Goal: Task Accomplishment & Management: Complete application form

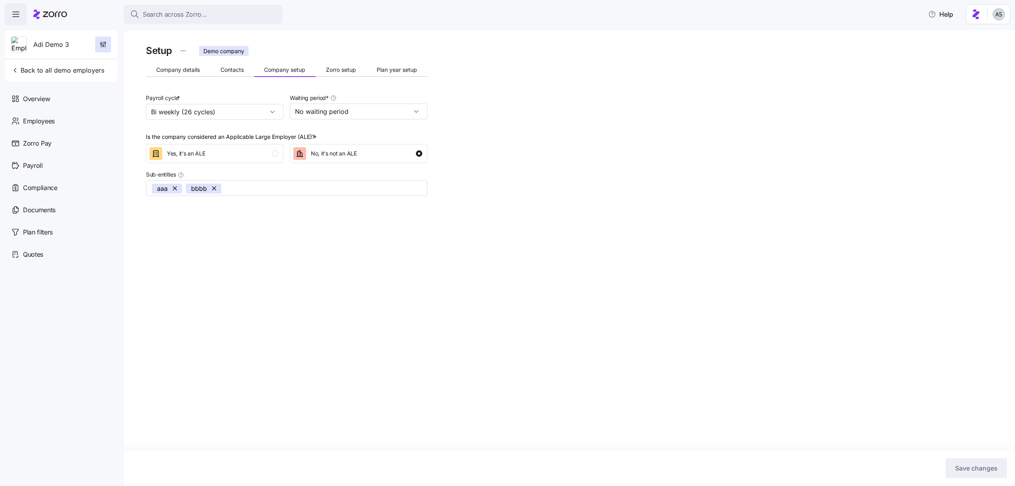
click at [44, 12] on icon at bounding box center [50, 15] width 34 height 10
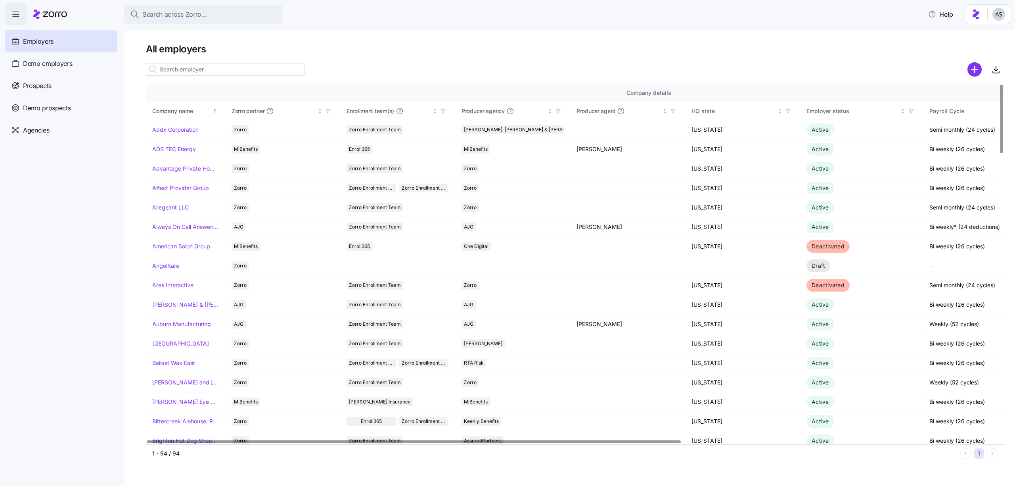
click at [209, 69] on input at bounding box center [225, 69] width 159 height 13
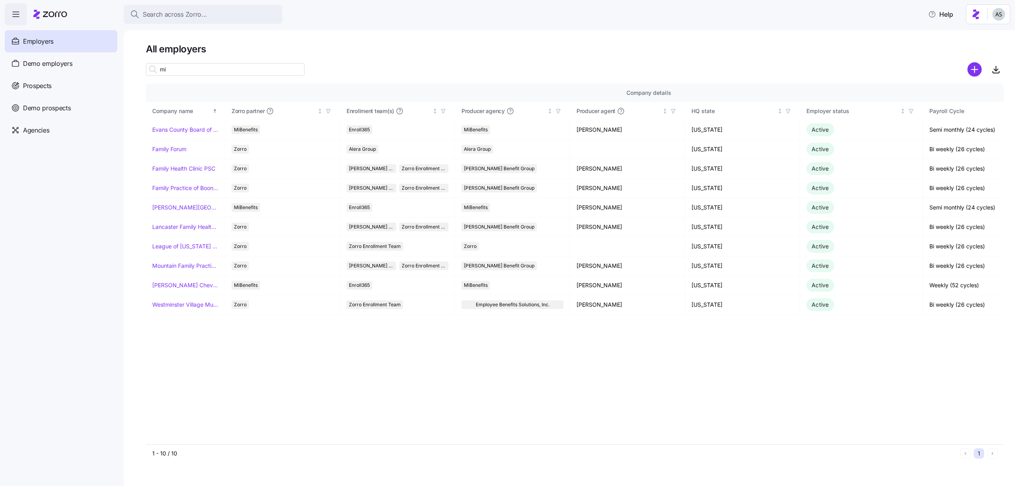
type input "m"
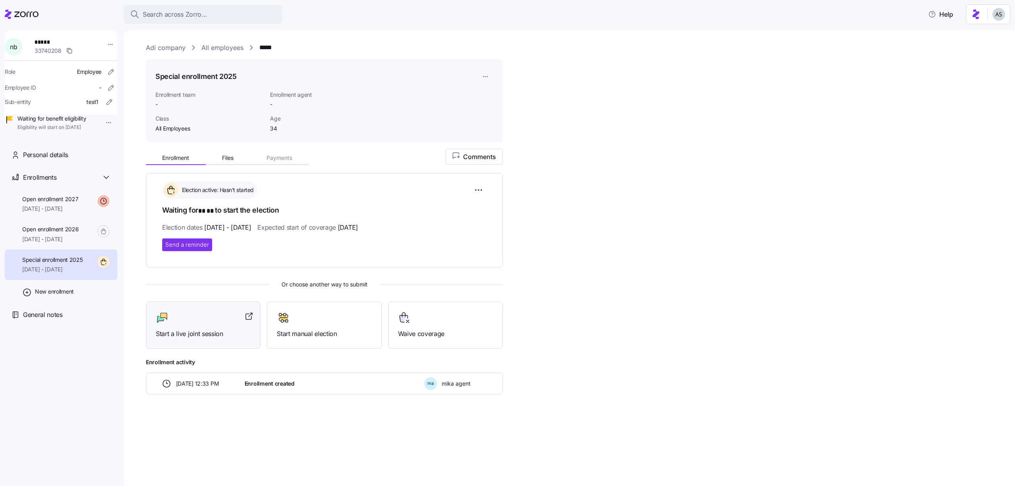
click at [195, 333] on span "Start a live joint session" at bounding box center [203, 334] width 95 height 10
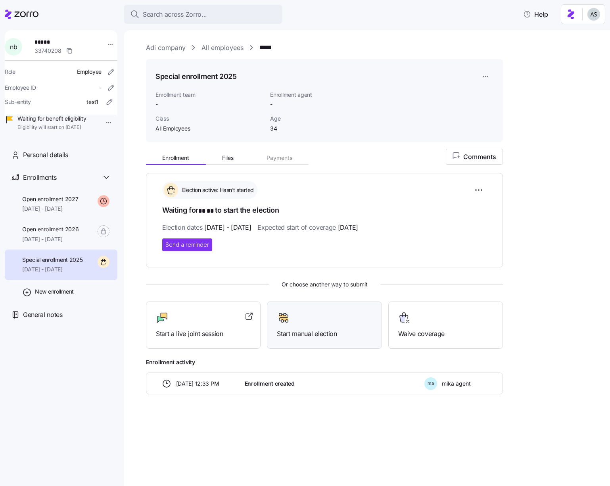
click at [319, 306] on div "Start manual election" at bounding box center [324, 324] width 115 height 47
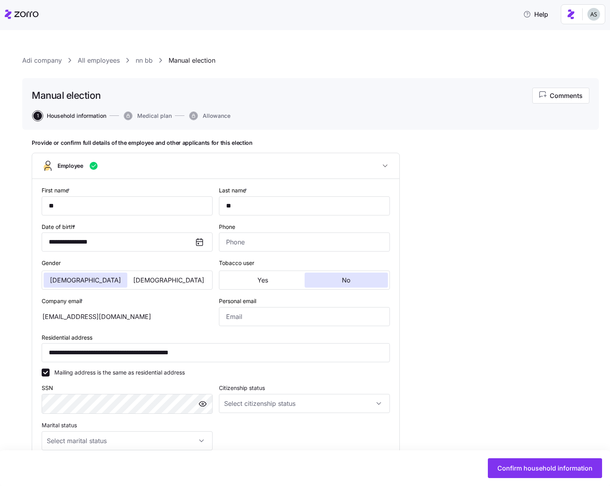
type input "All Employees"
click at [512, 460] on button "Confirm household information" at bounding box center [545, 468] width 114 height 20
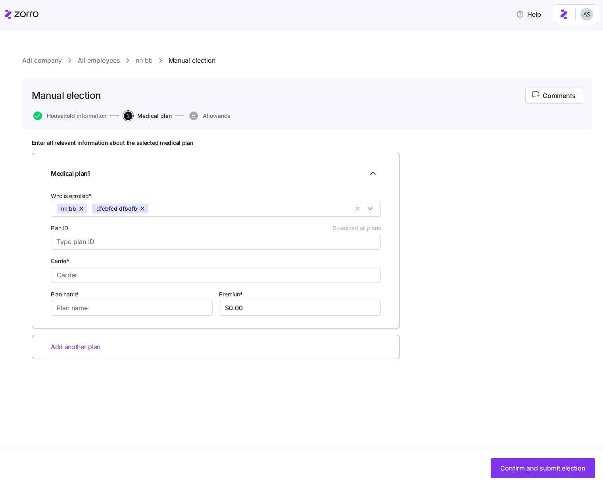
click at [144, 59] on link "nn bb" at bounding box center [144, 61] width 17 height 10
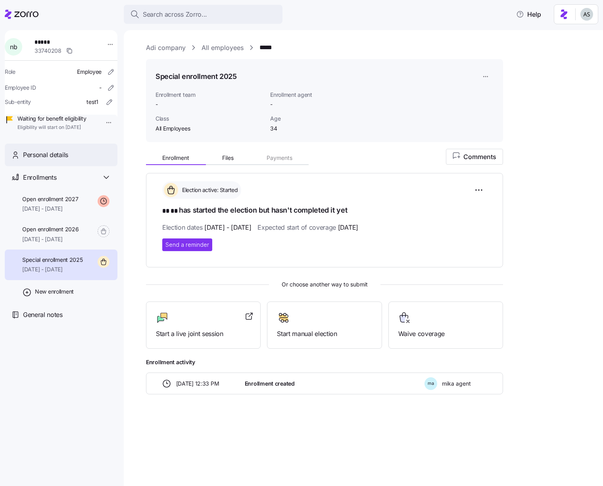
click at [78, 160] on div "Personal details" at bounding box center [67, 155] width 88 height 10
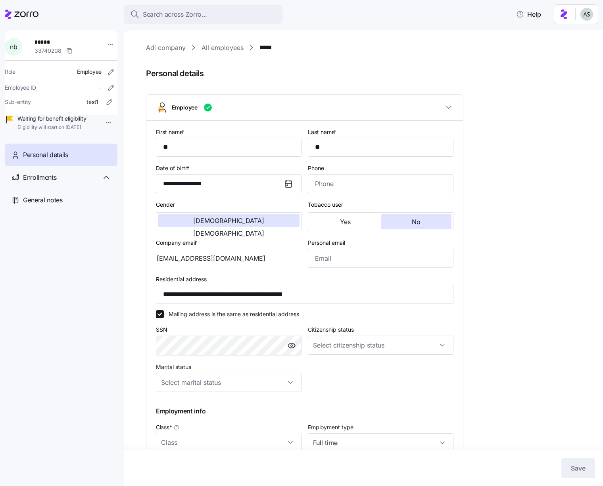
type input "All Employees"
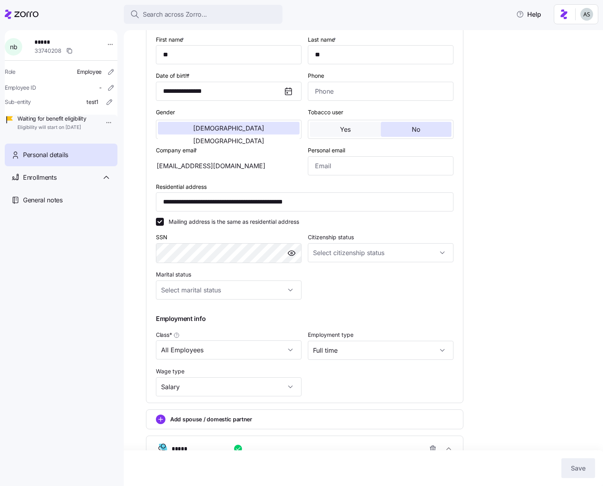
scroll to position [96, 0]
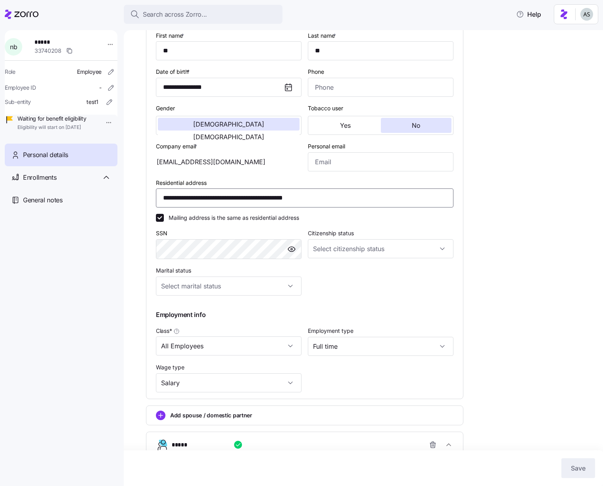
click at [238, 195] on input "**********" at bounding box center [304, 197] width 297 height 19
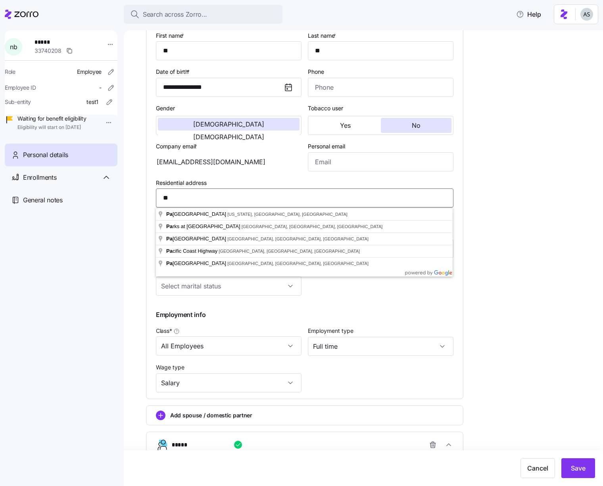
type input "*"
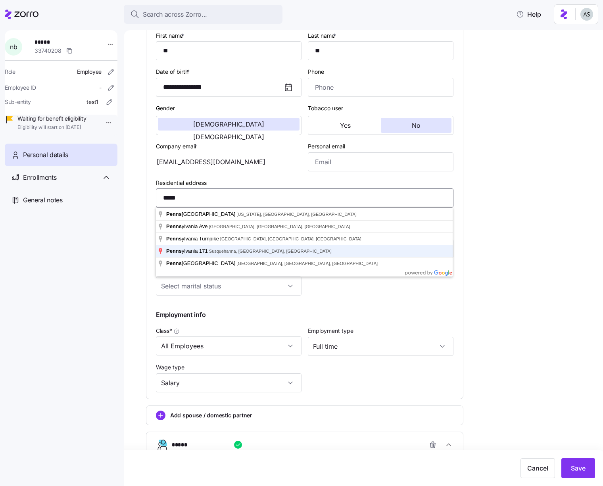
type input "**********"
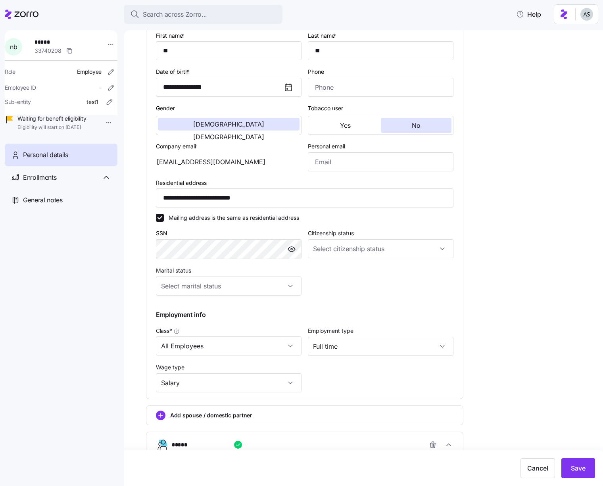
click at [71, 285] on div "n b ***** 33740208 Role Employee Employee ID - Sub-entity test1 Waiting for ben…" at bounding box center [61, 248] width 113 height 437
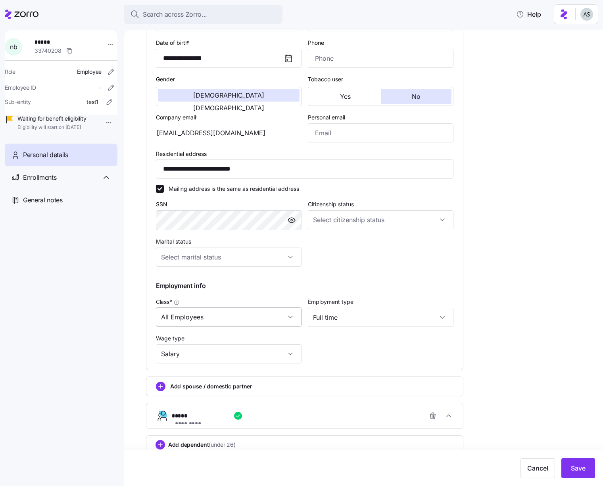
scroll to position [135, 0]
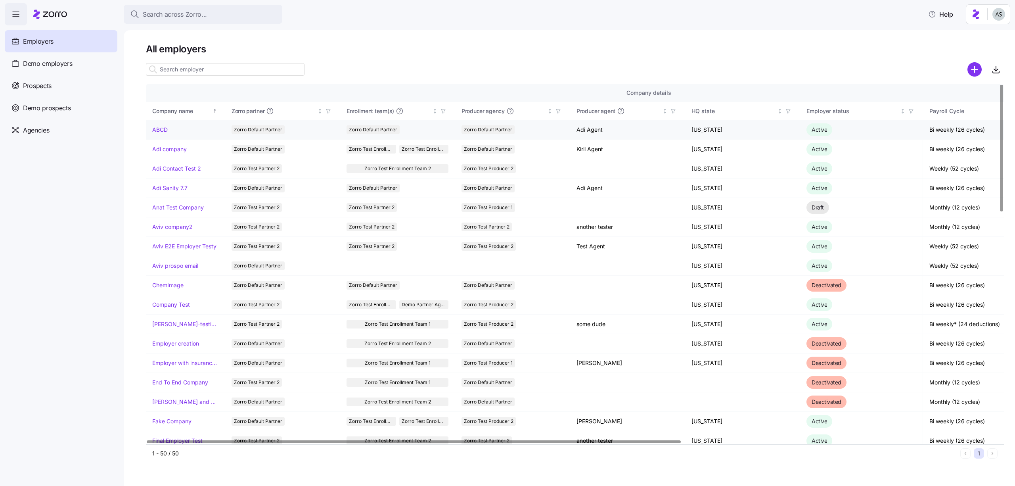
click at [167, 132] on link "ABCD" at bounding box center [159, 130] width 15 height 8
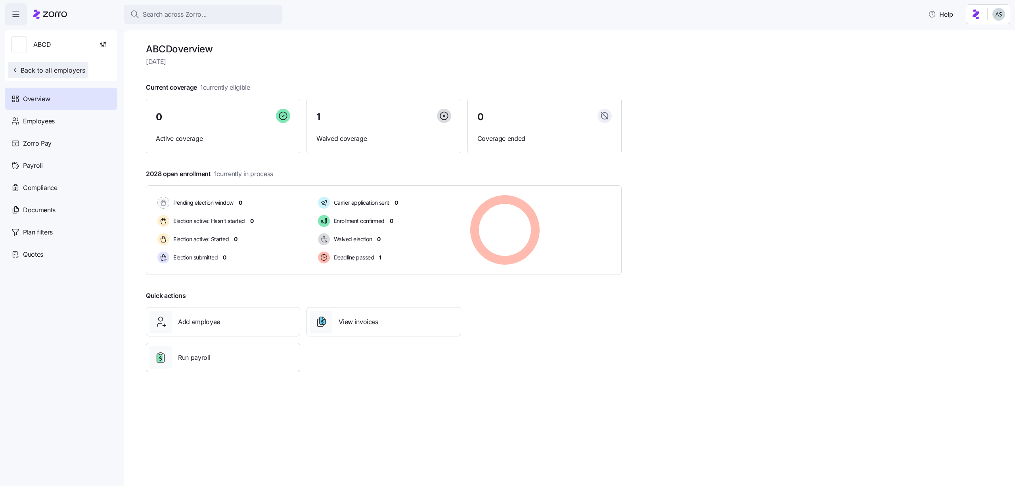
click at [75, 67] on span "Back to all employers" at bounding box center [48, 70] width 74 height 10
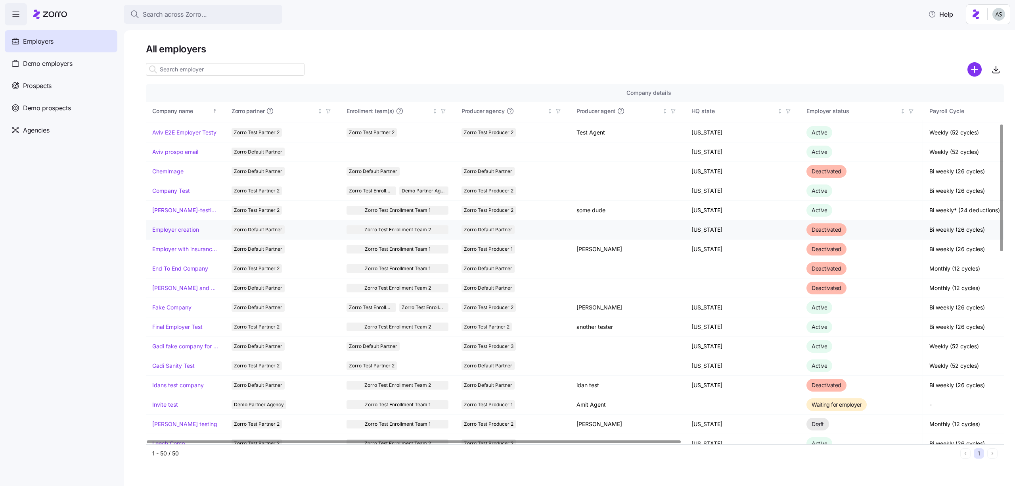
scroll to position [115, 0]
click at [177, 60] on div at bounding box center [575, 58] width 858 height 6
click at [177, 64] on input at bounding box center [225, 69] width 159 height 13
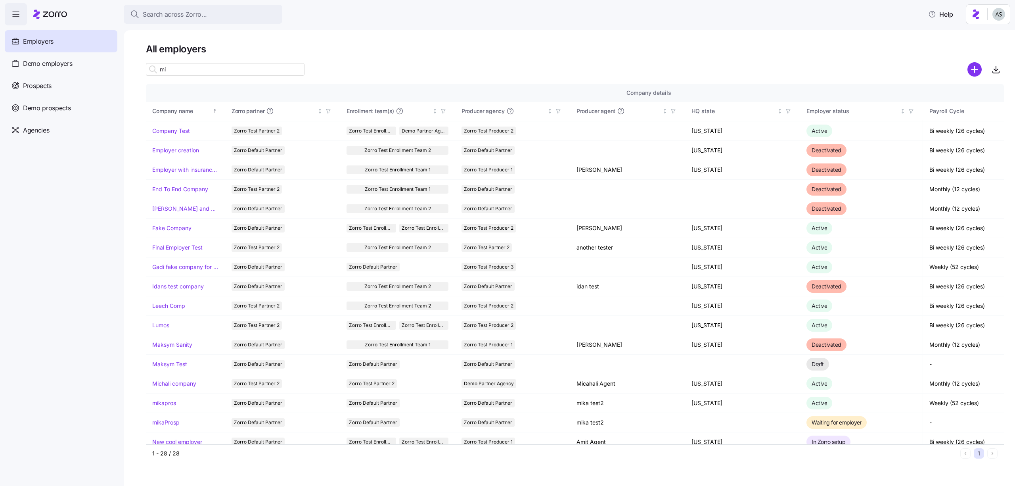
scroll to position [0, 0]
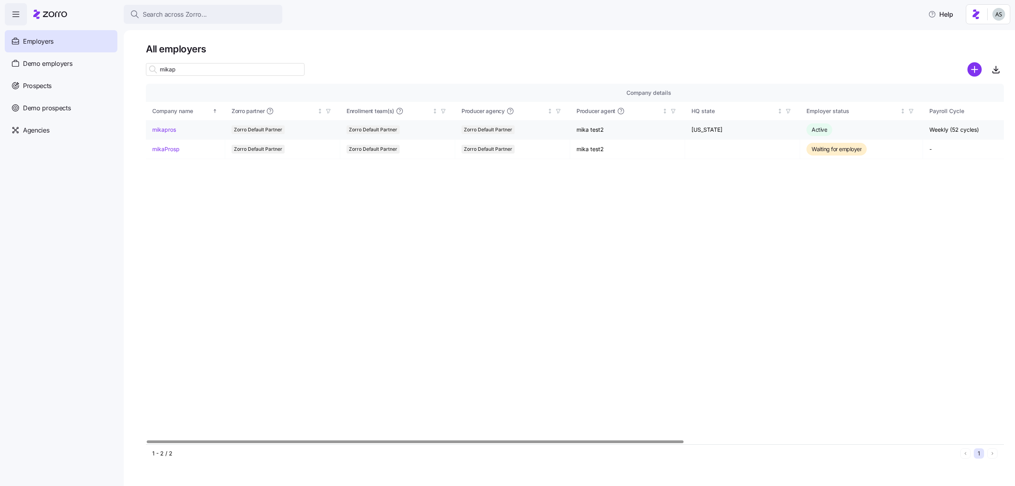
type input "mikap"
click at [174, 127] on link "mikapros" at bounding box center [164, 130] width 24 height 8
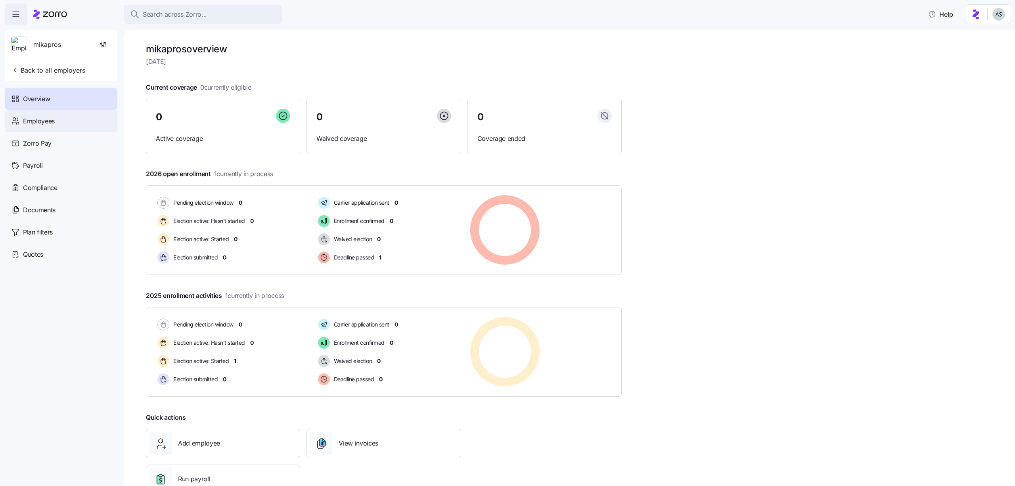
click at [73, 128] on div "Employees" at bounding box center [61, 121] width 113 height 22
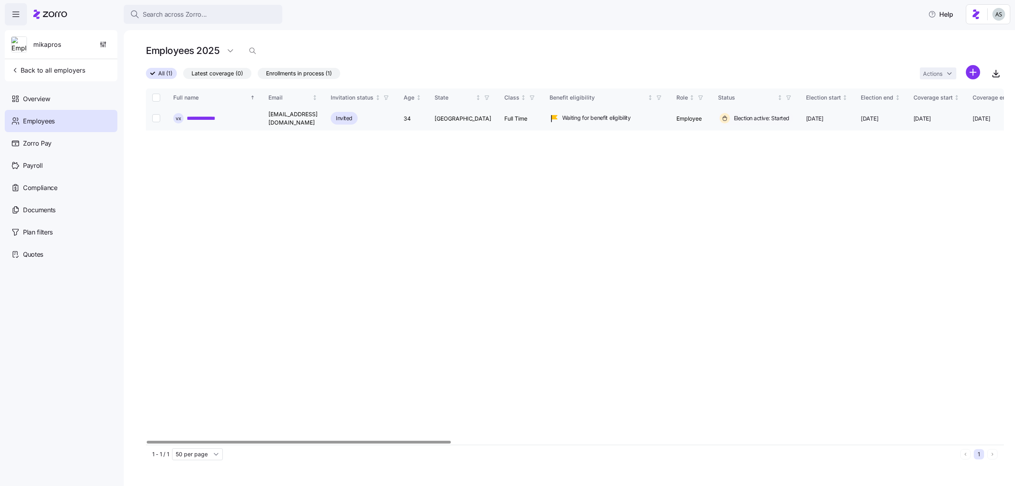
click at [176, 116] on span "v x" at bounding box center [179, 118] width 6 height 5
click at [200, 117] on link "**********" at bounding box center [207, 118] width 40 height 8
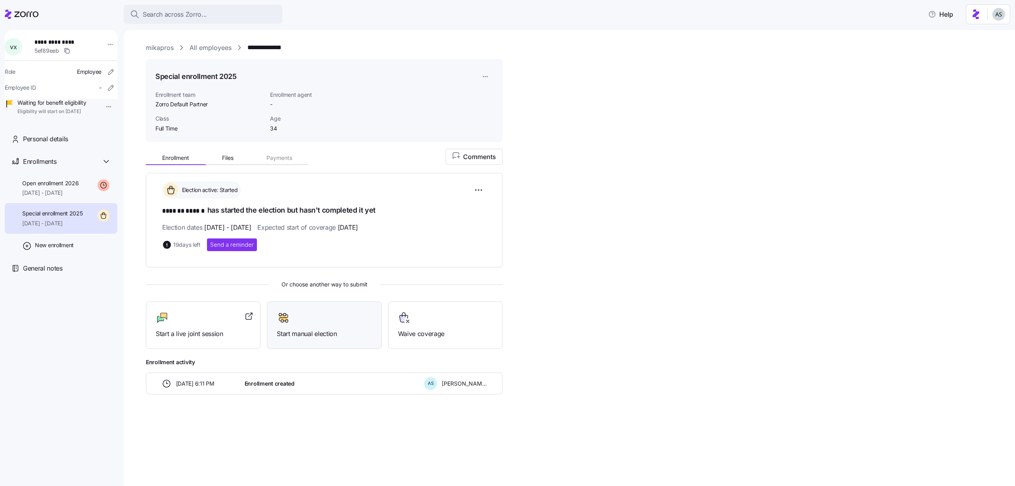
click at [350, 316] on div at bounding box center [324, 317] width 95 height 13
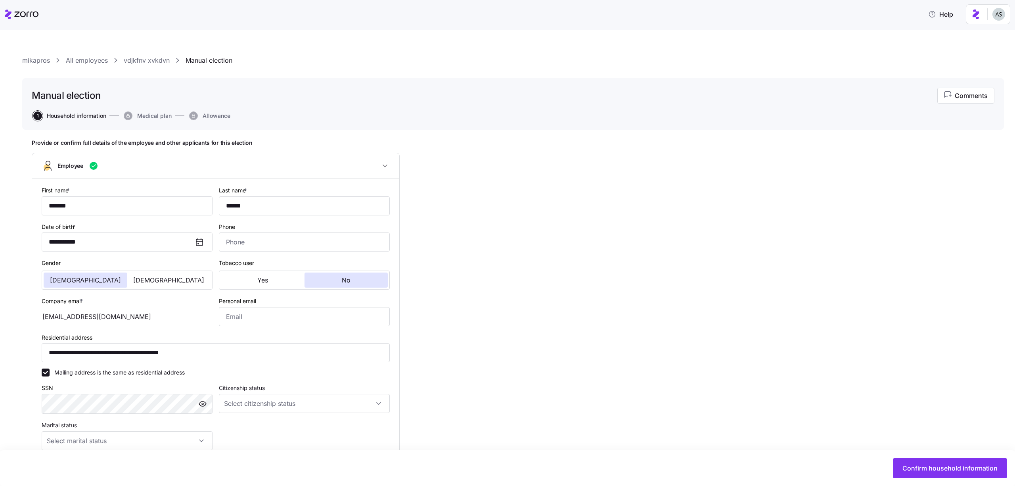
type input "Full Time"
click at [945, 471] on span "Confirm household information" at bounding box center [950, 468] width 95 height 10
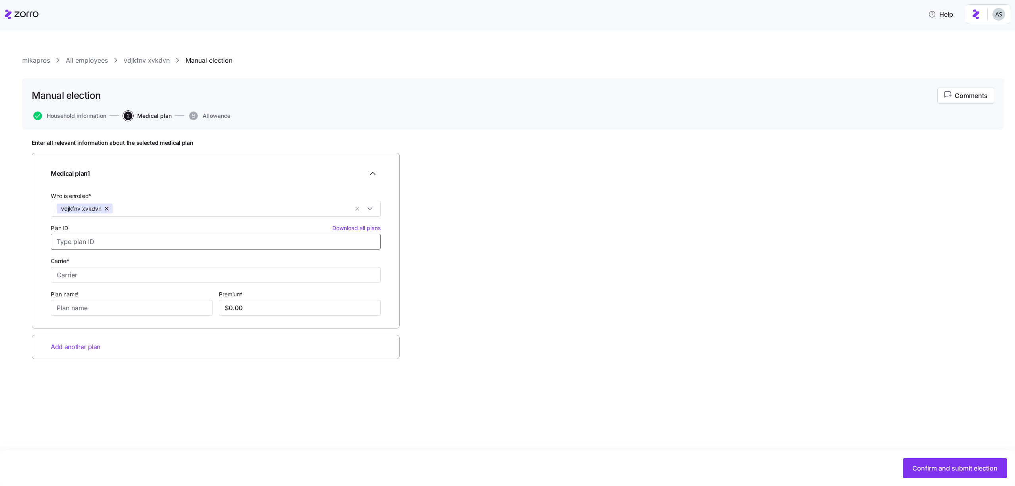
click at [144, 244] on input "Plan ID Download all plans" at bounding box center [216, 242] width 330 height 16
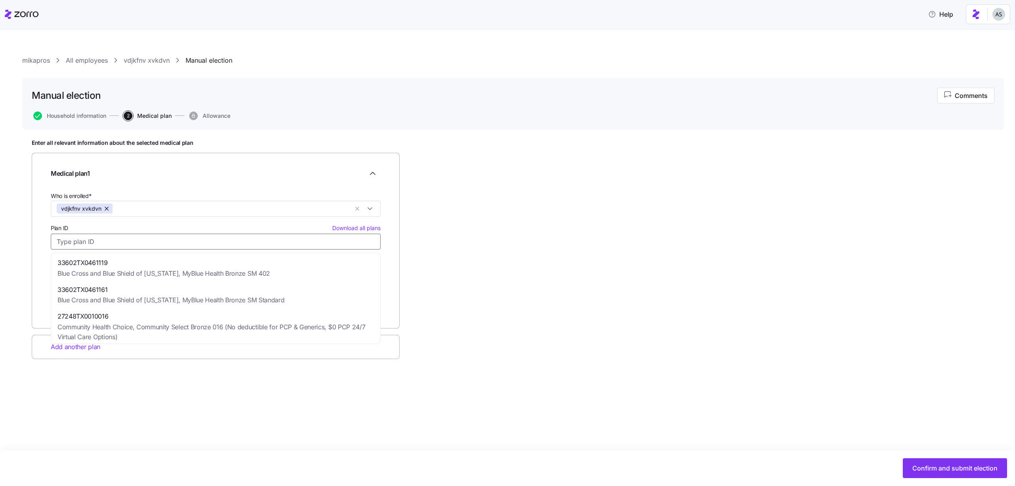
click at [155, 320] on span "27248TX0010016" at bounding box center [215, 316] width 316 height 10
type input "27248TX0010016"
type input "Community Health Choice"
type input "Community Select Bronze 016 (No deductible for PCP & Generics, $0 PCP 24/7 Virt…"
type input "$292.83"
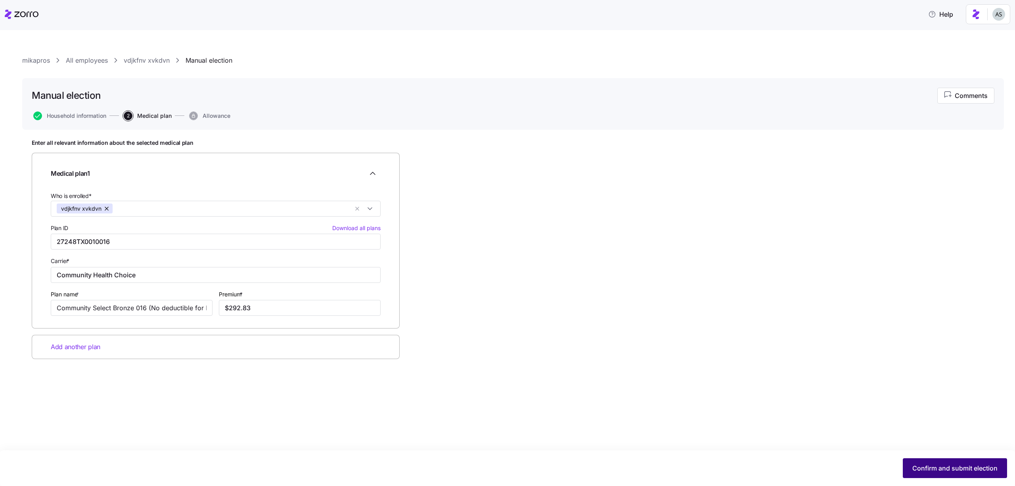
click at [958, 465] on span "Confirm and submit election" at bounding box center [954, 468] width 85 height 10
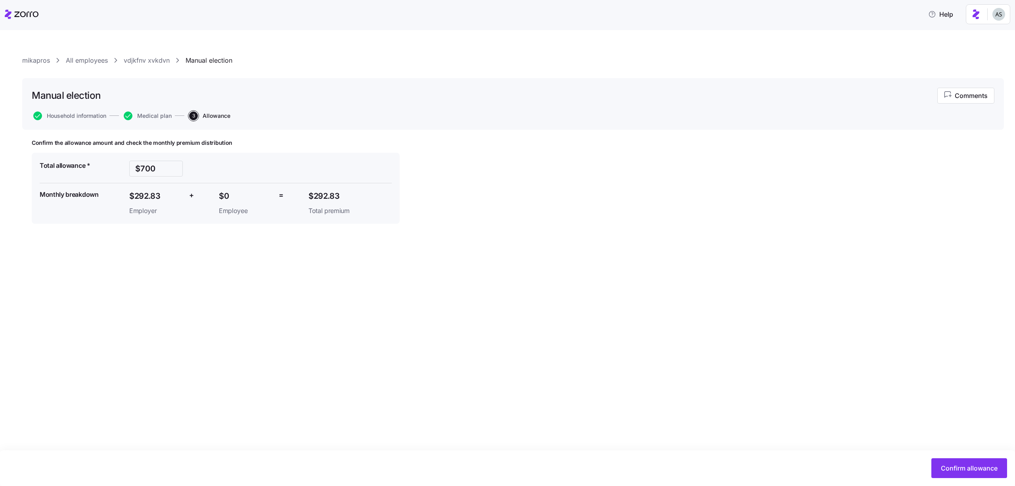
click at [958, 465] on span "Confirm allowance" at bounding box center [969, 468] width 57 height 10
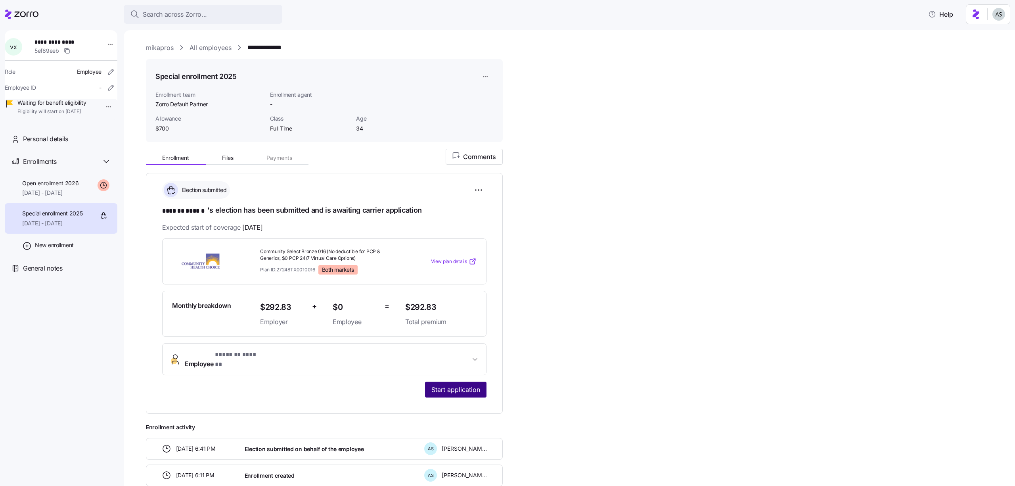
click at [454, 385] on span "Start application" at bounding box center [455, 390] width 49 height 10
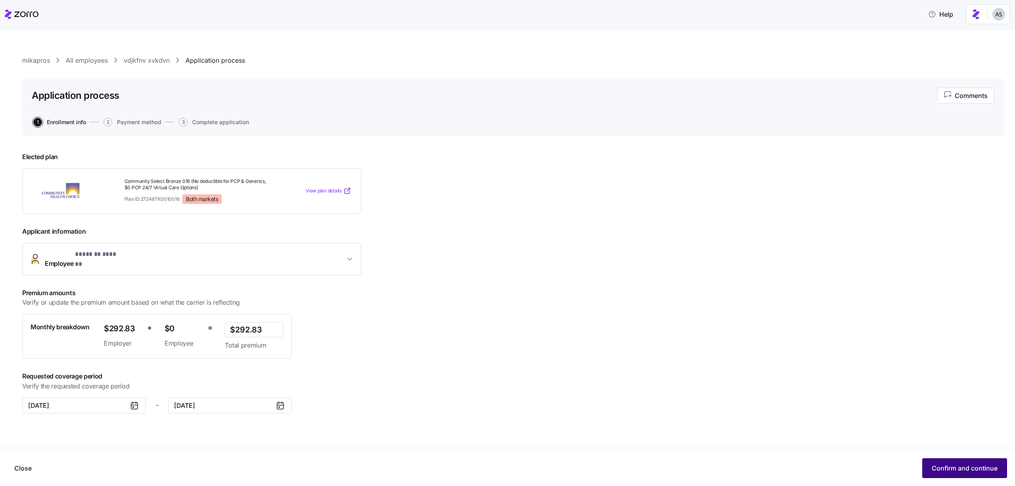
click at [950, 466] on span "Confirm and continue" at bounding box center [965, 468] width 66 height 10
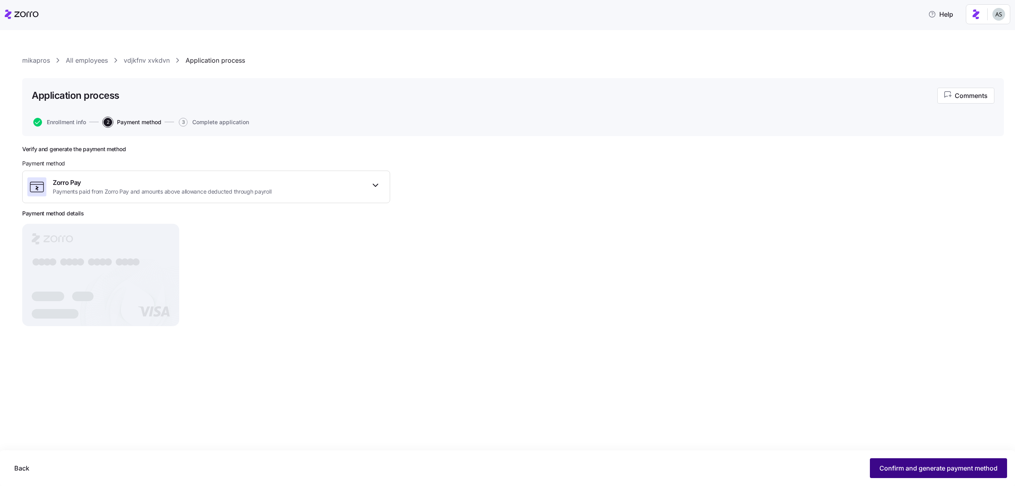
click at [918, 473] on button "Confirm and generate payment method" at bounding box center [938, 468] width 137 height 20
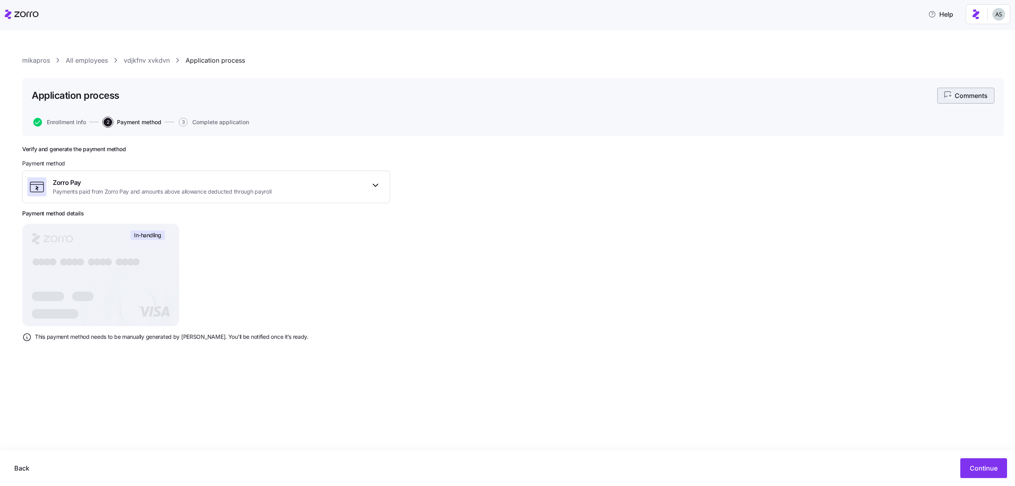
click at [975, 94] on span "Comments" at bounding box center [966, 96] width 44 height 10
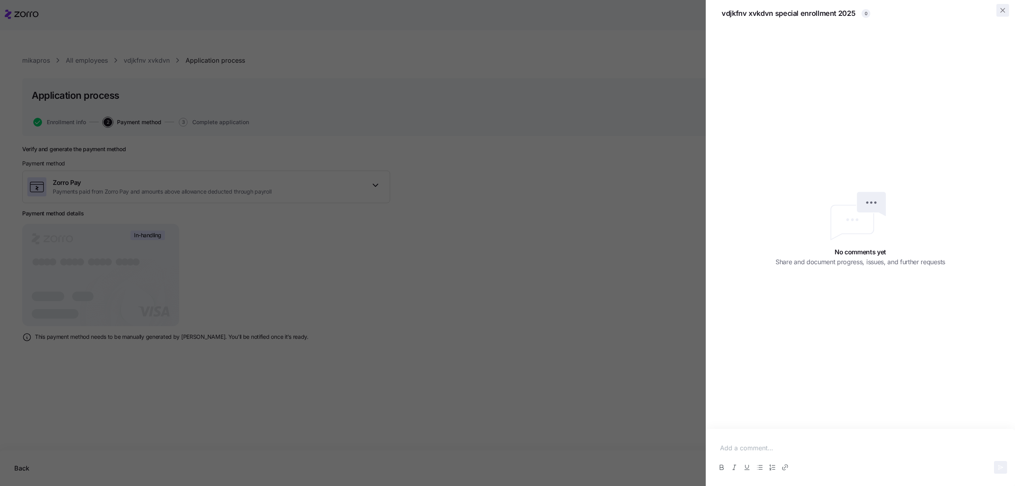
click at [1002, 10] on icon "button" at bounding box center [1003, 10] width 8 height 8
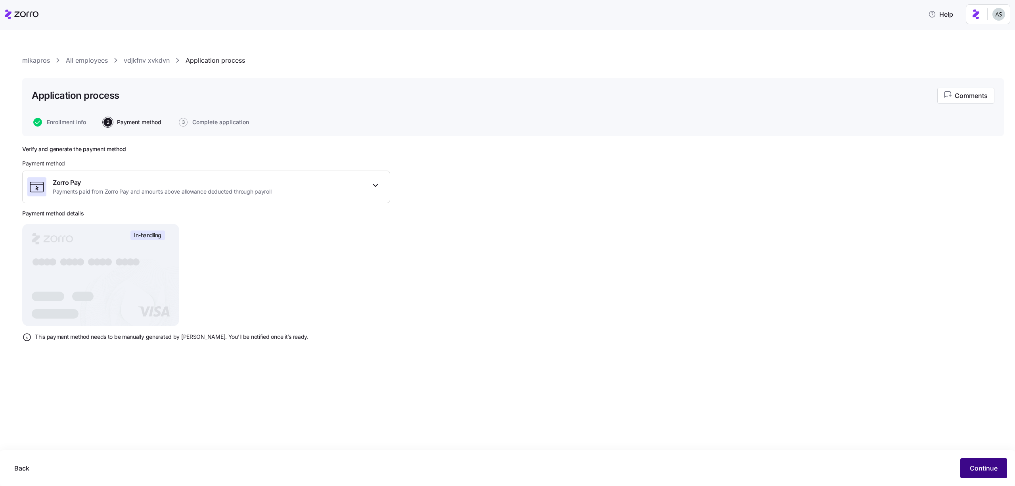
click at [985, 464] on span "Continue" at bounding box center [984, 468] width 28 height 10
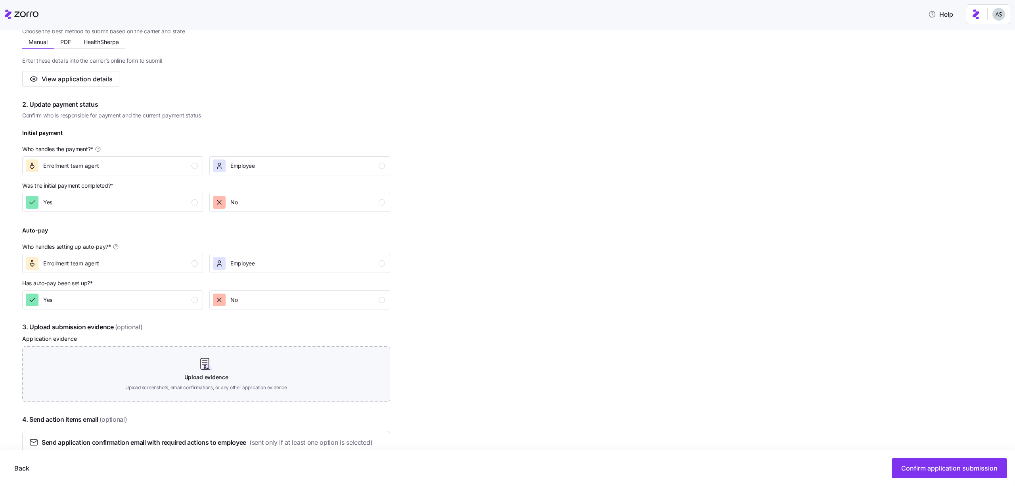
scroll to position [213, 0]
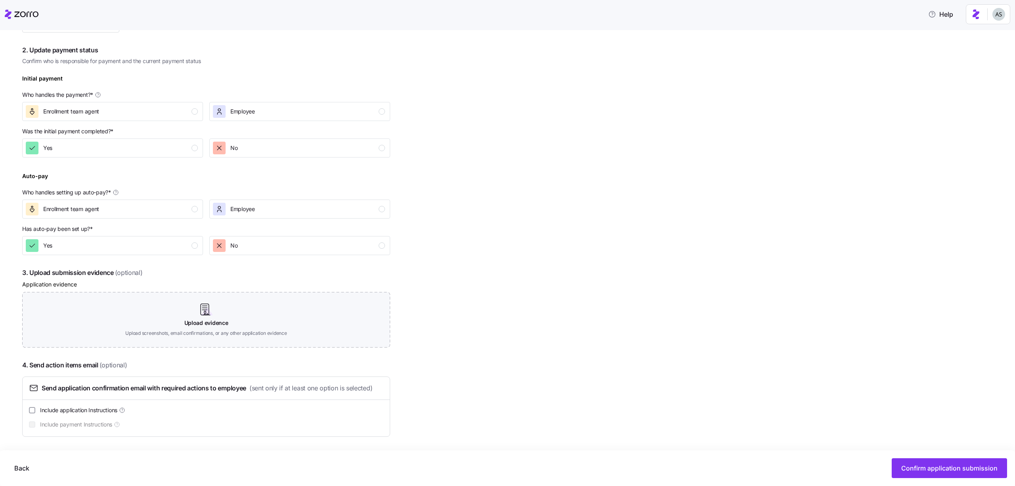
click at [952, 478] on div "Back Confirm application submission" at bounding box center [507, 468] width 1015 height 36
click at [952, 465] on span "Confirm application submission" at bounding box center [949, 468] width 96 height 10
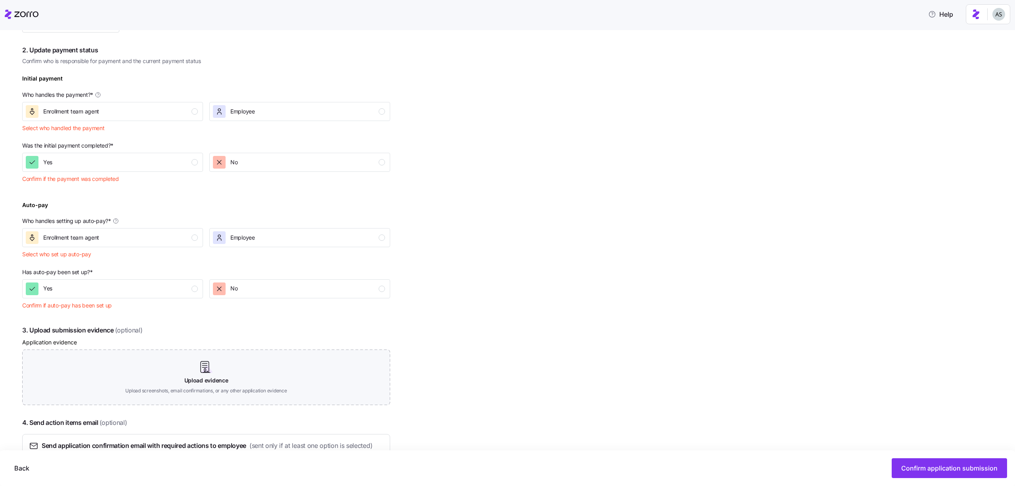
click at [182, 121] on div "Initial payment Who handles the payment? * Enrollment team agent Employee Selec…" at bounding box center [206, 104] width 374 height 68
click at [182, 119] on button "Enrollment team agent" at bounding box center [112, 111] width 181 height 19
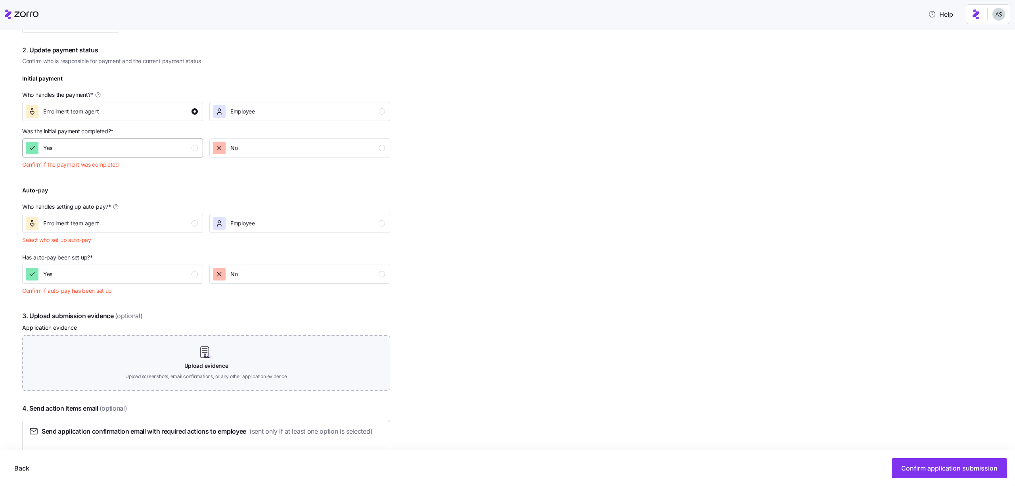
click at [182, 153] on div "Yes" at bounding box center [112, 148] width 172 height 13
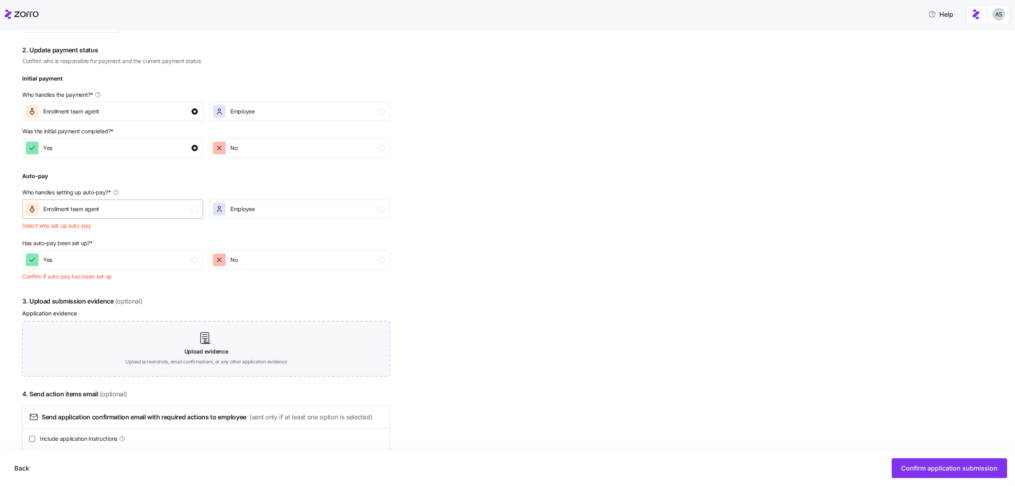
click at [182, 201] on button "Enrollment team agent" at bounding box center [112, 208] width 181 height 19
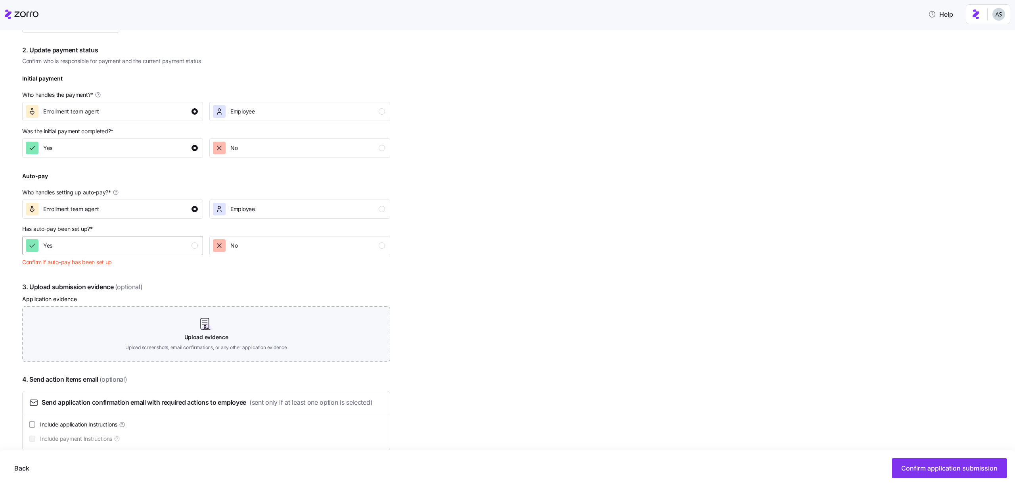
click at [185, 248] on div "Yes" at bounding box center [112, 245] width 172 height 13
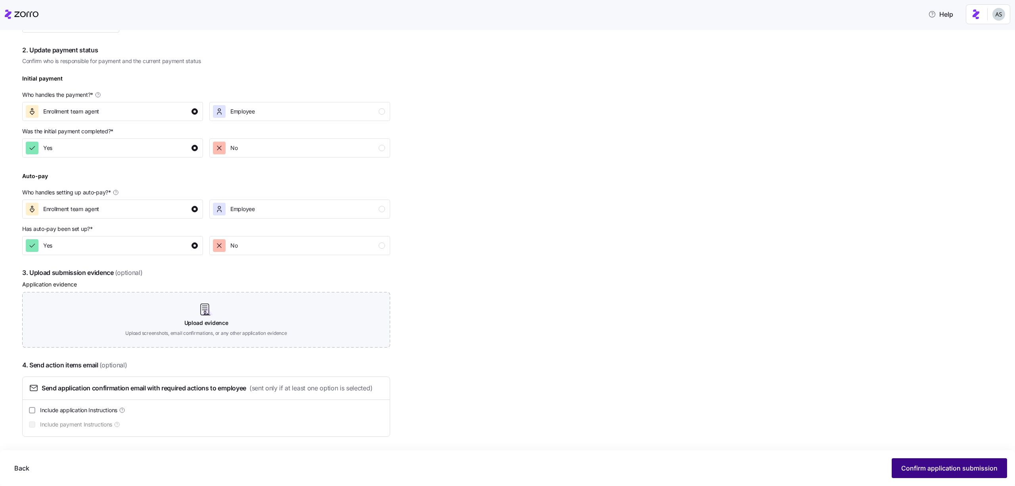
click at [924, 466] on span "Confirm application submission" at bounding box center [949, 468] width 96 height 10
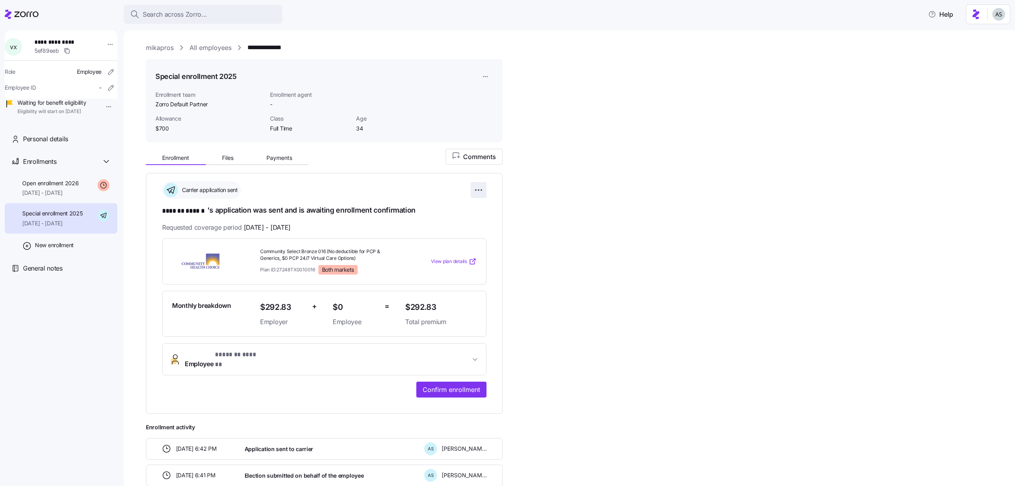
click at [477, 186] on html "**********" at bounding box center [507, 240] width 1015 height 481
click at [459, 232] on div "Undo application" at bounding box center [442, 234] width 79 height 13
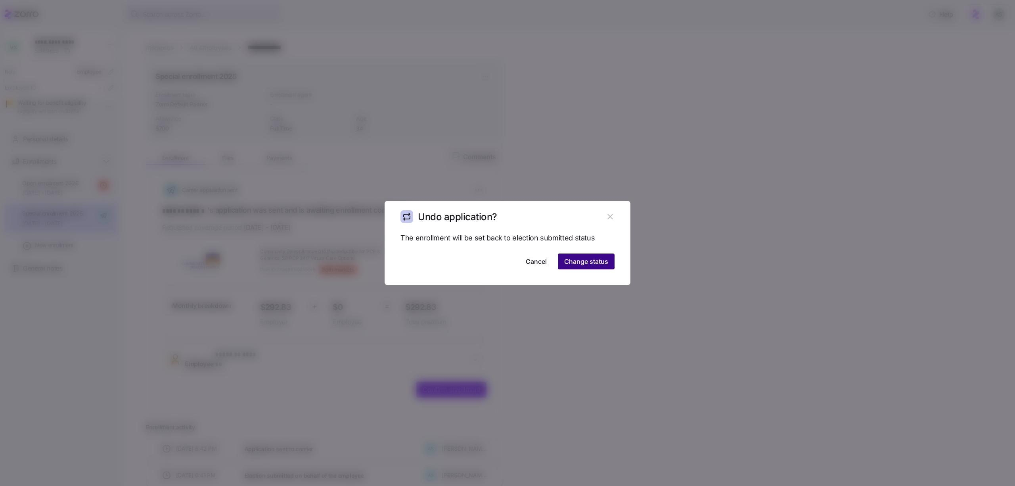
click at [612, 264] on button "Change status" at bounding box center [586, 261] width 57 height 16
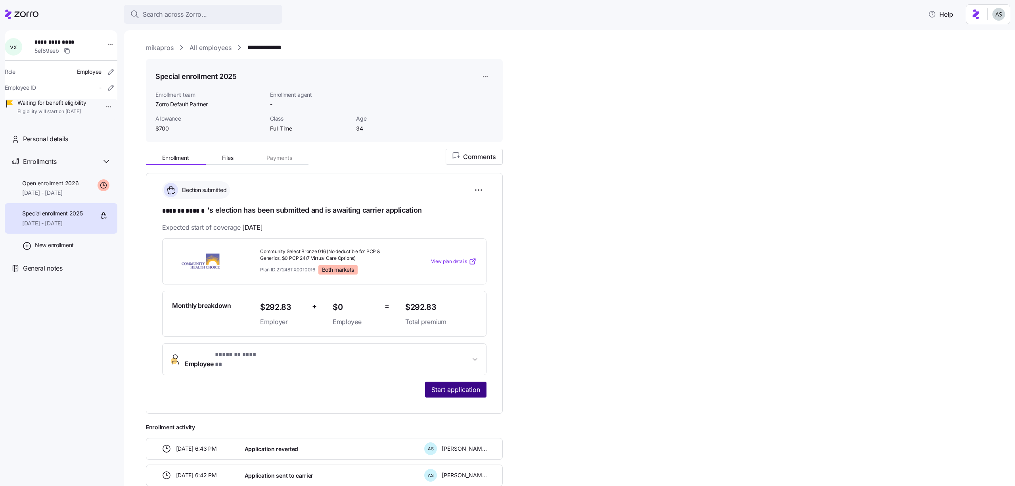
click at [471, 385] on span "Start application" at bounding box center [455, 390] width 49 height 10
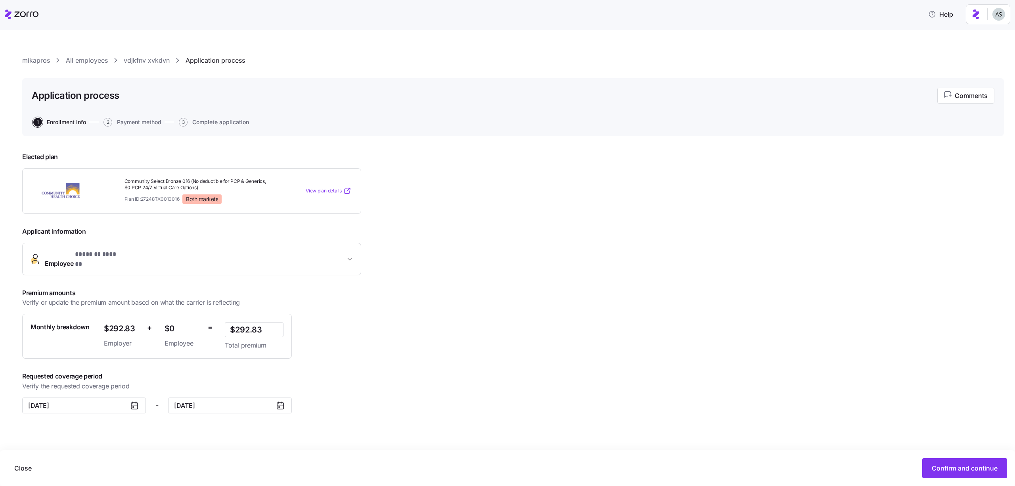
click at [936, 455] on div "Close Confirm and continue" at bounding box center [507, 468] width 1015 height 36
click at [941, 460] on button "Confirm and continue" at bounding box center [964, 468] width 85 height 20
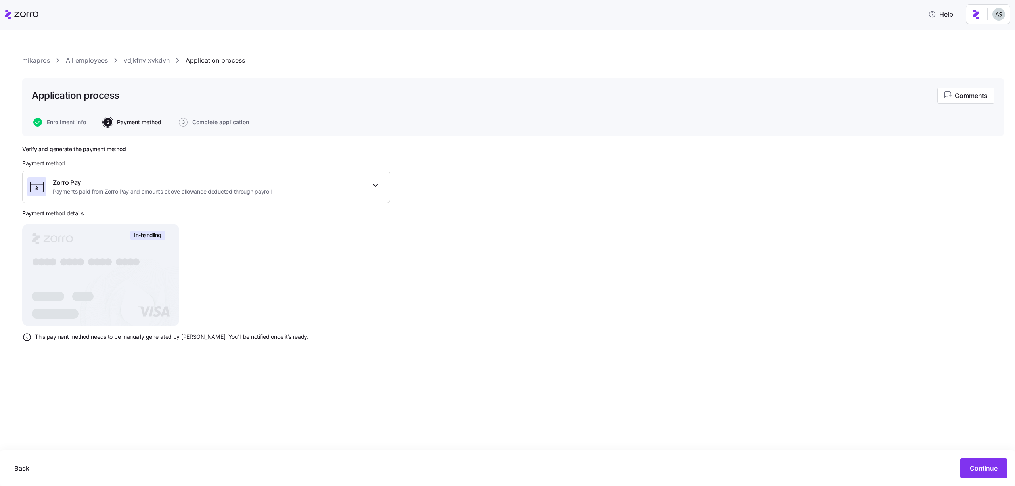
click at [982, 456] on div "Back Continue" at bounding box center [507, 468] width 1015 height 36
click at [983, 459] on button "Continue" at bounding box center [983, 468] width 47 height 20
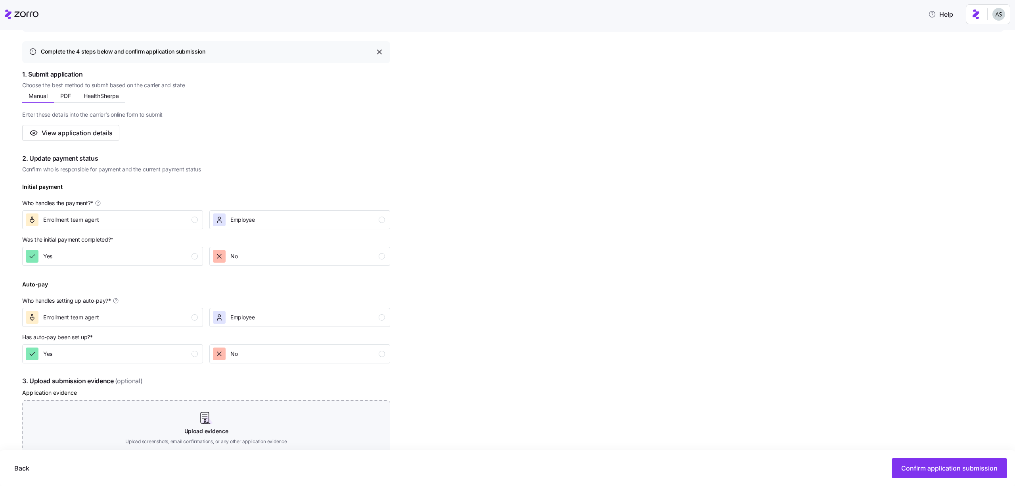
scroll to position [109, 0]
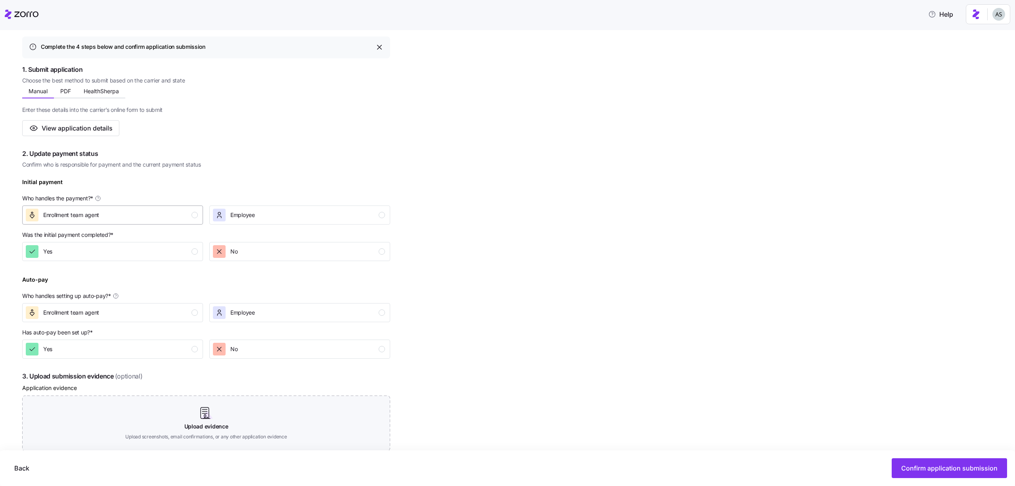
click at [164, 218] on div "Enrollment team agent" at bounding box center [112, 215] width 172 height 13
click at [268, 258] on button "No" at bounding box center [299, 251] width 181 height 19
click at [261, 322] on div "Auto-pay Who handles setting up auto-pay? * Enrollment team agent Employee" at bounding box center [206, 298] width 374 height 54
click at [261, 320] on button "Employee" at bounding box center [299, 312] width 181 height 19
click at [261, 340] on button "No" at bounding box center [299, 348] width 181 height 19
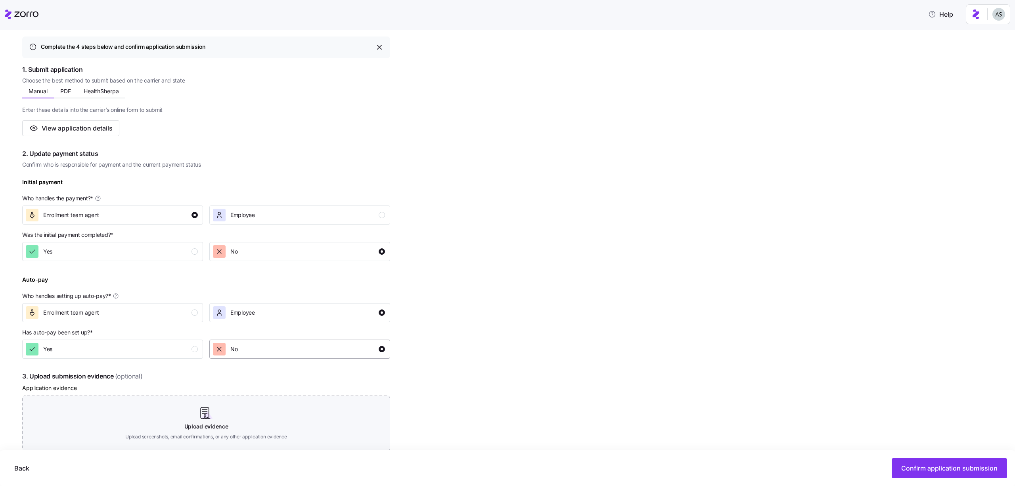
scroll to position [213, 0]
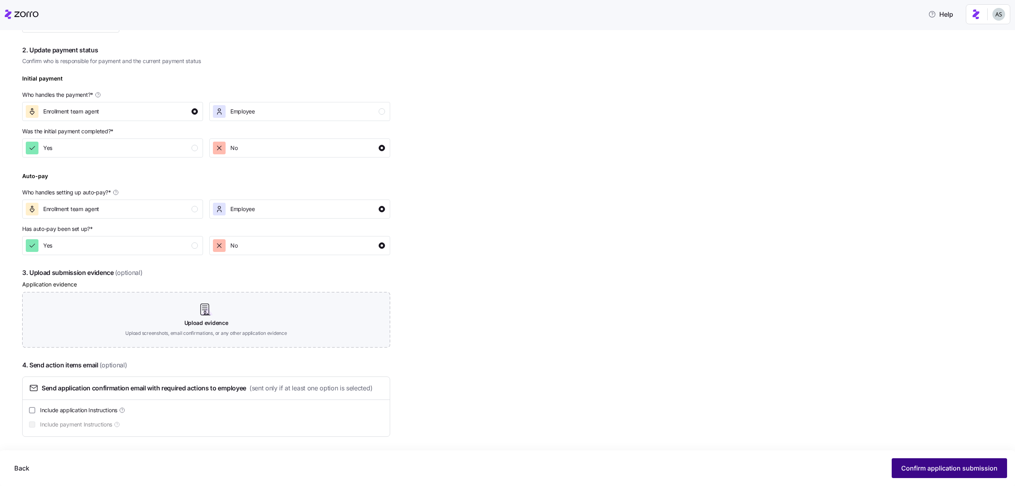
click at [950, 469] on span "Confirm application submission" at bounding box center [949, 468] width 96 height 10
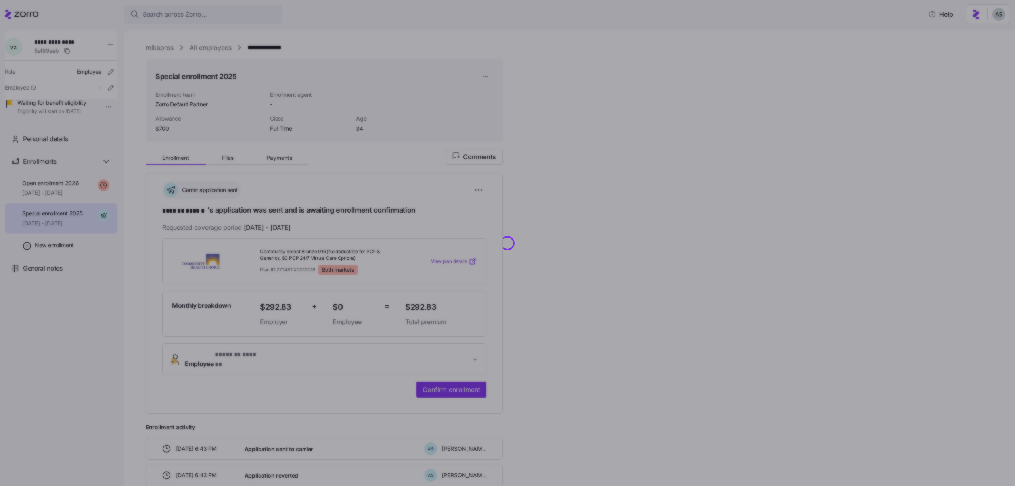
click at [567, 257] on div at bounding box center [507, 243] width 1015 height 486
drag, startPoint x: 548, startPoint y: 257, endPoint x: 528, endPoint y: 266, distance: 22.0
click at [547, 257] on div at bounding box center [507, 243] width 1015 height 486
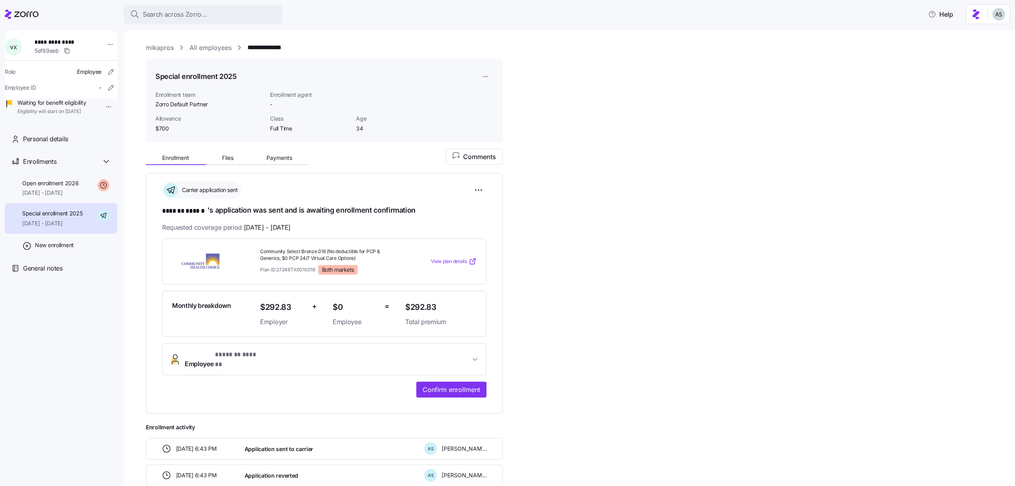
click at [480, 198] on div "Carrier application sent" at bounding box center [324, 189] width 324 height 17
click at [479, 192] on html "**********" at bounding box center [507, 240] width 1015 height 481
click at [447, 236] on span "Undo application" at bounding box center [427, 235] width 42 height 8
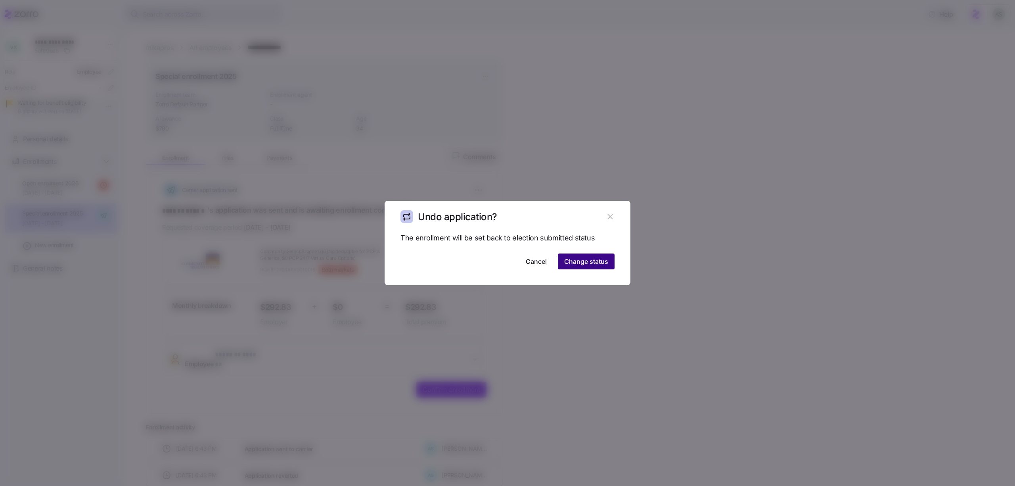
click at [588, 264] on span "Change status" at bounding box center [586, 262] width 44 height 10
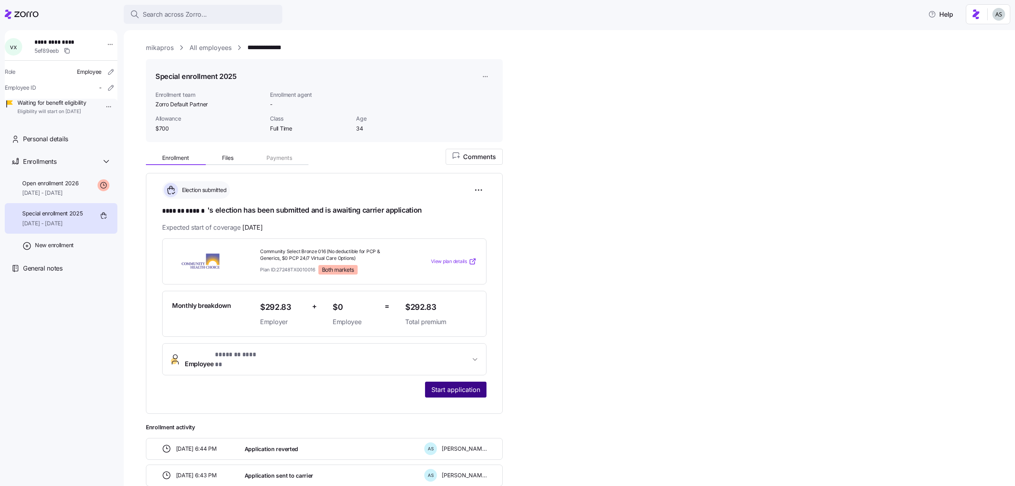
click at [448, 385] on span "Start application" at bounding box center [455, 390] width 49 height 10
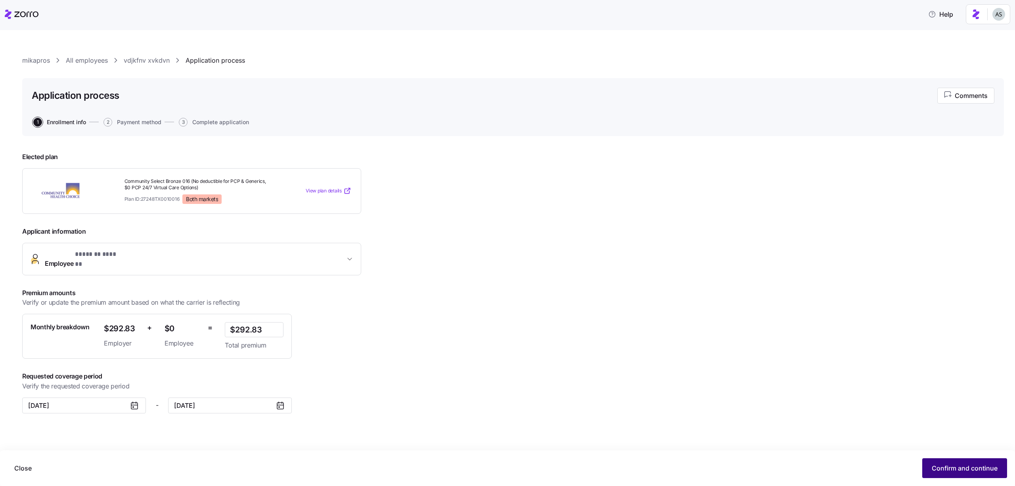
click at [941, 468] on span "Confirm and continue" at bounding box center [965, 468] width 66 height 10
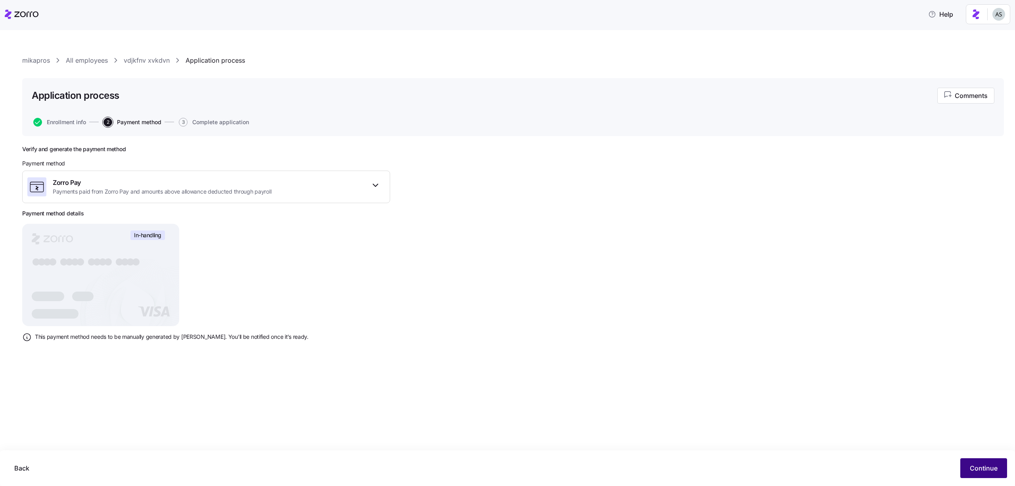
click at [985, 466] on span "Continue" at bounding box center [984, 468] width 28 height 10
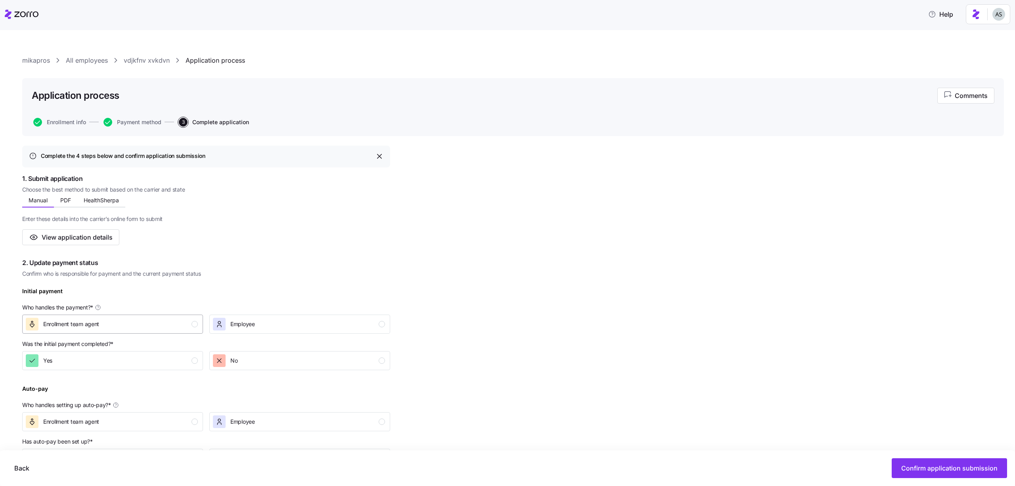
click at [108, 327] on div "Enrollment team agent" at bounding box center [112, 324] width 172 height 13
click at [258, 364] on div "No" at bounding box center [299, 360] width 172 height 13
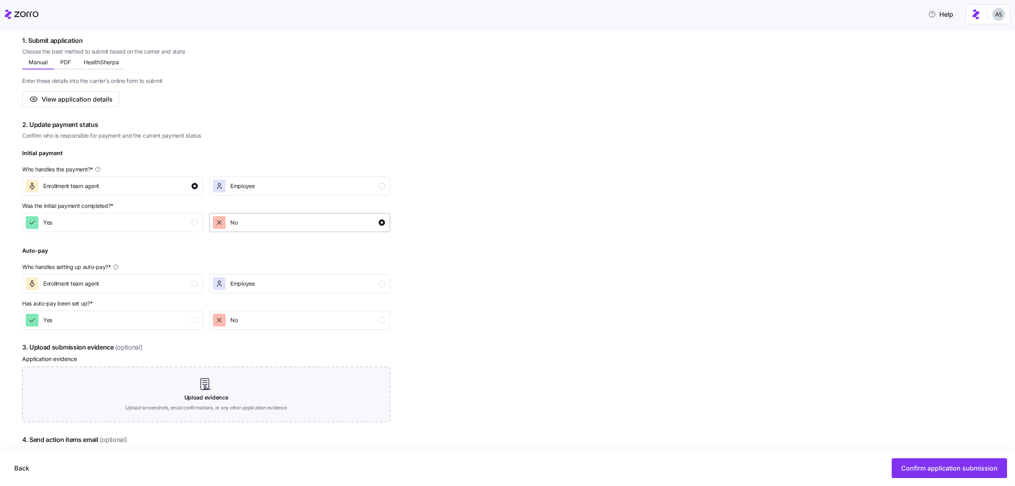
scroll to position [142, 0]
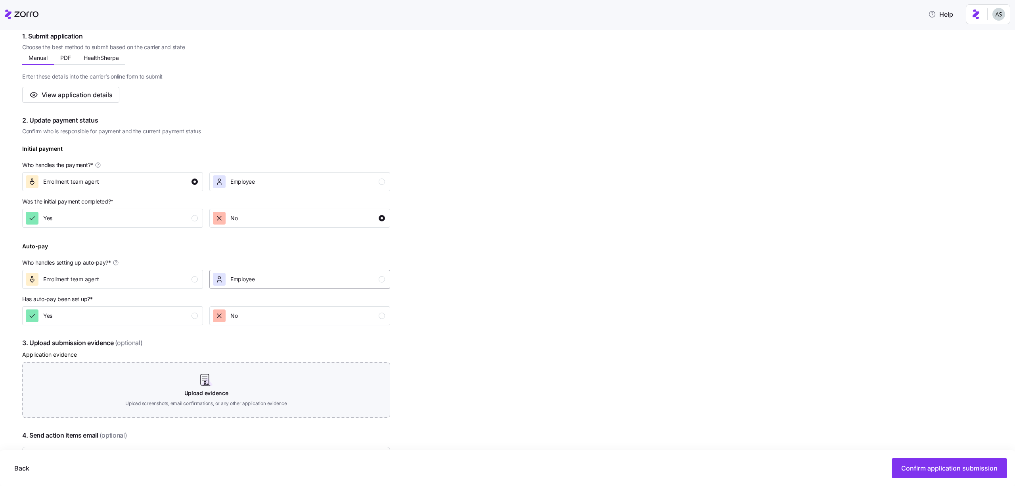
click at [257, 286] on button "Employee" at bounding box center [299, 279] width 181 height 19
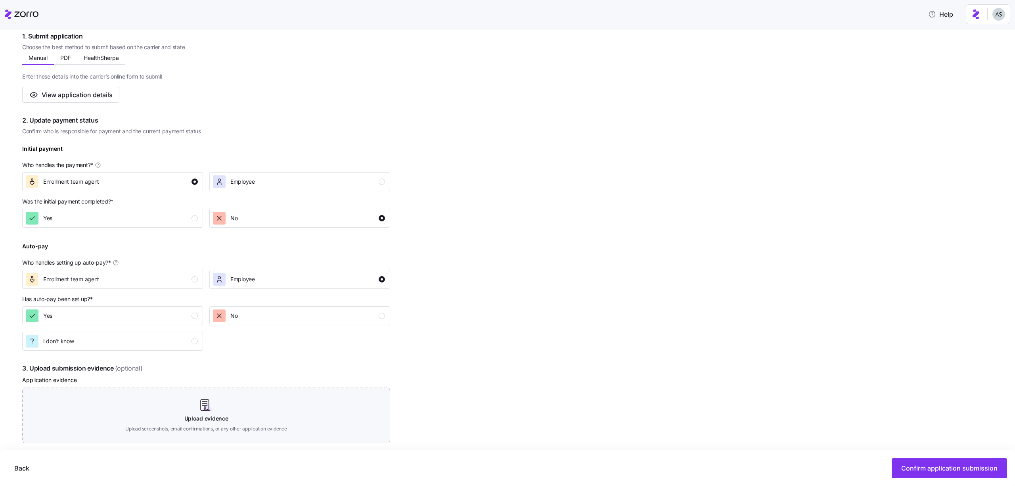
click at [257, 329] on div "Yes No I don't know" at bounding box center [206, 328] width 374 height 51
click at [256, 321] on div "No" at bounding box center [299, 315] width 172 height 13
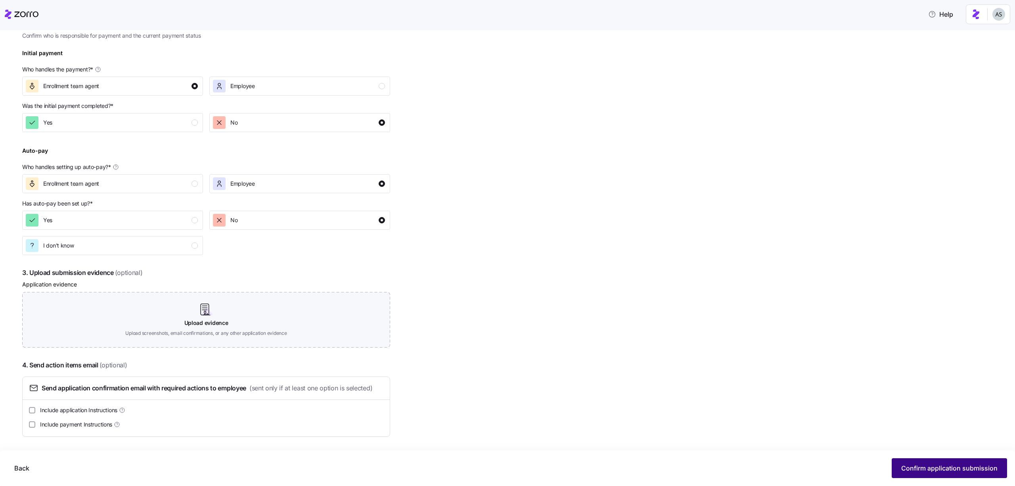
click at [922, 467] on span "Confirm application submission" at bounding box center [949, 468] width 96 height 10
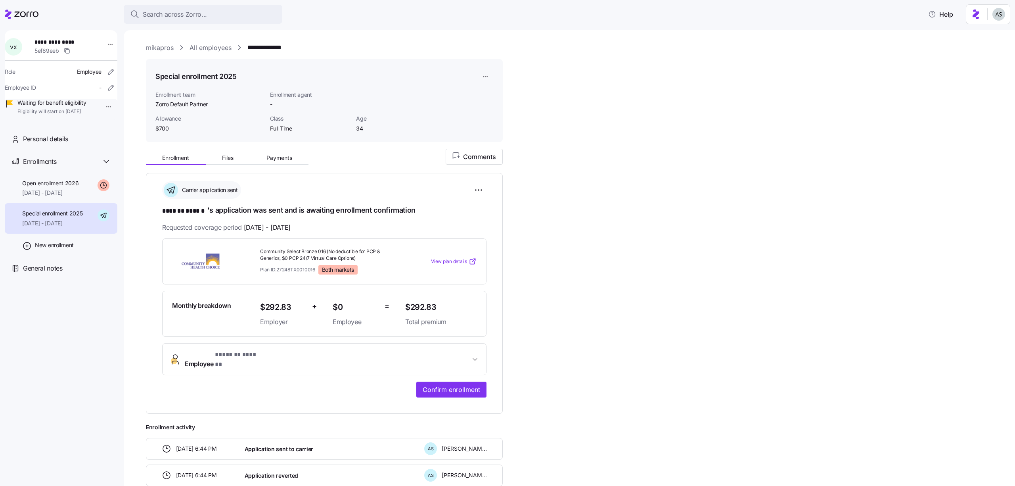
click at [518, 356] on div "**********" at bounding box center [575, 383] width 858 height 471
click at [481, 381] on button "Confirm enrollment" at bounding box center [451, 389] width 70 height 16
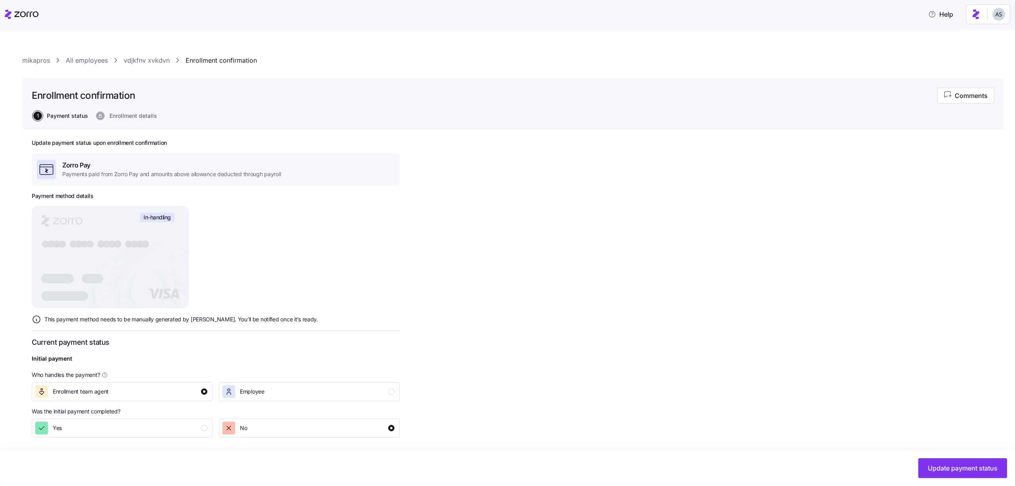
scroll to position [132, 0]
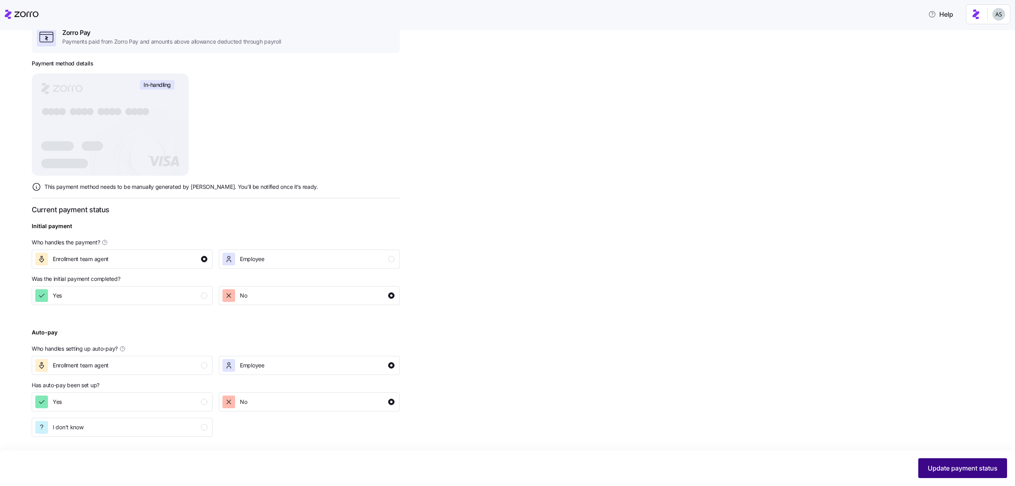
click at [955, 465] on span "Update payment status" at bounding box center [963, 468] width 70 height 10
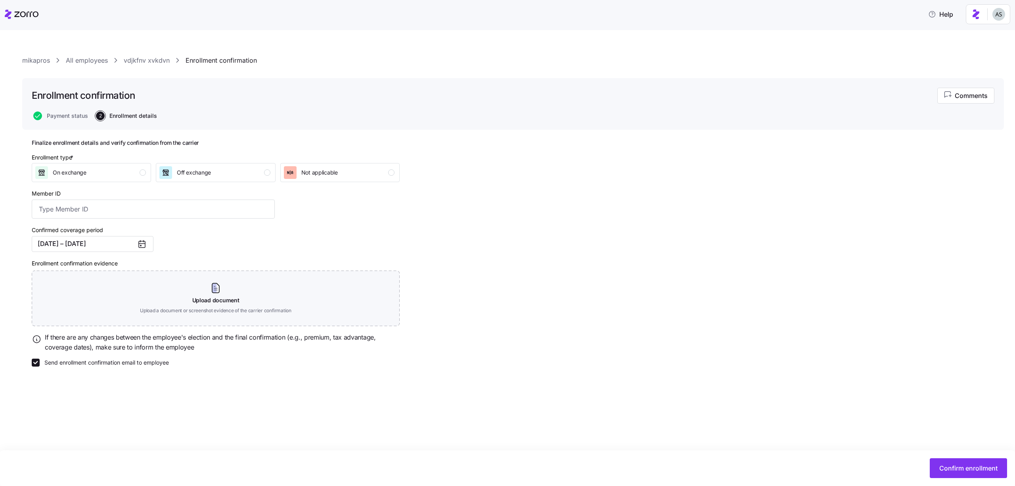
click at [951, 479] on div "Confirm enrollment" at bounding box center [507, 468] width 1015 height 36
click at [951, 473] on button "Confirm enrollment" at bounding box center [968, 468] width 77 height 20
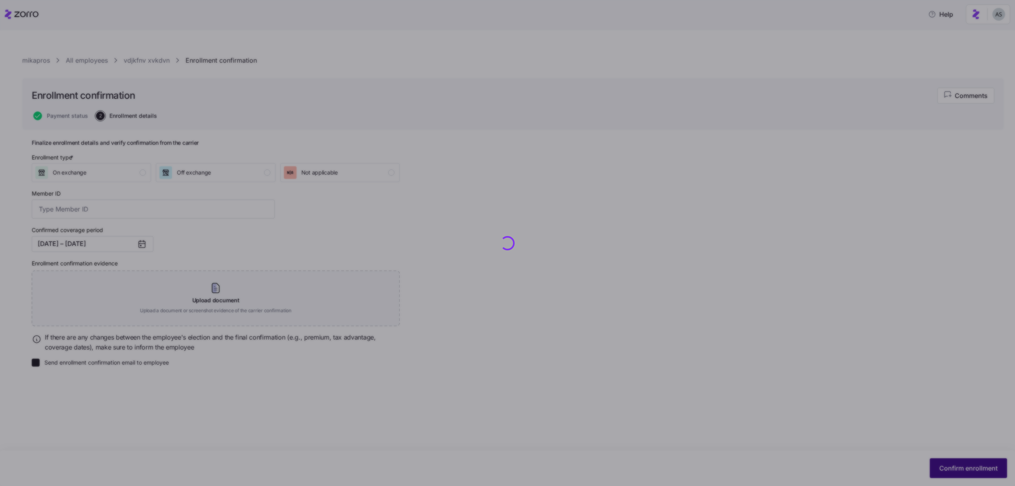
checkbox input "false"
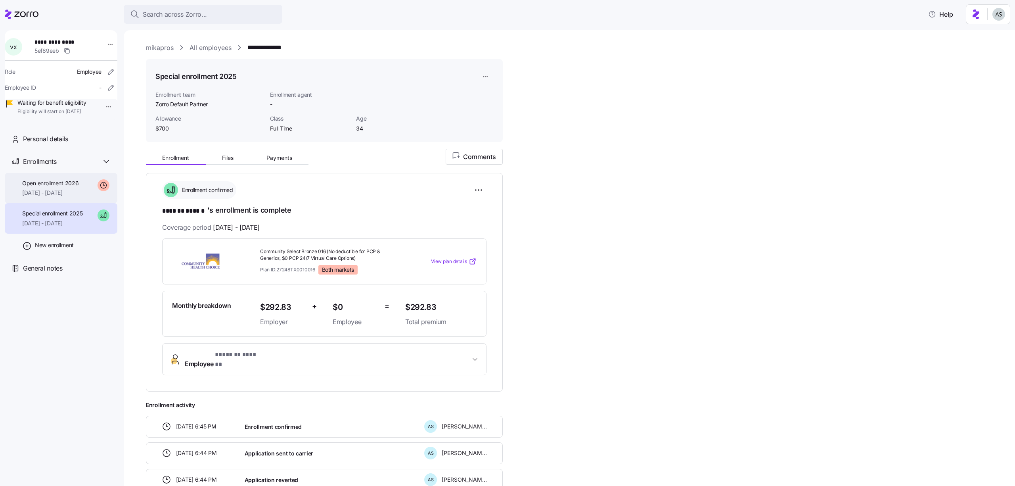
click at [75, 197] on span "[DATE] - [DATE]" at bounding box center [50, 193] width 56 height 8
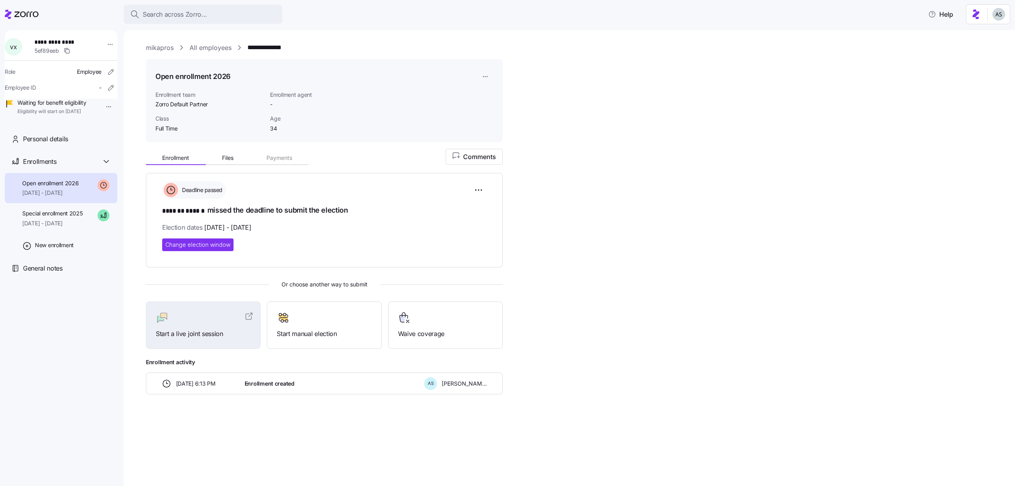
click at [233, 49] on div "**********" at bounding box center [575, 48] width 858 height 10
click at [225, 49] on link "All employees" at bounding box center [211, 48] width 42 height 10
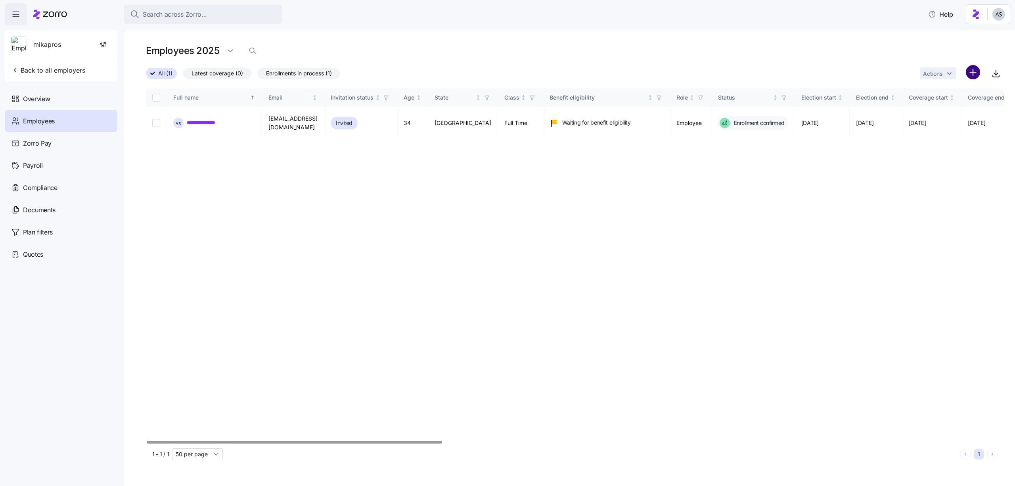
click at [972, 72] on html "**********" at bounding box center [507, 240] width 1015 height 481
click at [941, 105] on span "Add a new employee" at bounding box center [947, 106] width 53 height 8
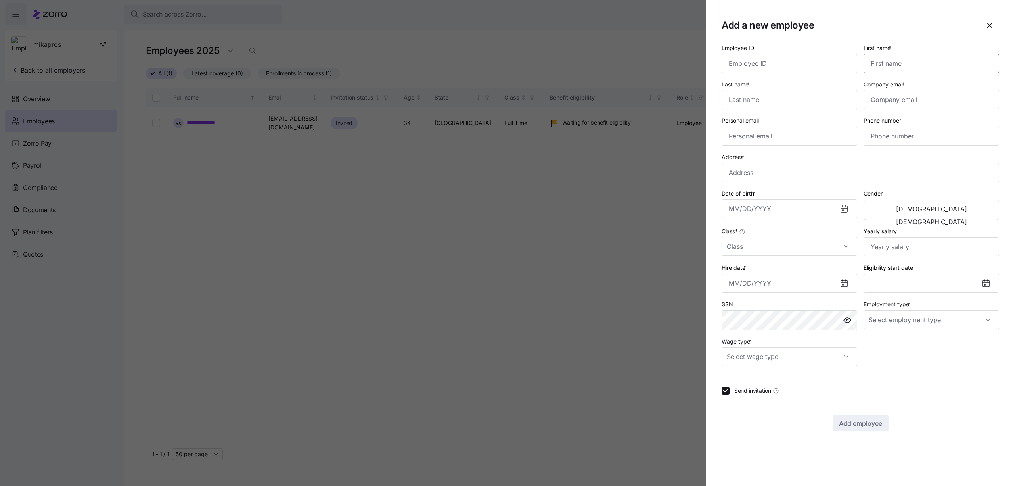
click at [899, 57] on input "First name *" at bounding box center [932, 63] width 136 height 19
type input "xcbxc"
click at [809, 105] on input "Last name *" at bounding box center [790, 99] width 136 height 19
type input "xcbxcb"
click at [935, 107] on input "Company email *" at bounding box center [932, 99] width 136 height 19
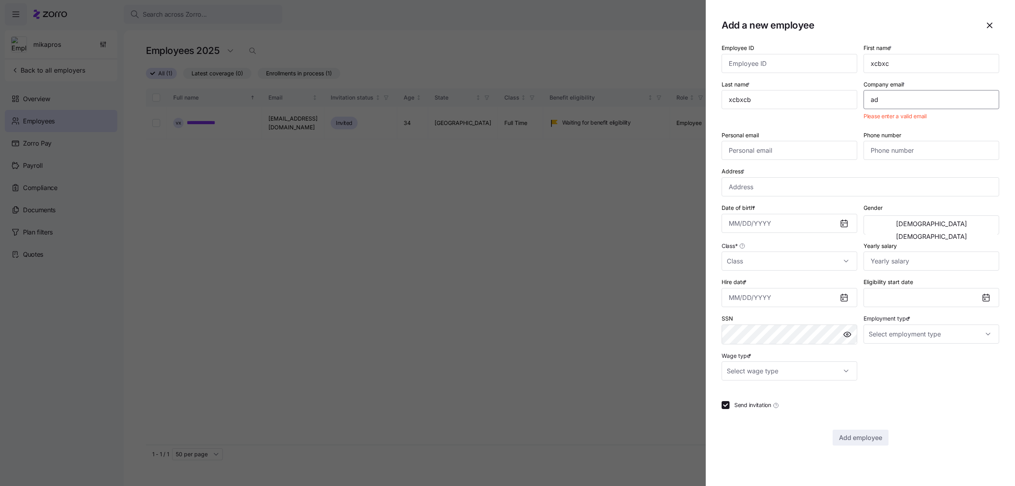
type input "a"
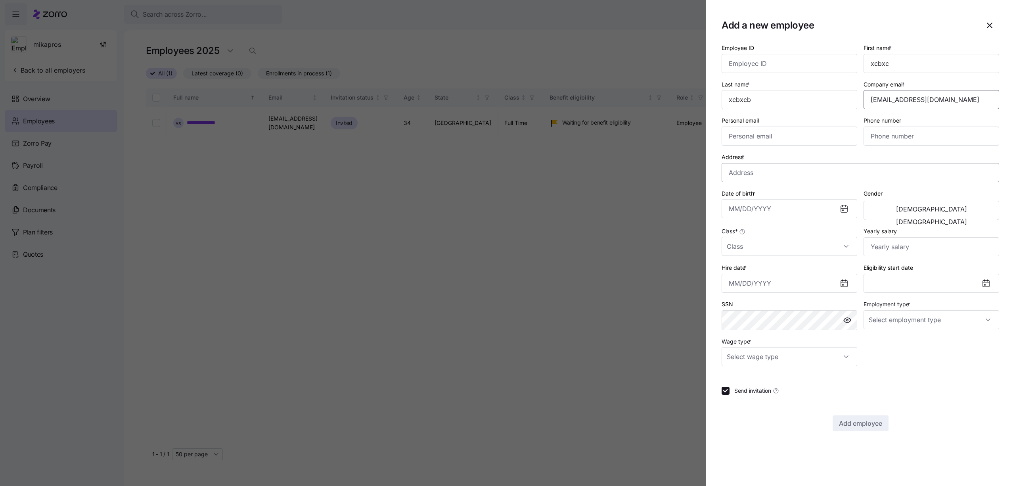
type input "cvxcvxcv@myzorro.co"
click at [811, 178] on input "Address *" at bounding box center [861, 172] width 278 height 19
type input "S D and H Ave, Riverside, PA 17821, USA"
click at [803, 204] on input "Date of birth *" at bounding box center [790, 208] width 136 height 19
click at [797, 241] on div "1990 – 1999" at bounding box center [796, 235] width 98 height 19
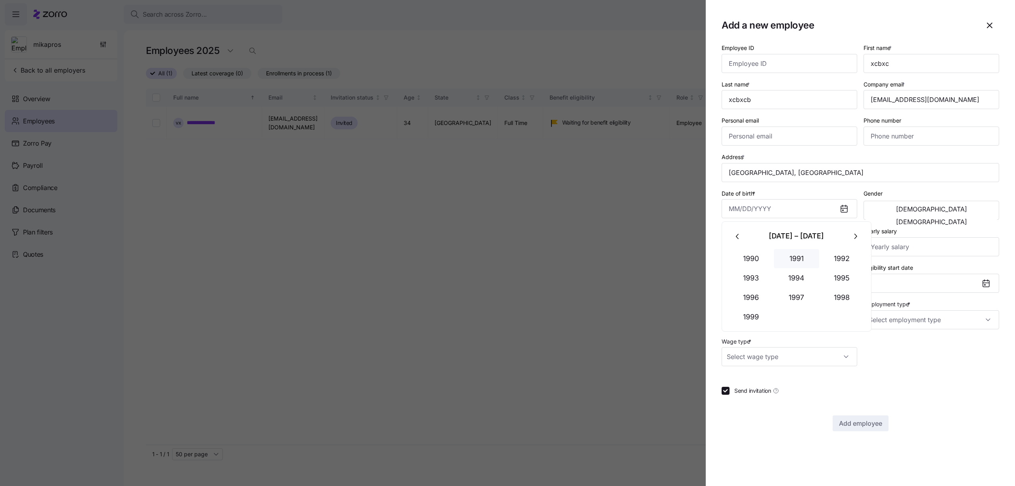
click at [811, 263] on button "1991" at bounding box center [796, 258] width 45 height 19
click at [818, 272] on button "May" at bounding box center [796, 277] width 45 height 19
click at [818, 272] on button "3" at bounding box center [816, 273] width 19 height 19
type input "May 3, 1991"
click at [785, 242] on input "Class *" at bounding box center [790, 246] width 136 height 19
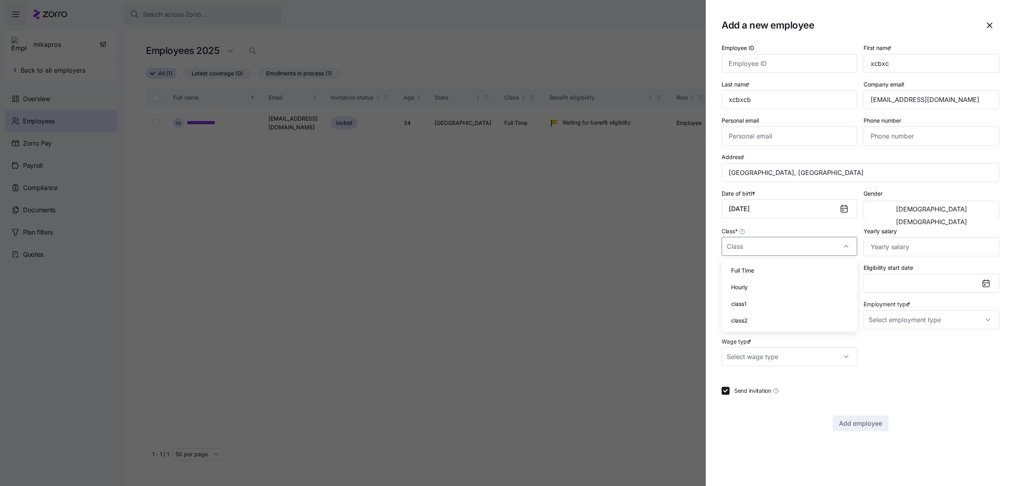
click at [785, 280] on div "Hourly" at bounding box center [789, 287] width 129 height 17
type input "Hourly"
click at [897, 318] on input "Employment type *" at bounding box center [932, 319] width 136 height 19
click at [893, 354] on div "Part Time" at bounding box center [931, 360] width 129 height 17
type input "Part Time"
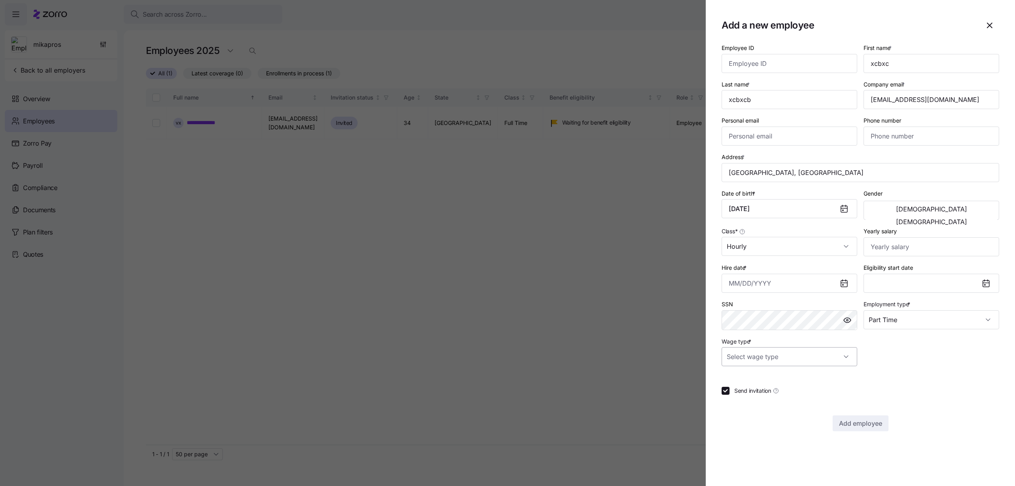
click at [795, 350] on input "Wage type *" at bounding box center [790, 356] width 136 height 19
click at [785, 399] on div "Hourly" at bounding box center [789, 397] width 129 height 17
type input "Hourly"
click at [770, 271] on div "Hire date *" at bounding box center [790, 278] width 136 height 30
click at [770, 280] on input "Hire date *" at bounding box center [790, 283] width 136 height 19
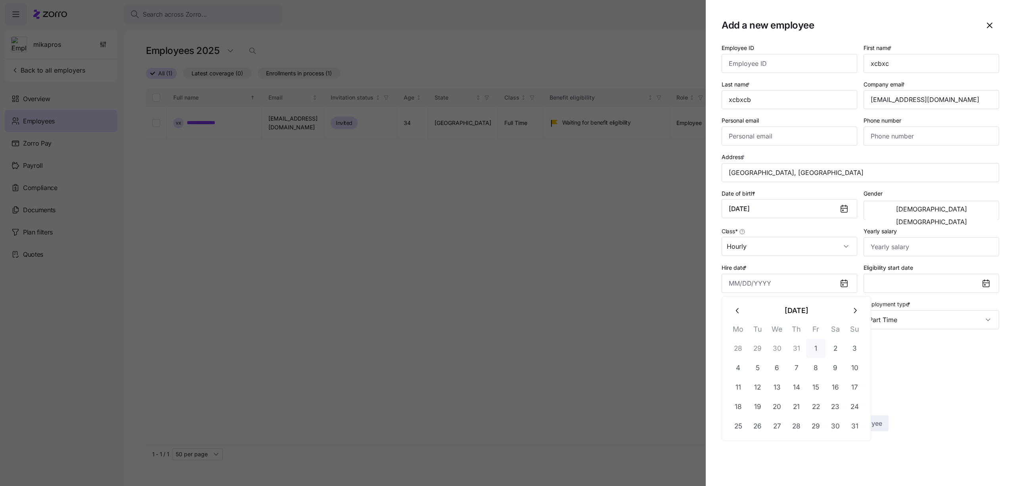
click at [814, 349] on button "1" at bounding box center [816, 348] width 19 height 19
type input "August 1, 2025"
click at [864, 417] on button "Add employee" at bounding box center [861, 423] width 56 height 16
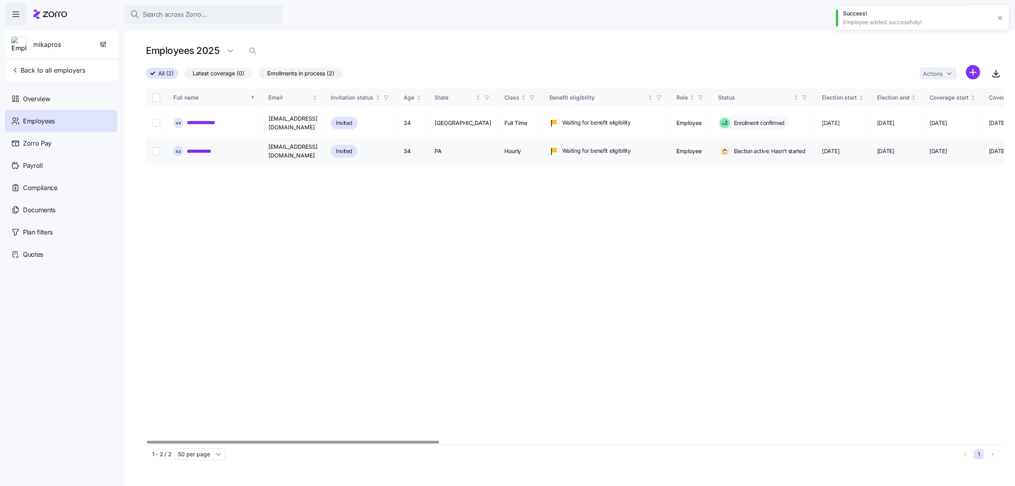
click at [217, 148] on link "**********" at bounding box center [205, 151] width 36 height 8
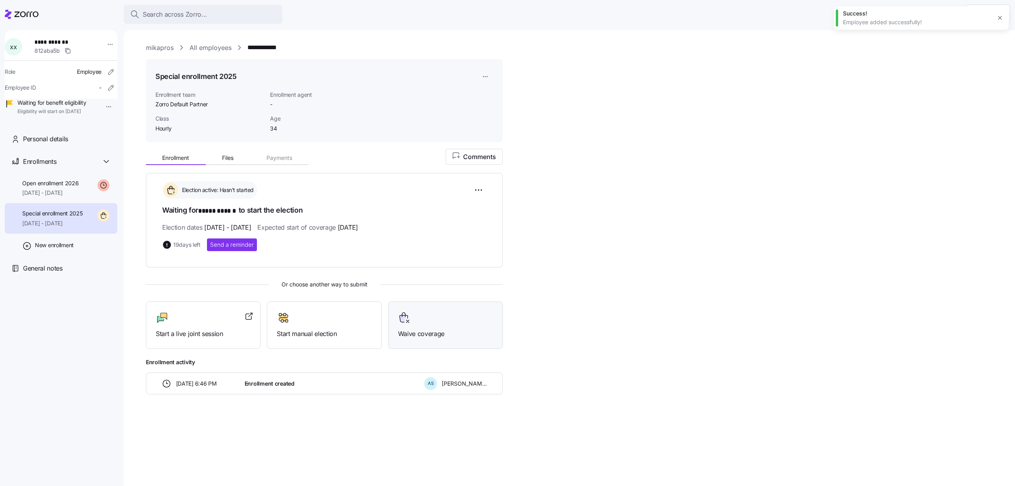
click at [409, 329] on span "Waive coverage" at bounding box center [445, 334] width 95 height 10
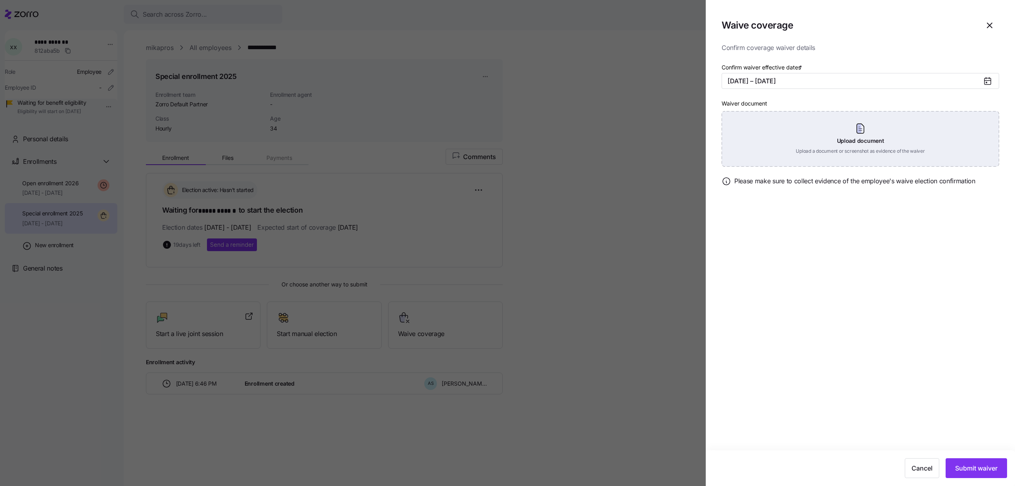
click at [851, 123] on div "Upload document Upload a document or screenshot as evidence of the waiver" at bounding box center [861, 139] width 278 height 56
click at [839, 144] on div "Upload document Upload a document or screenshot as evidence of the waiver" at bounding box center [861, 139] width 278 height 56
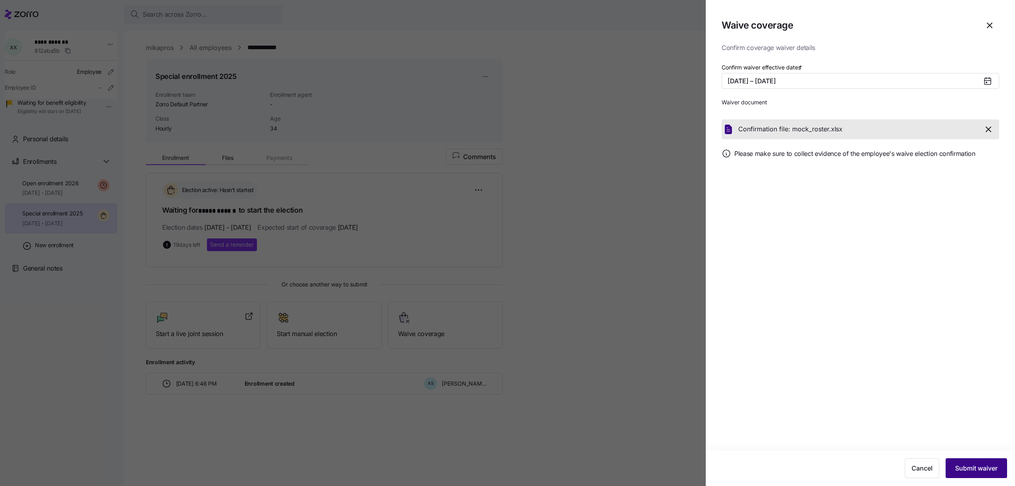
click at [984, 470] on span "Submit waiver" at bounding box center [976, 468] width 42 height 10
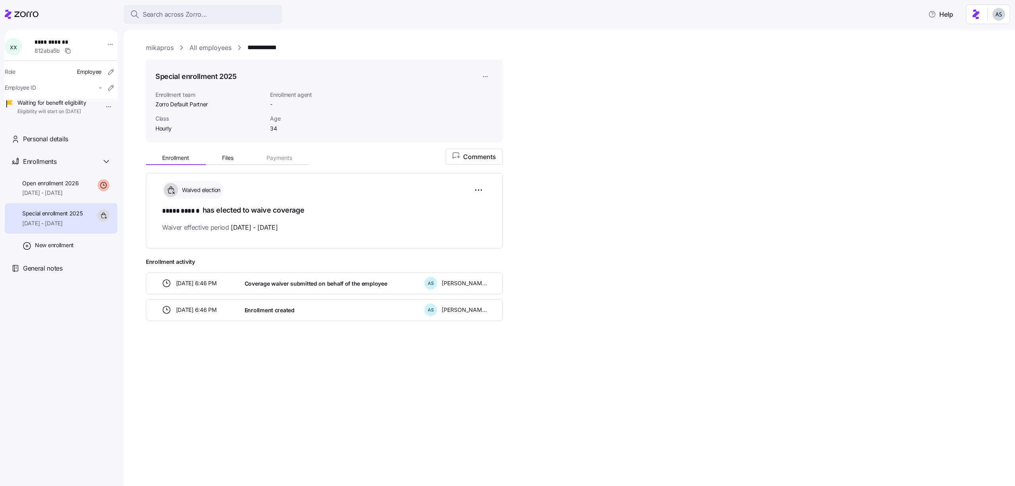
click at [203, 54] on div "**********" at bounding box center [575, 201] width 858 height 316
click at [203, 50] on link "All employees" at bounding box center [211, 48] width 42 height 10
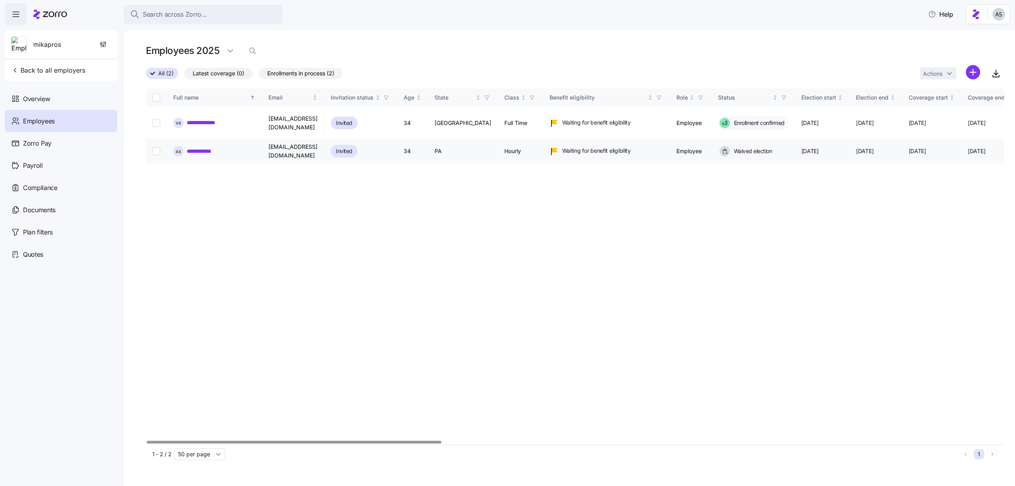
click at [151, 150] on td at bounding box center [156, 151] width 21 height 24
click at [152, 149] on input "Select record 2" at bounding box center [156, 151] width 8 height 8
checkbox input "true"
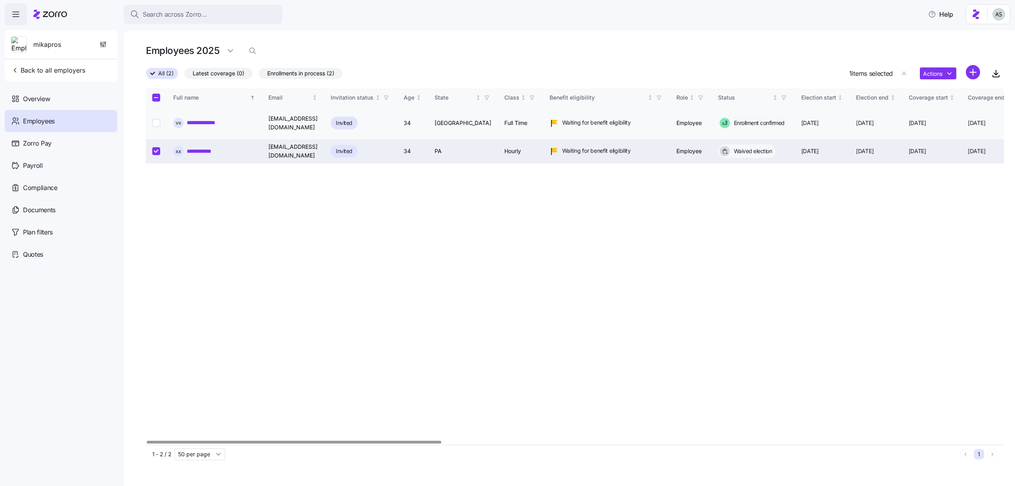
click at [154, 126] on input "Select record 1" at bounding box center [156, 123] width 8 height 8
checkbox input "true"
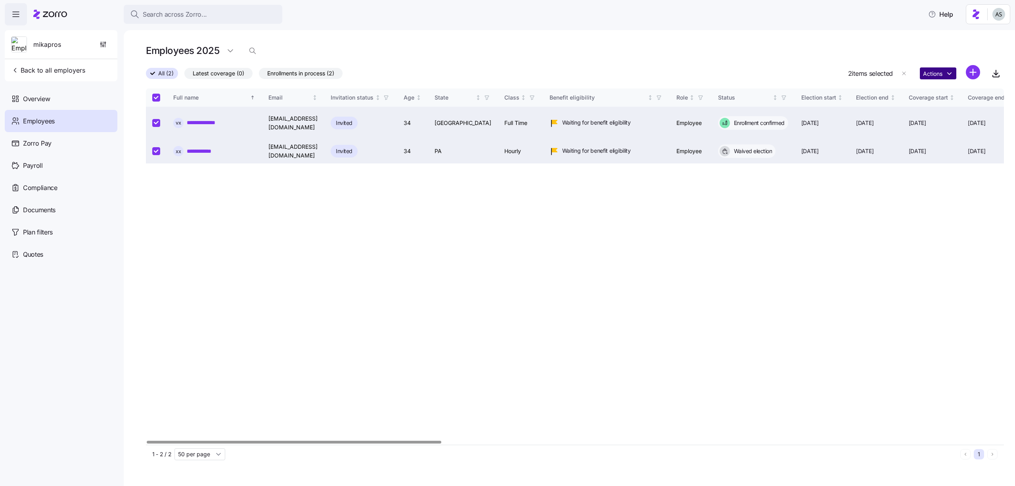
click at [940, 73] on html "**********" at bounding box center [507, 240] width 1015 height 481
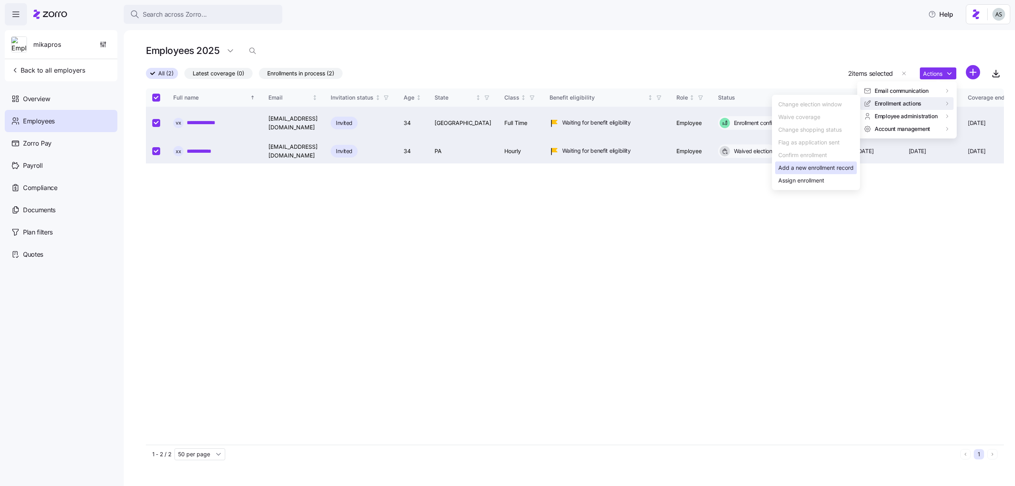
drag, startPoint x: 834, startPoint y: 176, endPoint x: 835, endPoint y: 165, distance: 10.8
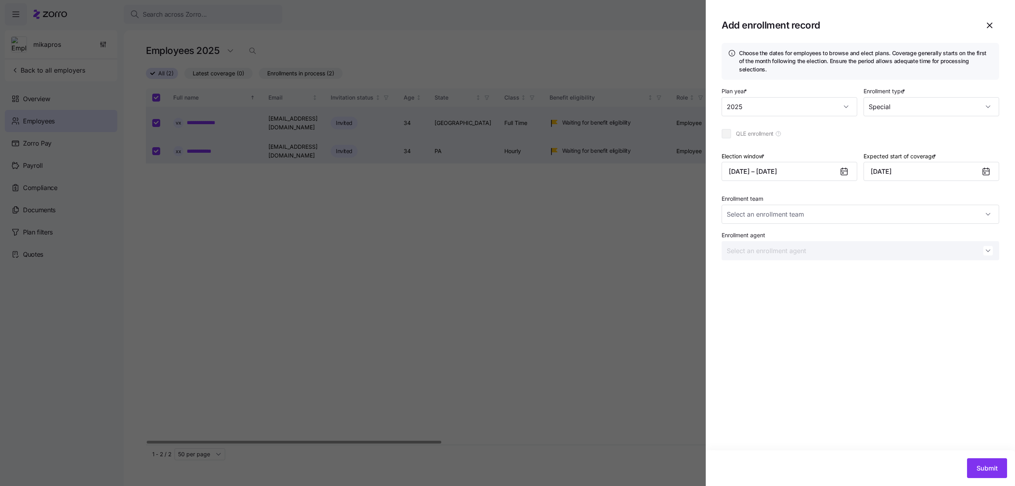
type input "Zorro Default Partner"
click at [589, 211] on div at bounding box center [507, 243] width 1015 height 486
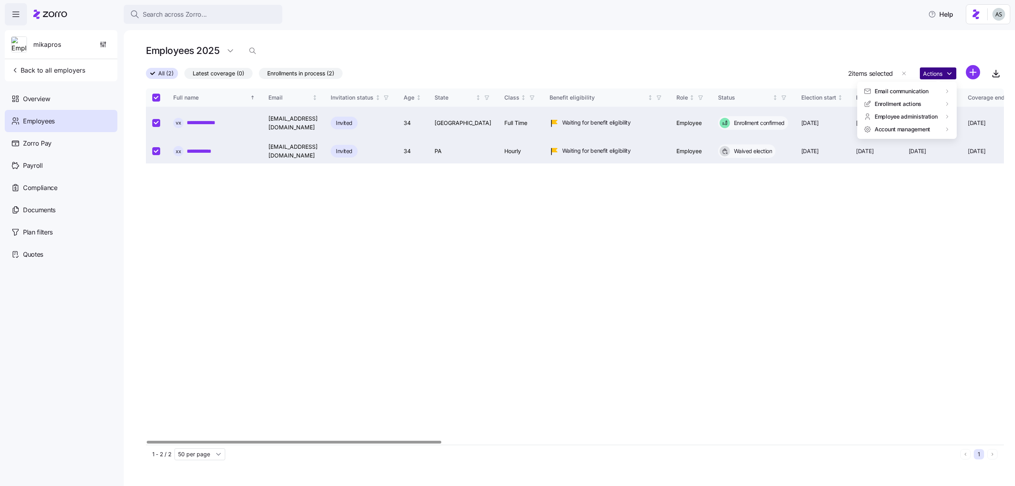
click at [930, 72] on html "**********" at bounding box center [507, 240] width 1015 height 481
click at [839, 145] on div "Change Sub-entity" at bounding box center [829, 142] width 49 height 9
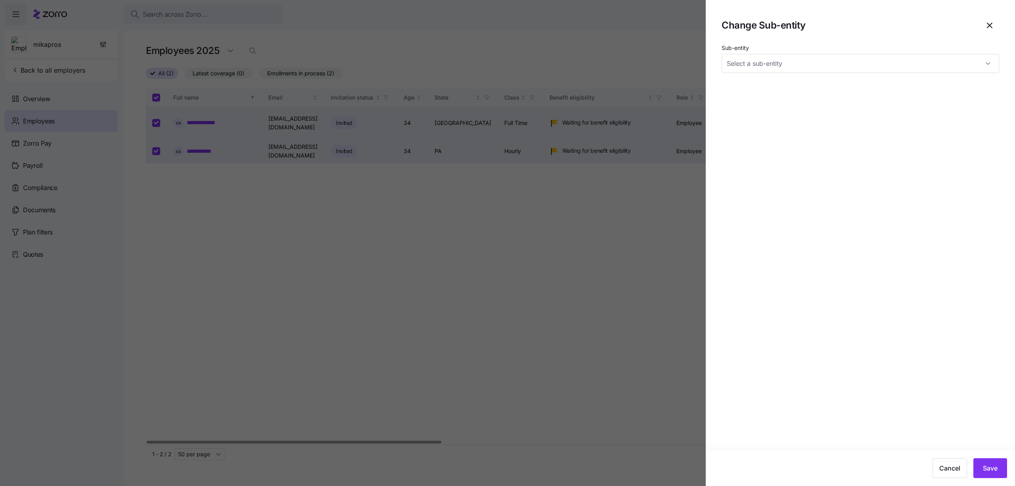
click at [793, 73] on section "Change Sub-entity Sub-entity Cancel Save" at bounding box center [860, 243] width 309 height 486
click at [793, 69] on input "Sub-entity" at bounding box center [861, 63] width 278 height 19
click at [795, 71] on input "Sub-entity" at bounding box center [861, 63] width 278 height 19
click at [995, 33] on span "button" at bounding box center [990, 25] width 18 height 18
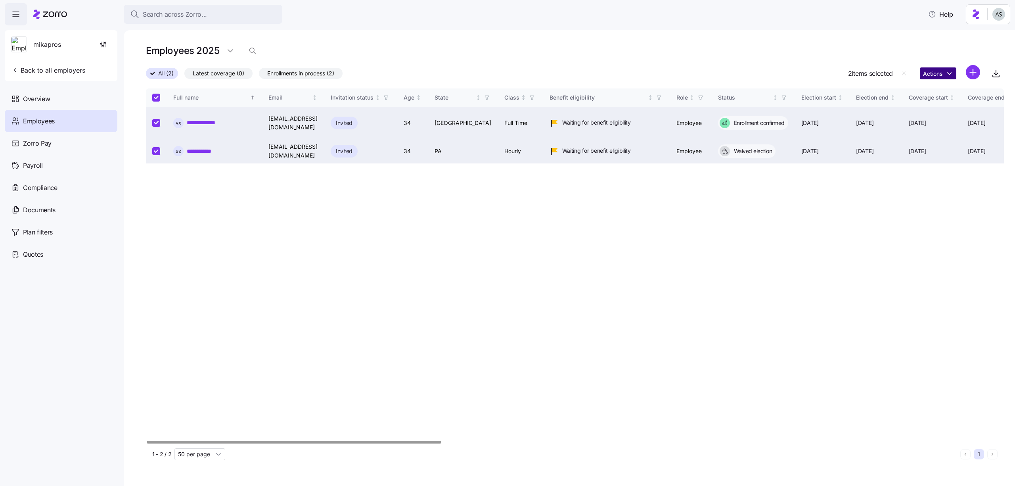
click at [921, 73] on html "**********" at bounding box center [507, 240] width 1015 height 481
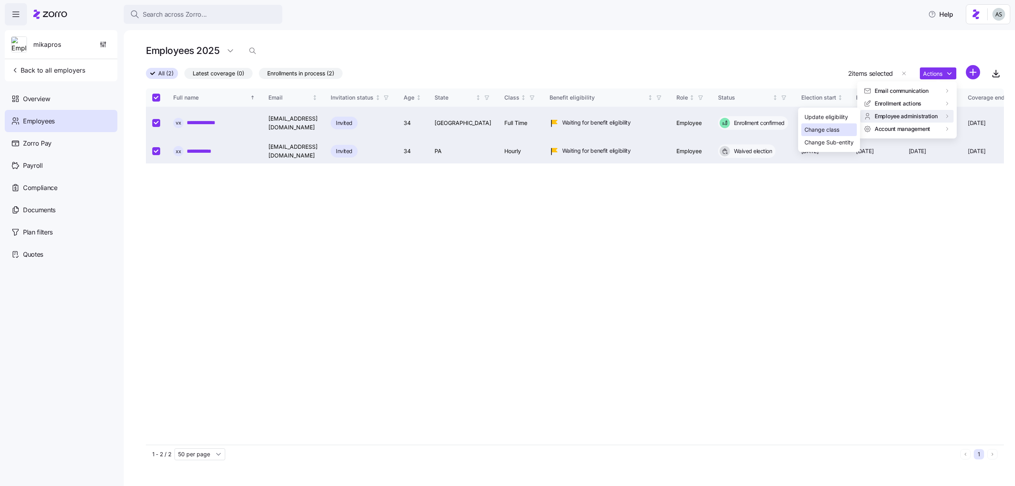
click at [837, 133] on div "Change class" at bounding box center [822, 129] width 35 height 9
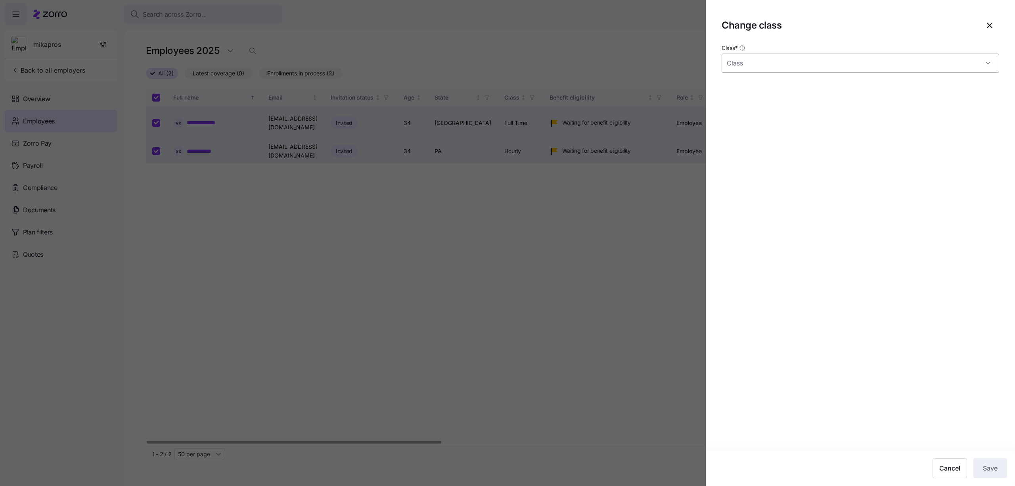
click at [828, 55] on input "Class *" at bounding box center [861, 63] width 278 height 19
click at [826, 105] on div "Hourly" at bounding box center [860, 104] width 271 height 17
click at [828, 51] on div "Class * Hourly" at bounding box center [861, 58] width 278 height 30
click at [828, 67] on input "Hourly" at bounding box center [861, 63] width 278 height 19
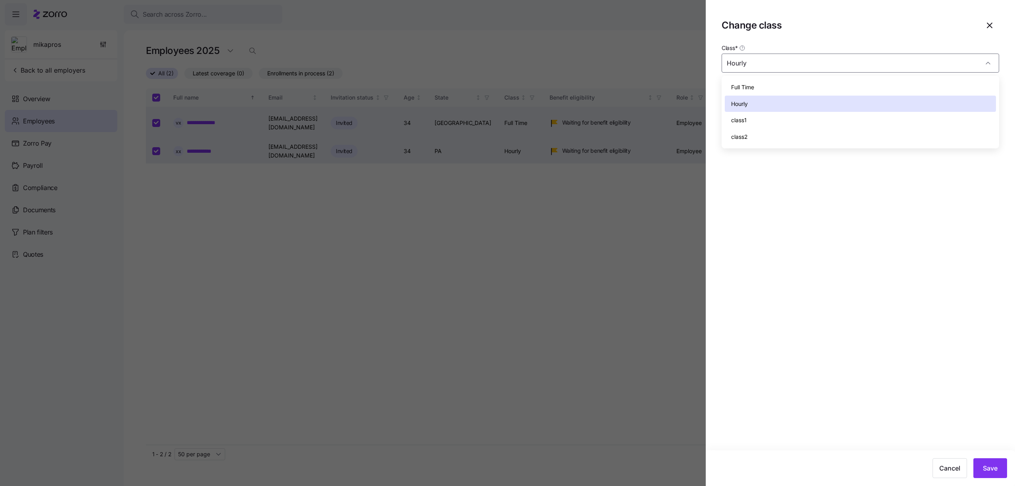
click at [815, 117] on div "class1" at bounding box center [860, 120] width 271 height 17
type input "class1"
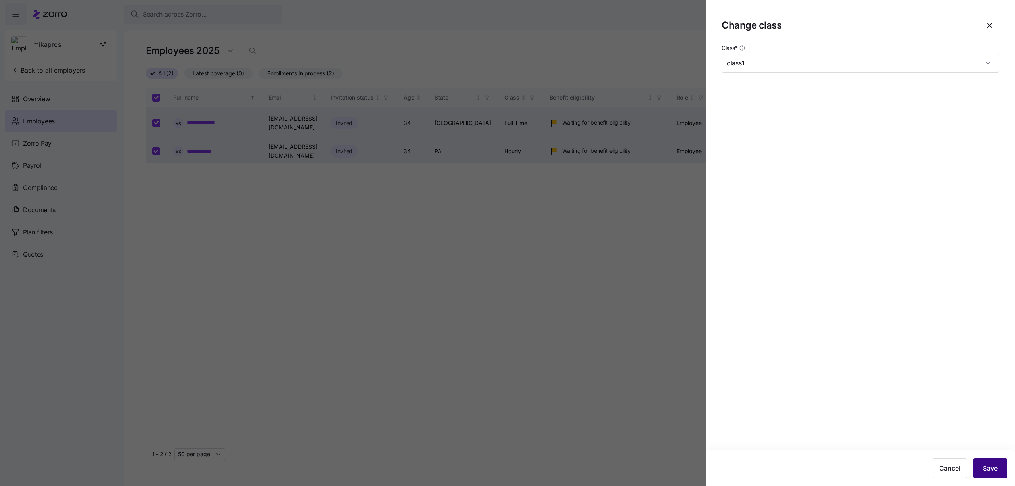
click at [981, 470] on button "Save" at bounding box center [990, 468] width 34 height 20
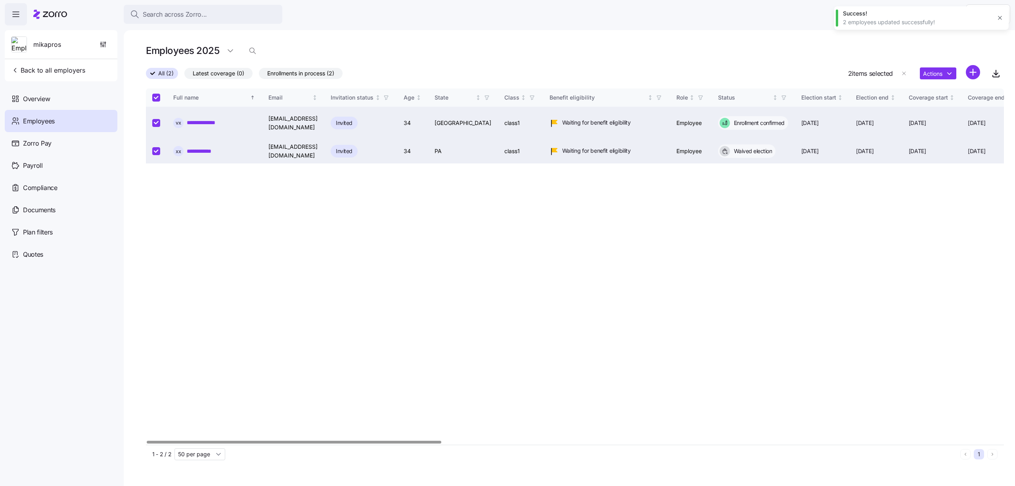
click at [931, 80] on div "Actions" at bounding box center [950, 73] width 60 height 17
click at [931, 77] on html "**********" at bounding box center [507, 240] width 1015 height 481
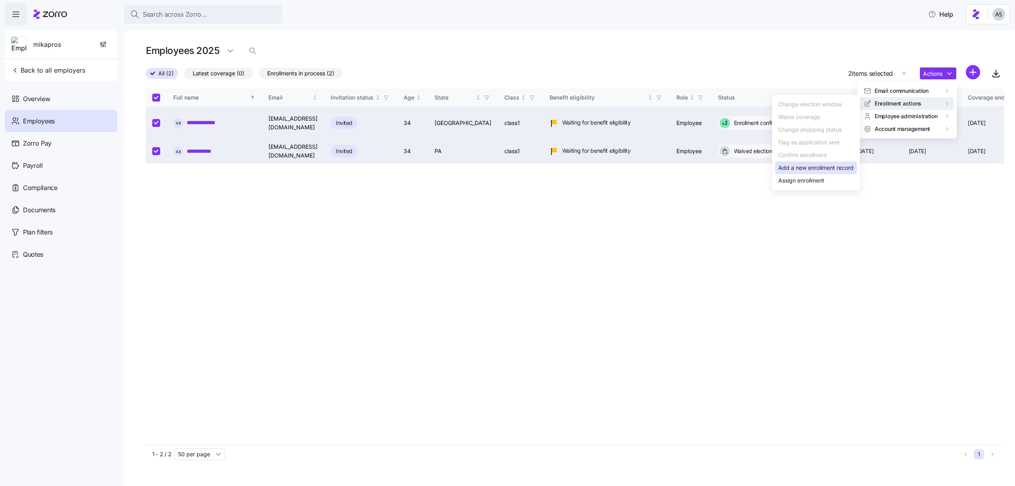
click at [820, 168] on div "Add a new enrollment record" at bounding box center [815, 167] width 75 height 9
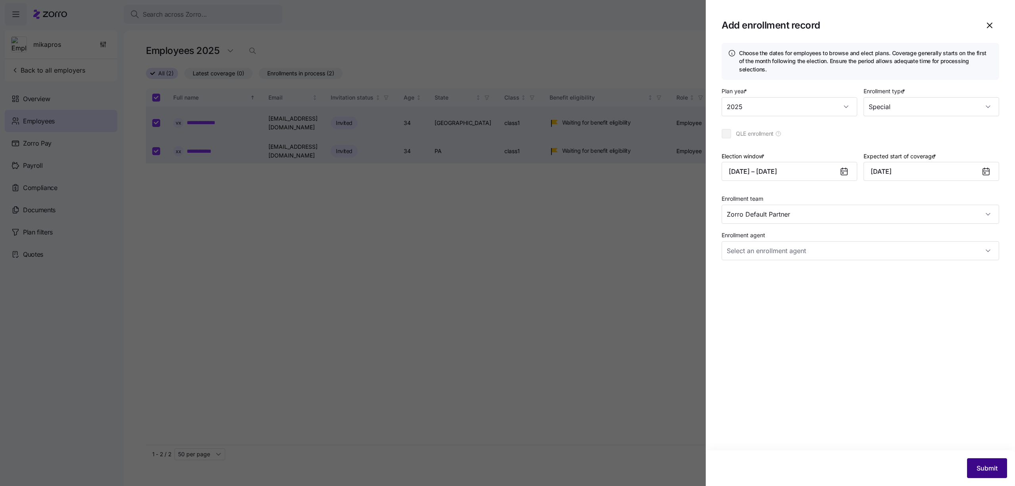
click at [970, 458] on button "Submit" at bounding box center [987, 468] width 40 height 20
click at [828, 162] on button "08/31/2025 – 09/20/2025" at bounding box center [790, 171] width 136 height 19
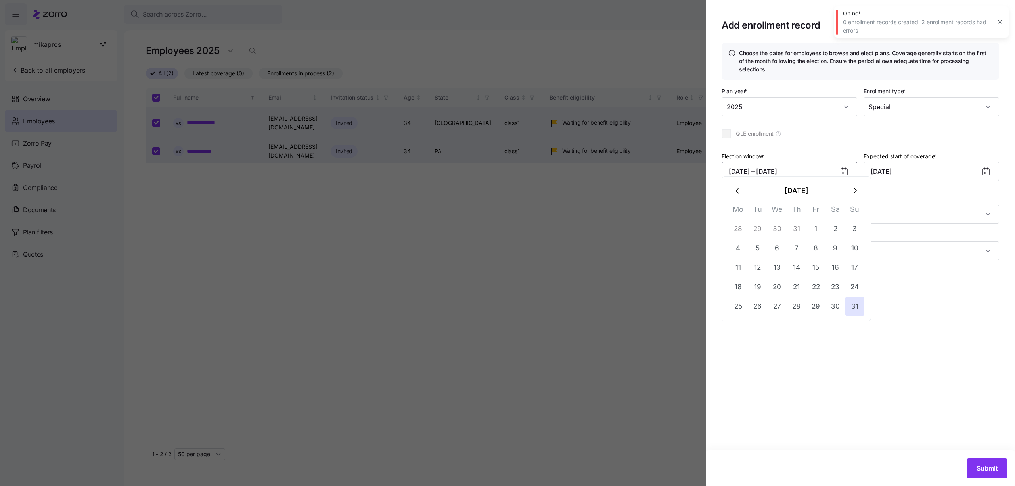
click at [861, 194] on button "button" at bounding box center [854, 190] width 19 height 19
click at [781, 228] on button "1" at bounding box center [777, 228] width 19 height 19
click at [811, 300] on button "31" at bounding box center [816, 306] width 19 height 19
click at [1000, 467] on button "Submit" at bounding box center [987, 468] width 40 height 20
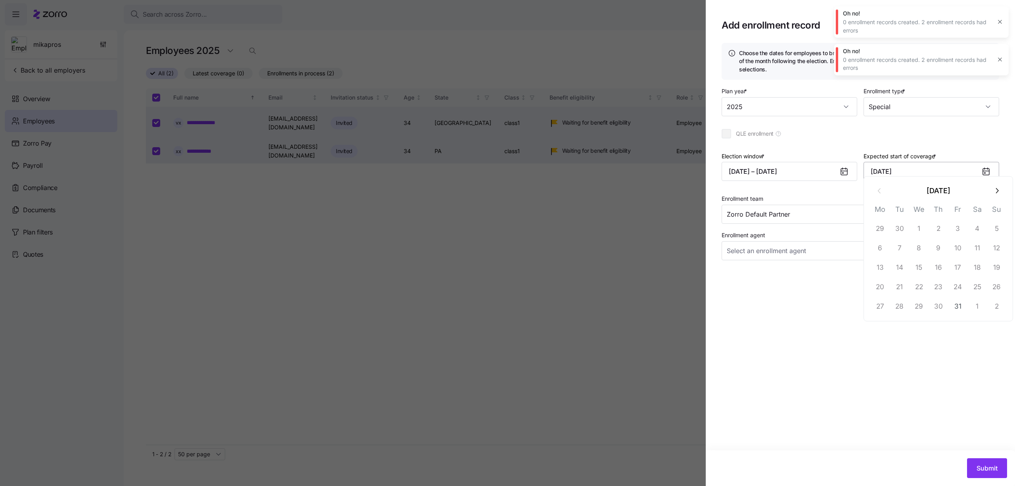
click at [928, 171] on input "October 1, 2025" at bounding box center [932, 171] width 136 height 19
click at [993, 192] on icon "button" at bounding box center [997, 190] width 9 height 9
click at [974, 231] on button "1" at bounding box center [977, 228] width 19 height 19
type input "November 1, 2025"
click at [982, 463] on button "Submit" at bounding box center [987, 468] width 40 height 20
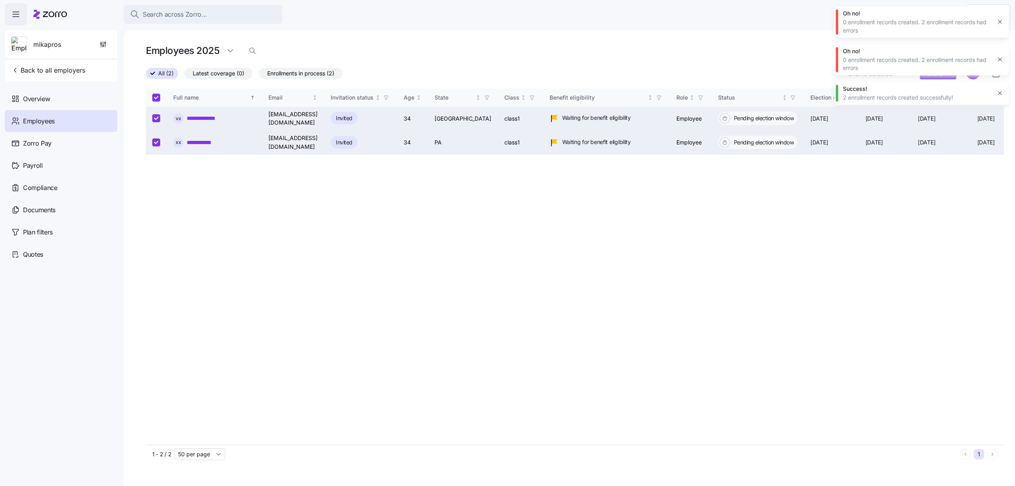
click at [999, 63] on button "button" at bounding box center [1000, 59] width 11 height 11
click at [1002, 27] on button "button" at bounding box center [1000, 21] width 11 height 11
click at [1001, 10] on div "Success! 2 enrollment records created successfully!" at bounding box center [921, 17] width 174 height 23
click at [997, 12] on button "button" at bounding box center [1000, 17] width 11 height 11
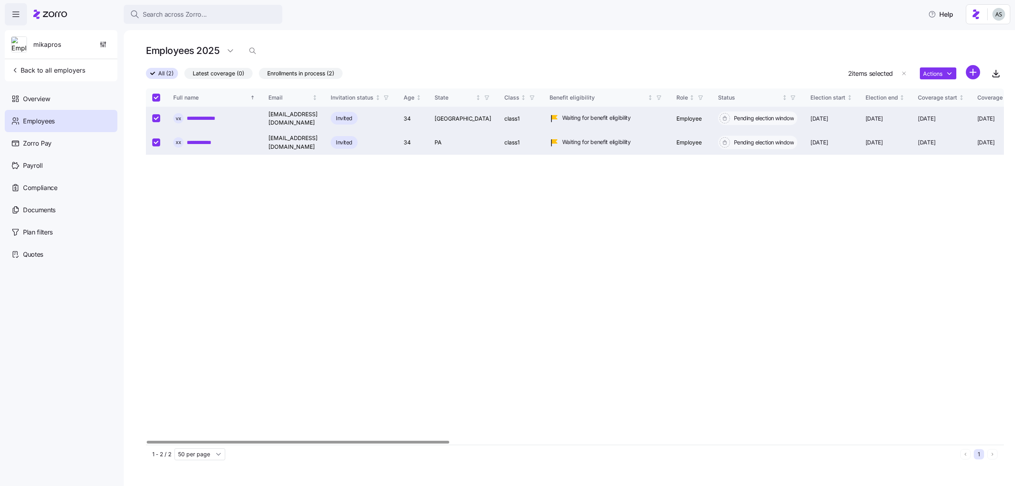
click at [811, 293] on div "**********" at bounding box center [575, 266] width 858 height 356
click at [94, 44] on div "mikapros" at bounding box center [61, 44] width 106 height 29
click at [96, 44] on span "button" at bounding box center [103, 44] width 15 height 15
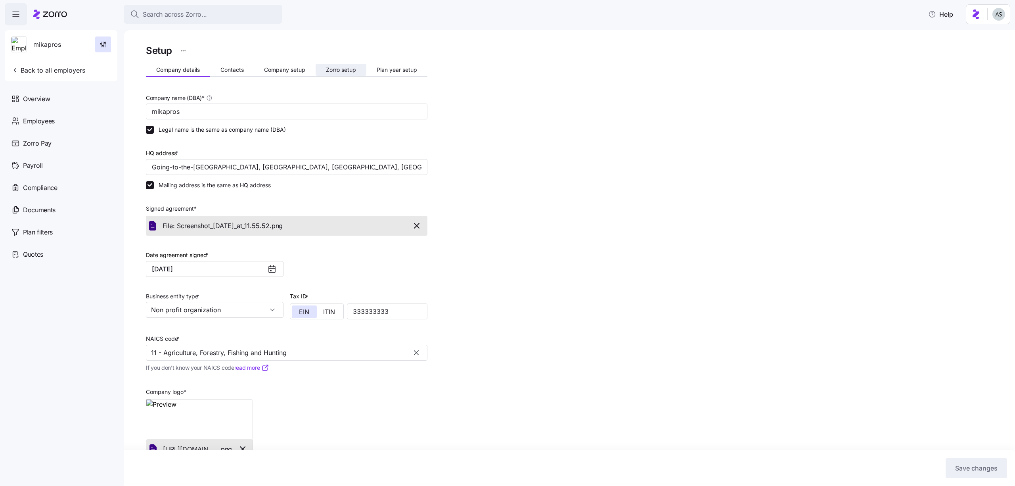
click at [322, 69] on button "Zorro setup" at bounding box center [341, 70] width 51 height 12
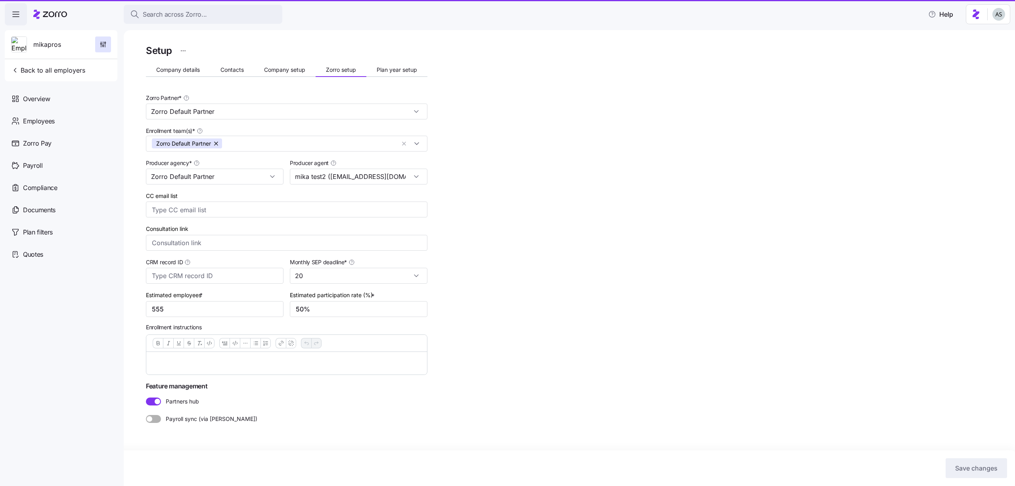
click at [275, 73] on button "Company setup" at bounding box center [285, 70] width 62 height 12
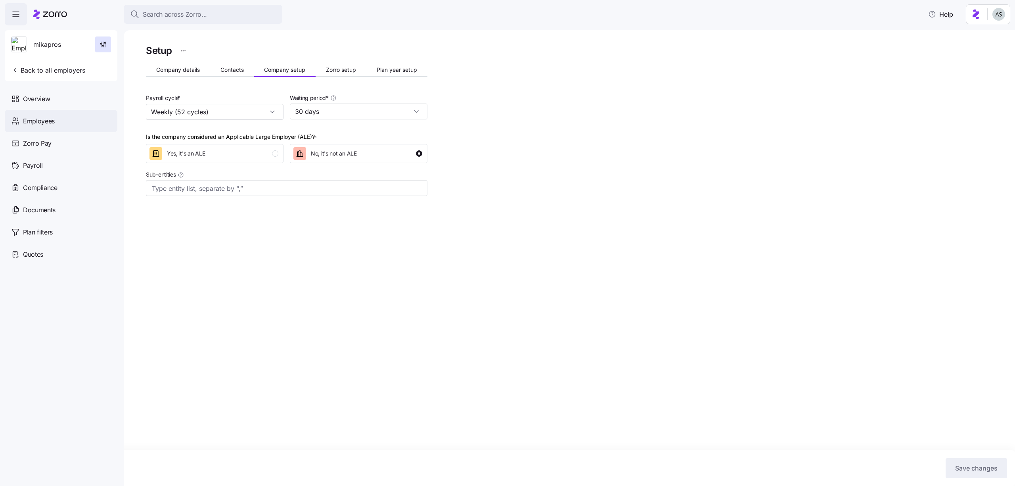
click at [67, 126] on div "Employees" at bounding box center [61, 121] width 113 height 22
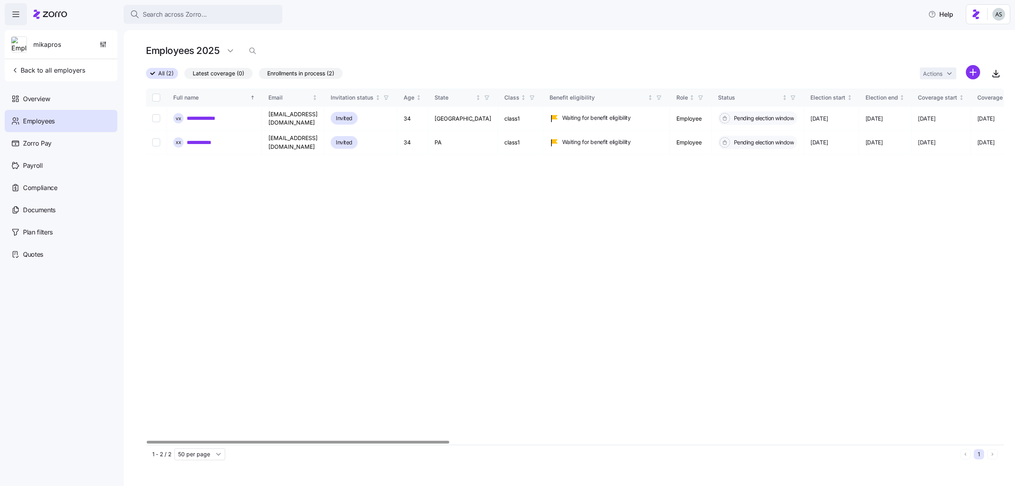
click at [965, 73] on div "Actions" at bounding box center [950, 73] width 60 height 17
click at [970, 70] on html "**********" at bounding box center [507, 240] width 1015 height 481
click at [942, 105] on span "Add a new employee" at bounding box center [947, 106] width 53 height 8
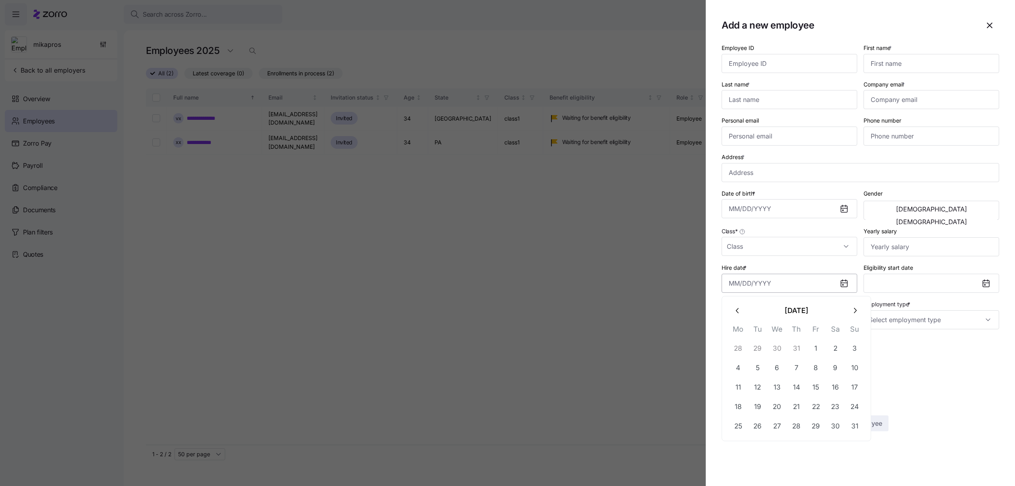
click at [805, 289] on input "Hire date *" at bounding box center [790, 283] width 136 height 19
click at [812, 379] on button "15" at bounding box center [816, 386] width 19 height 19
click at [788, 286] on input "August 15, 2025" at bounding box center [790, 283] width 136 height 19
click at [814, 343] on button "1" at bounding box center [816, 348] width 19 height 19
click at [799, 282] on input "August 1, 2025" at bounding box center [790, 283] width 136 height 19
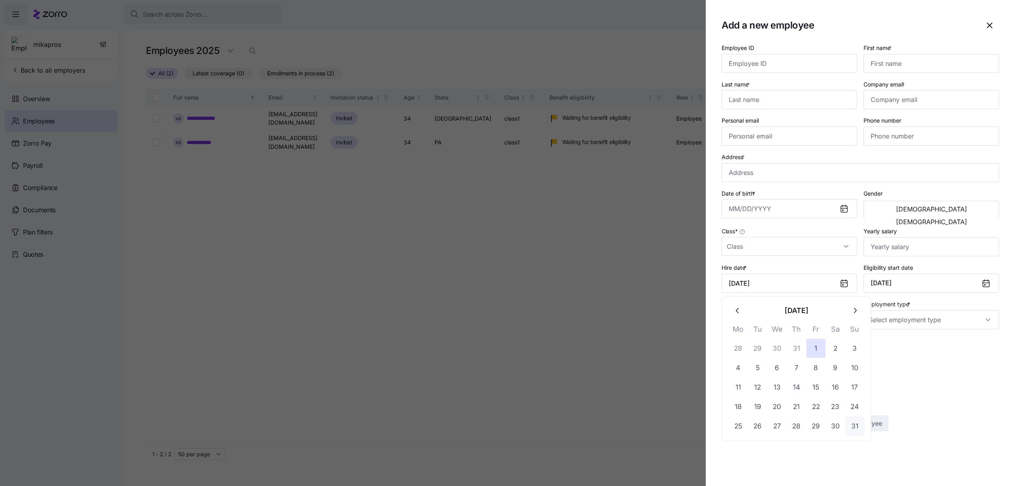
click at [855, 429] on button "31" at bounding box center [854, 425] width 19 height 19
click at [785, 282] on input "August 31, 2025" at bounding box center [790, 283] width 136 height 19
click at [760, 405] on button "19" at bounding box center [757, 406] width 19 height 19
click at [823, 276] on input "August 19, 2025" at bounding box center [790, 283] width 136 height 19
click at [838, 347] on button "2" at bounding box center [835, 348] width 19 height 19
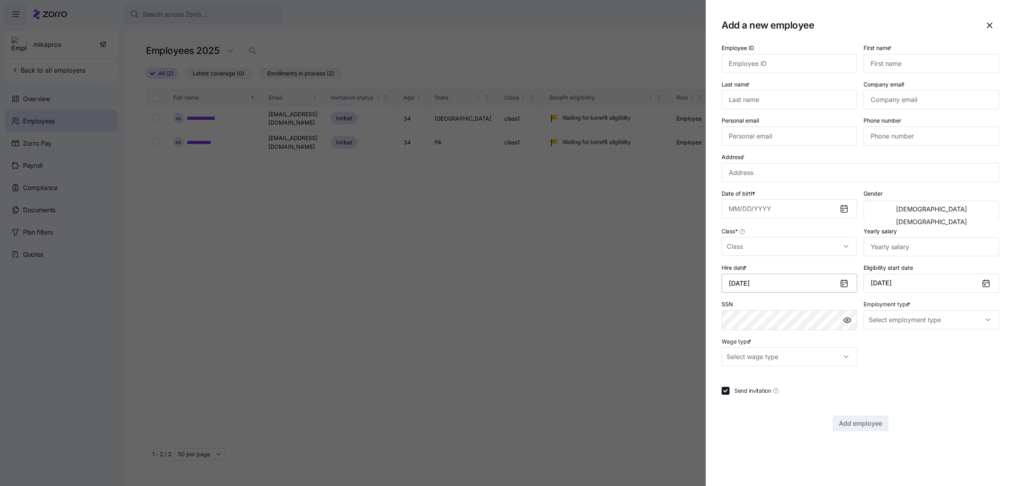
click at [803, 286] on input "August 2, 2025" at bounding box center [790, 283] width 136 height 19
click at [815, 339] on button "1" at bounding box center [816, 348] width 19 height 19
type input "August 1, 2025"
click at [279, 279] on div at bounding box center [507, 243] width 1015 height 486
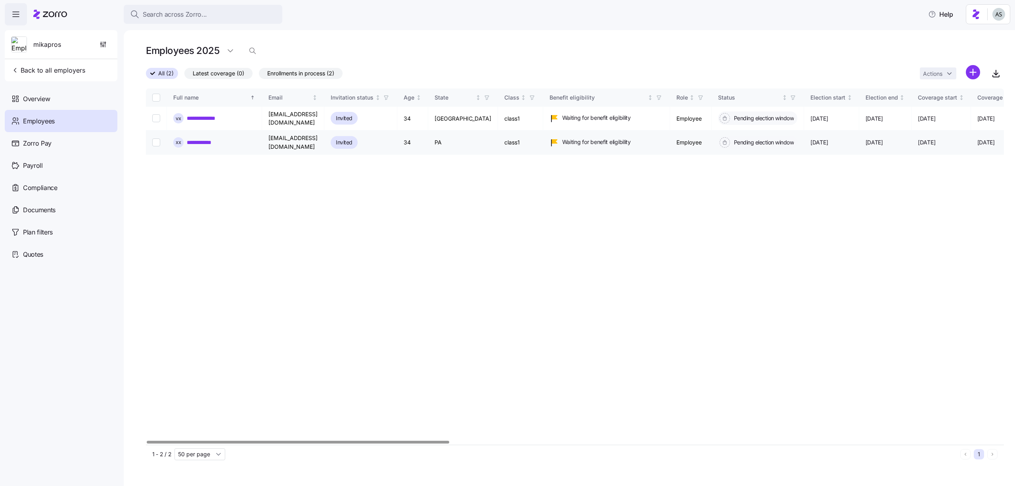
click at [200, 138] on link "**********" at bounding box center [205, 142] width 36 height 8
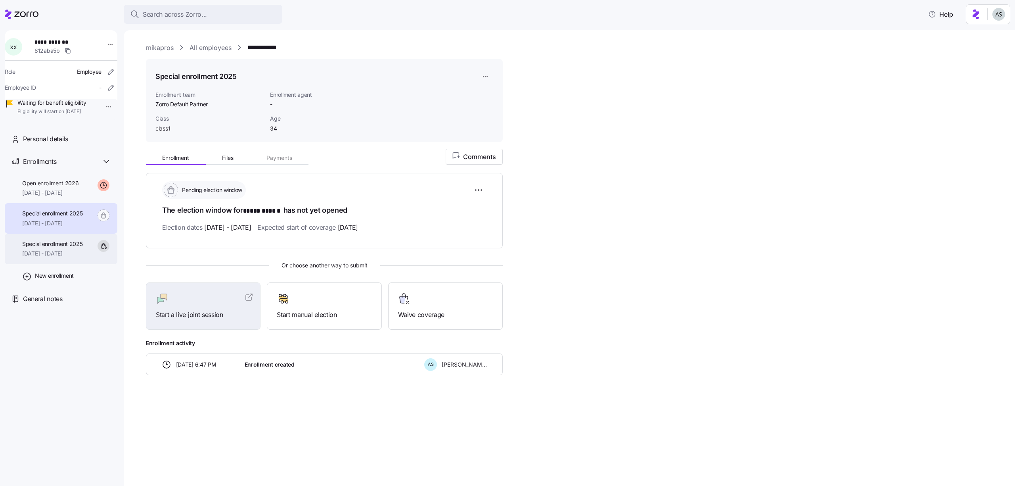
click at [92, 259] on div "Special enrollment 2025 10/01/2025 - 12/31/2025" at bounding box center [61, 249] width 113 height 31
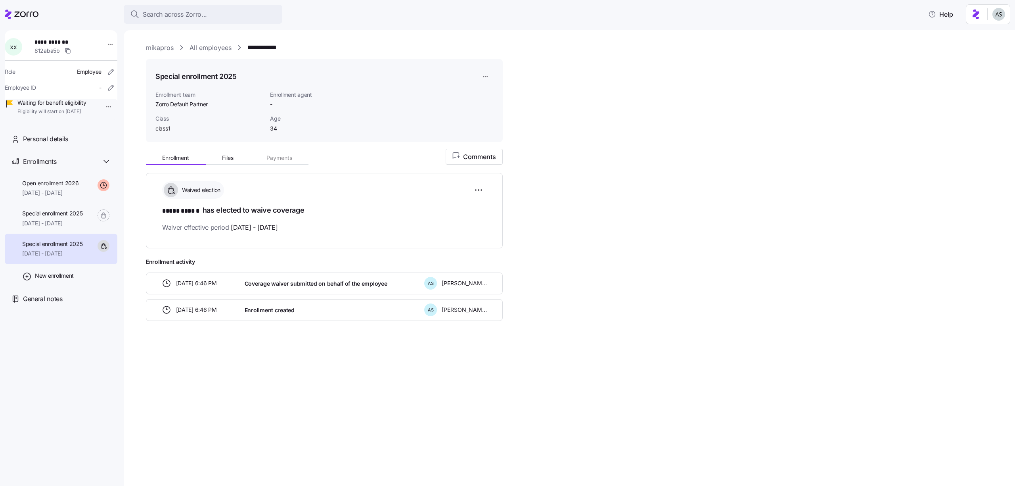
click at [486, 78] on html "**********" at bounding box center [507, 240] width 1015 height 481
click at [474, 186] on html "**********" at bounding box center [507, 240] width 1015 height 481
click at [476, 197] on html "**********" at bounding box center [507, 240] width 1015 height 481
click at [454, 232] on div "Reset election" at bounding box center [440, 234] width 84 height 13
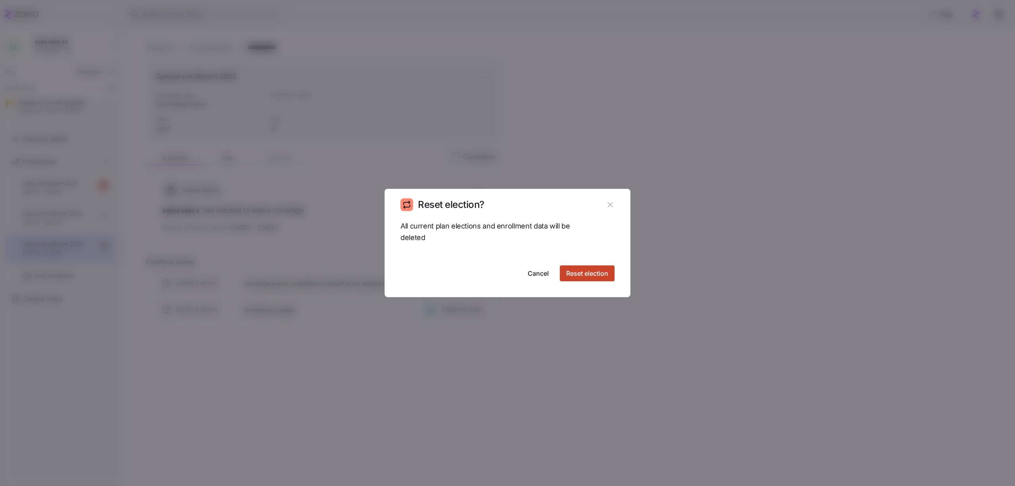
click at [588, 274] on span "Reset election" at bounding box center [587, 273] width 42 height 10
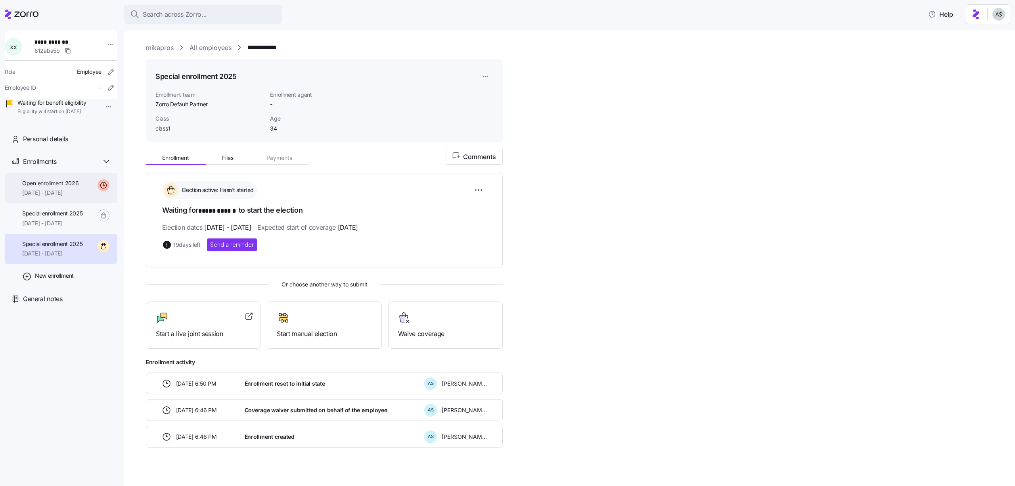
click at [57, 190] on div "Open enrollment 2026 01/01/2026 - 12/31/2026" at bounding box center [61, 188] width 113 height 31
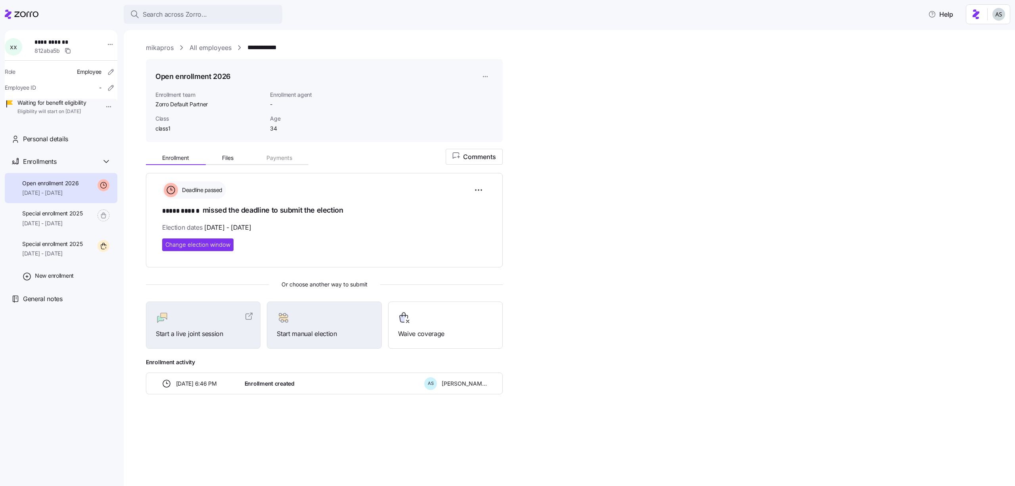
click at [34, 6] on div at bounding box center [22, 14] width 34 height 22
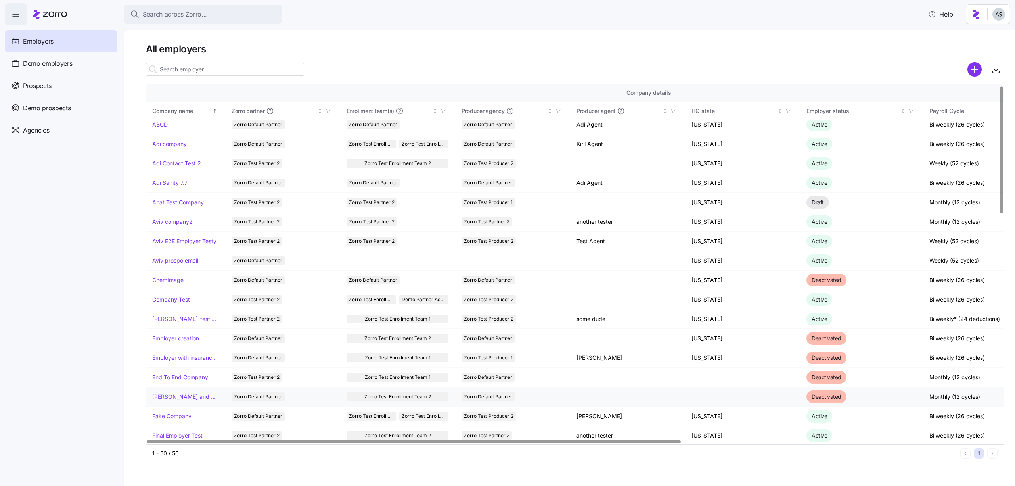
scroll to position [6, 0]
click at [175, 416] on link "Fake Company" at bounding box center [171, 415] width 39 height 8
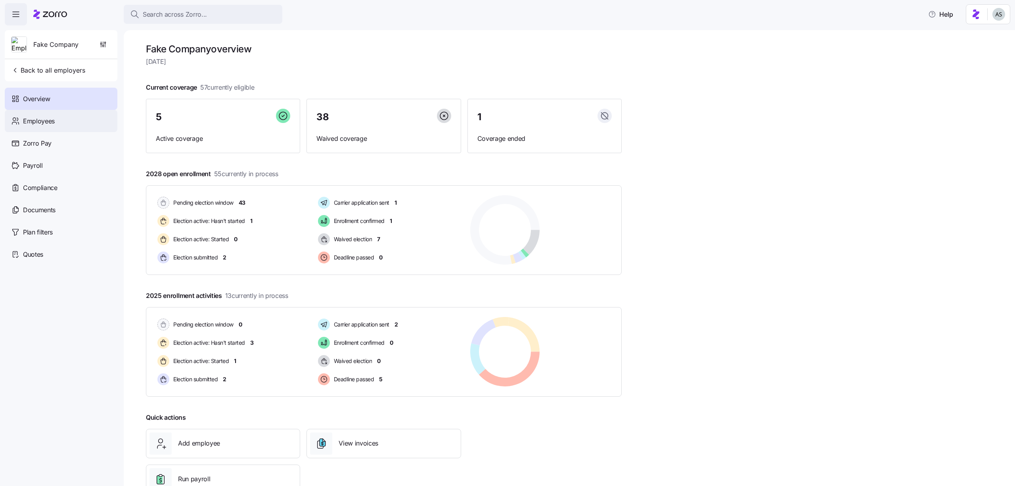
click at [56, 124] on div "Employees" at bounding box center [61, 121] width 113 height 22
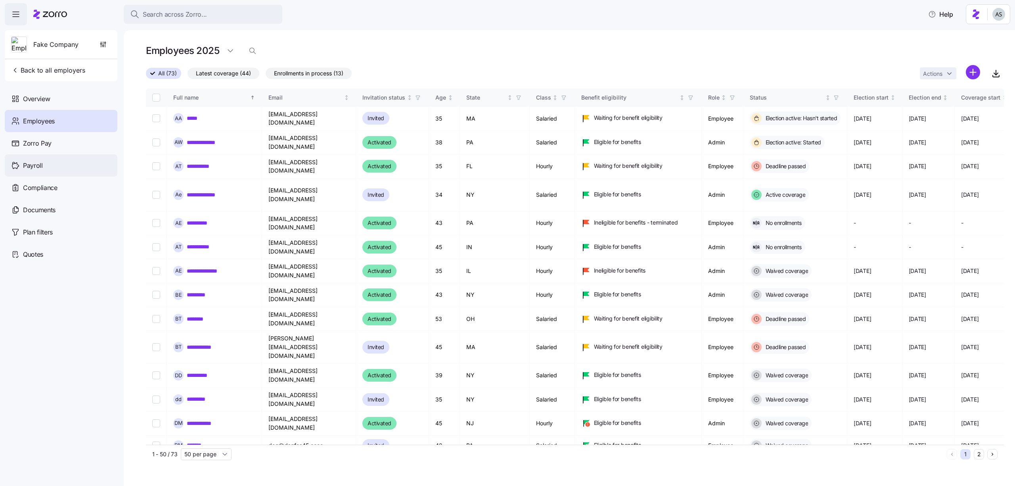
click at [42, 167] on span "Payroll" at bounding box center [33, 166] width 20 height 10
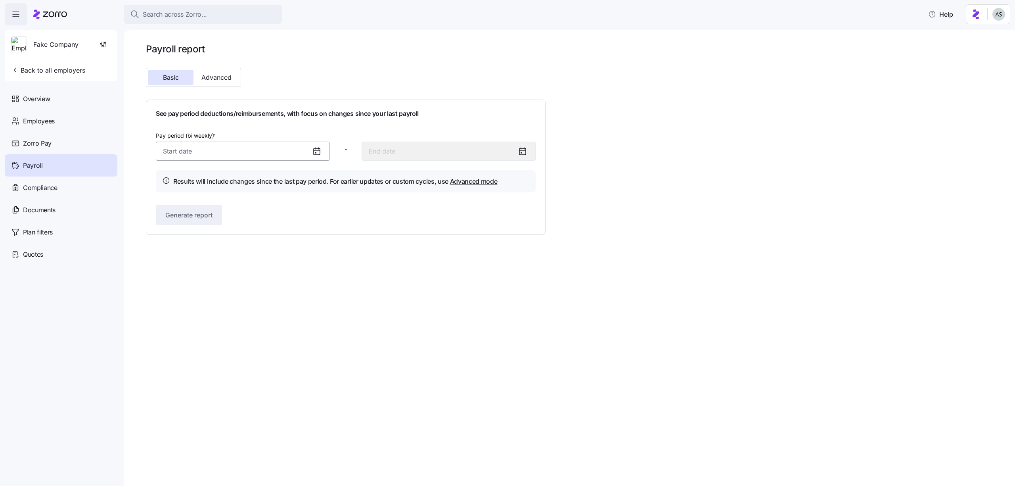
click at [208, 152] on input "Pay period (bi weekly) *" at bounding box center [243, 151] width 174 height 19
click at [287, 186] on button "button" at bounding box center [289, 178] width 19 height 19
click at [216, 300] on button "1" at bounding box center [211, 293] width 19 height 19
type input "October 1, 2025"
type input "October 14, 2025"
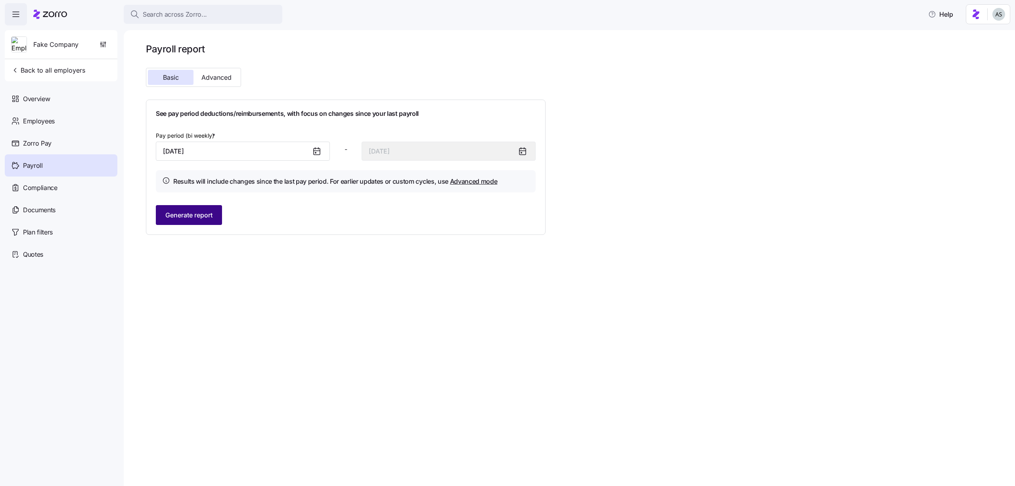
click at [200, 219] on span "Generate report" at bounding box center [188, 215] width 47 height 10
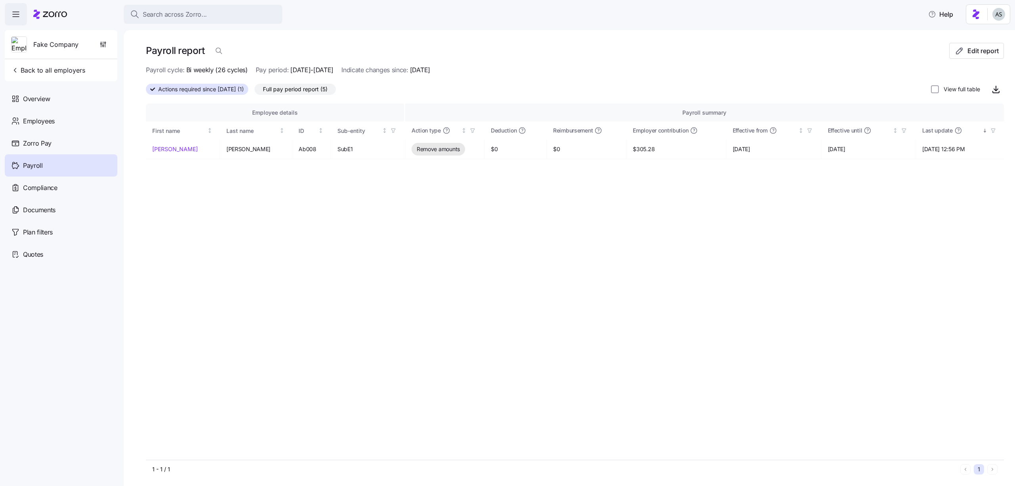
click at [291, 94] on span "Full pay period report (5)" at bounding box center [295, 89] width 65 height 10
click at [255, 91] on input "Full pay period report (5)" at bounding box center [255, 91] width 0 height 0
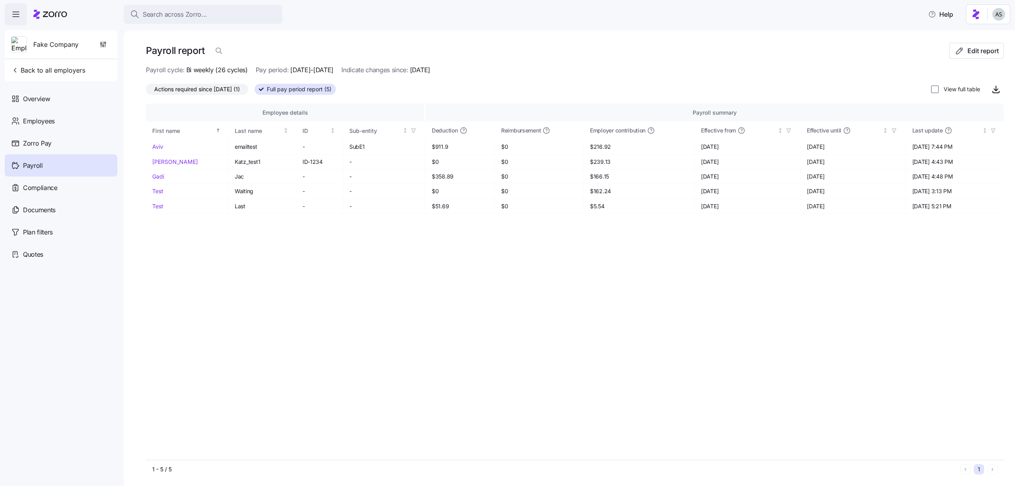
click at [263, 98] on div at bounding box center [575, 100] width 858 height 6
click at [246, 98] on div at bounding box center [575, 100] width 858 height 6
click at [240, 88] on span "Actions required since 10/01/2025 (1)" at bounding box center [197, 89] width 86 height 10
click at [146, 91] on input "Actions required since 10/01/2025 (1)" at bounding box center [146, 91] width 0 height 0
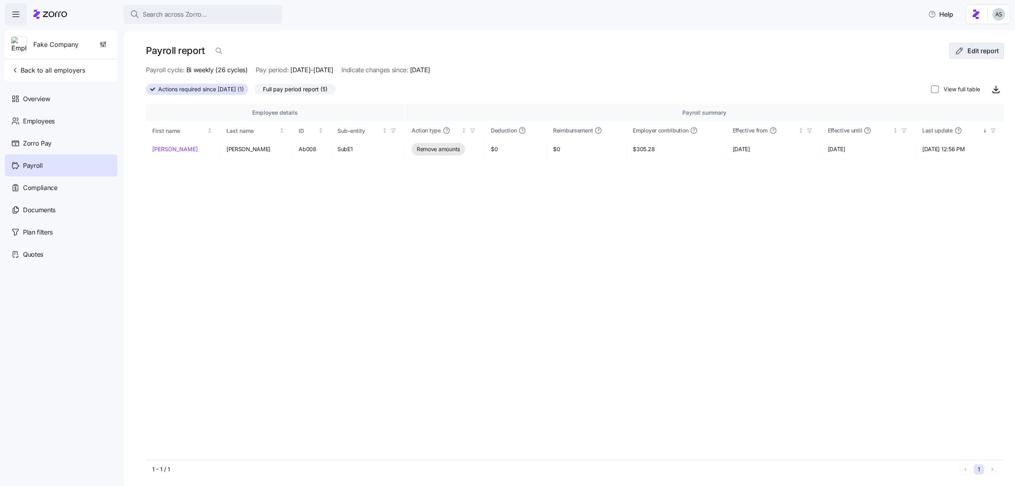
click at [989, 56] on button "Edit report" at bounding box center [976, 51] width 55 height 16
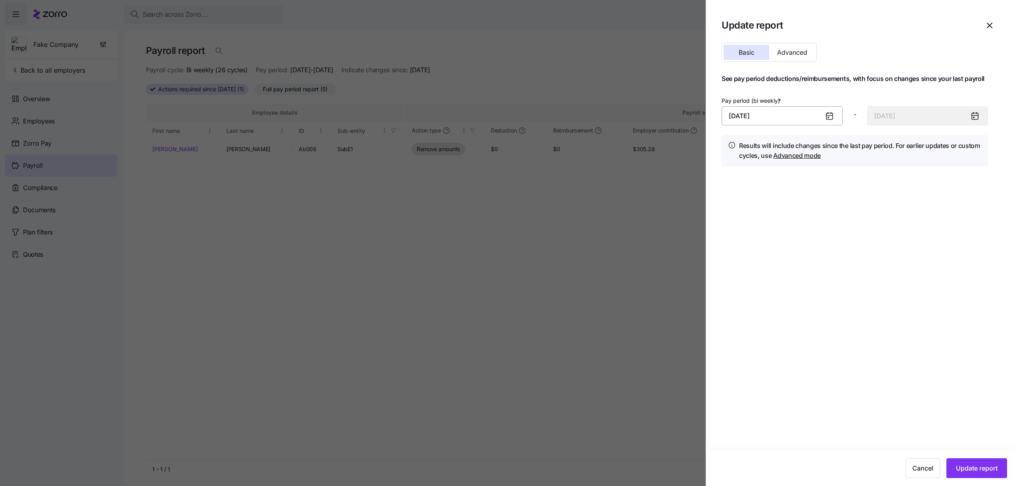
click at [800, 115] on input "October 1, 2025" at bounding box center [782, 115] width 121 height 19
click at [737, 148] on button "button" at bounding box center [737, 143] width 19 height 19
click at [742, 187] on button "1" at bounding box center [738, 181] width 19 height 19
type input "September 1, 2025"
type input "September 14, 2025"
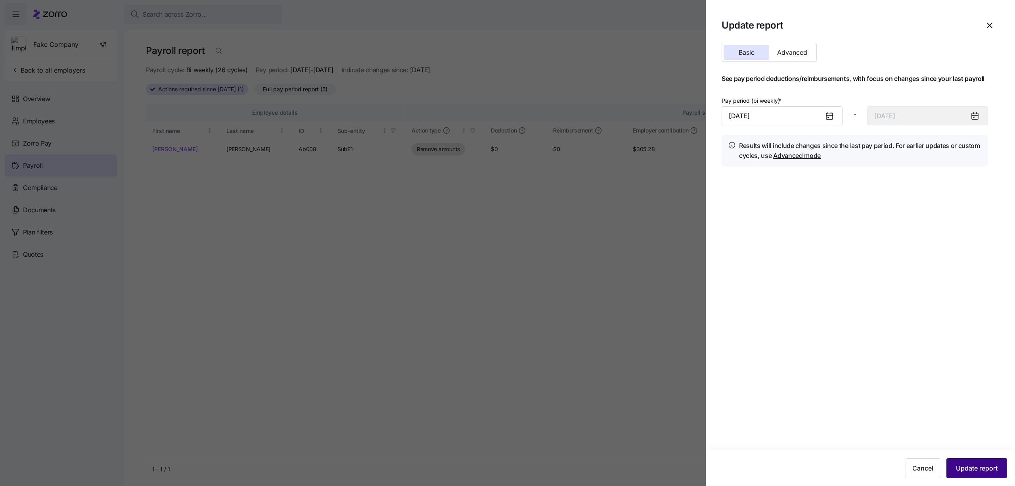
click at [979, 467] on span "Update report" at bounding box center [977, 468] width 42 height 10
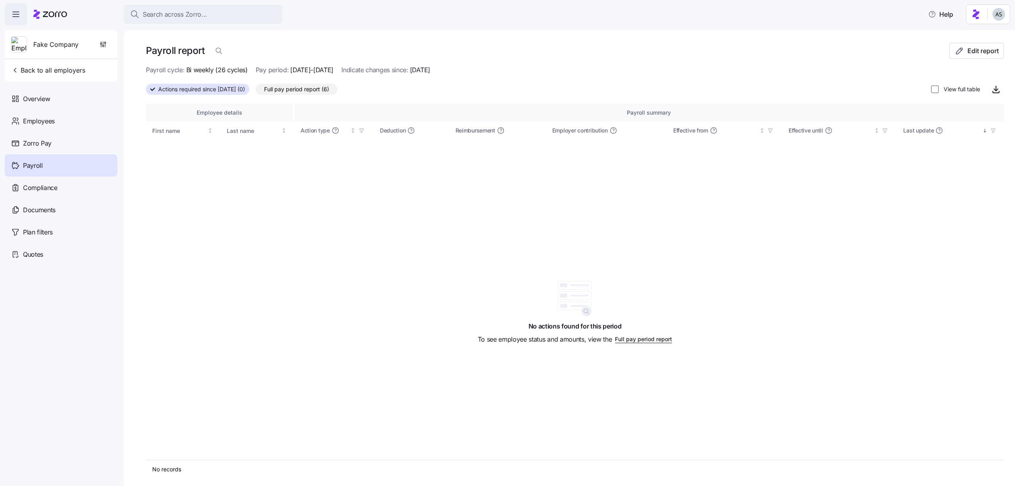
click at [322, 89] on span "Full pay period report (6)" at bounding box center [296, 89] width 65 height 10
click at [256, 91] on input "Full pay period report (6)" at bounding box center [256, 91] width 0 height 0
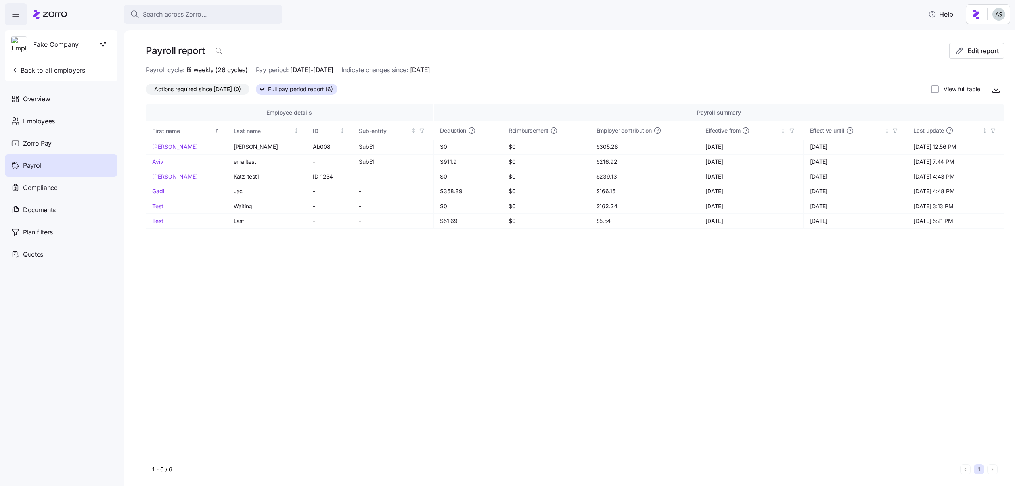
click at [234, 85] on span "Actions required since 09/01/2025 (0)" at bounding box center [197, 89] width 87 height 10
click at [146, 91] on input "Actions required since 09/01/2025 (0)" at bounding box center [146, 91] width 0 height 0
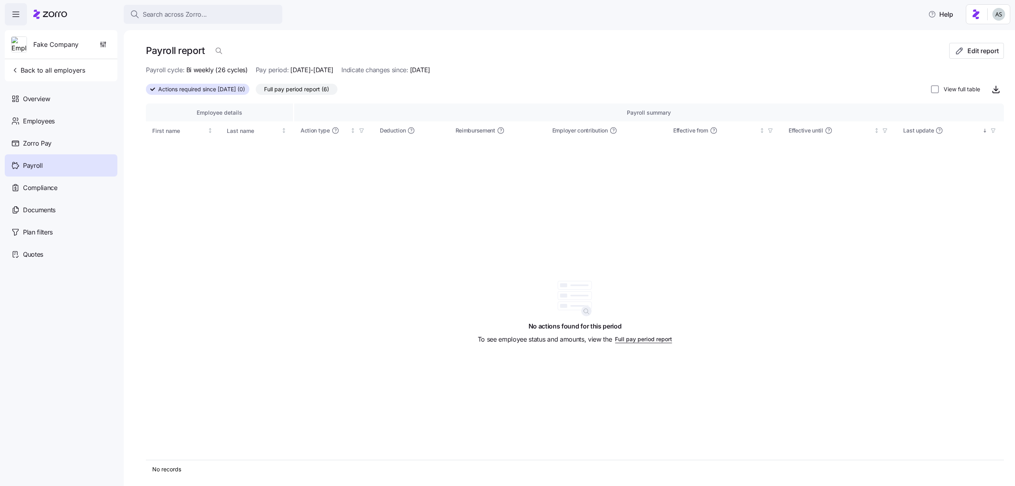
click at [333, 99] on div at bounding box center [575, 100] width 858 height 6
click at [333, 95] on div "Actions required since 09/01/2025 (0) Full pay period report (6) View full table" at bounding box center [575, 89] width 858 height 16
click at [329, 92] on span "Full pay period report (6)" at bounding box center [296, 89] width 65 height 10
click at [256, 91] on input "Full pay period report (6)" at bounding box center [256, 91] width 0 height 0
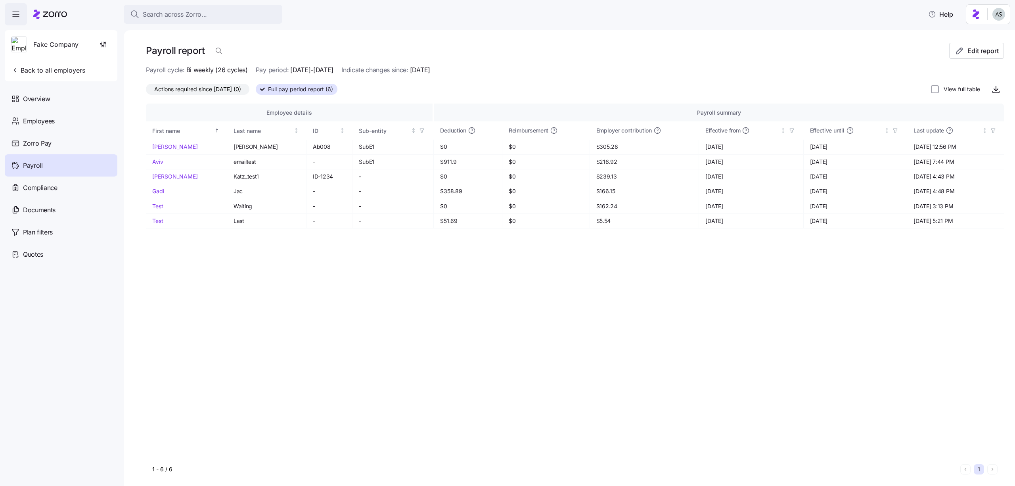
click at [959, 74] on div "Payroll cycle: Bi weekly (26 cycles) Pay period: 09/01/2025-09/14/2025 Indicate…" at bounding box center [575, 70] width 858 height 10
click at [954, 57] on button "Edit report" at bounding box center [976, 51] width 55 height 16
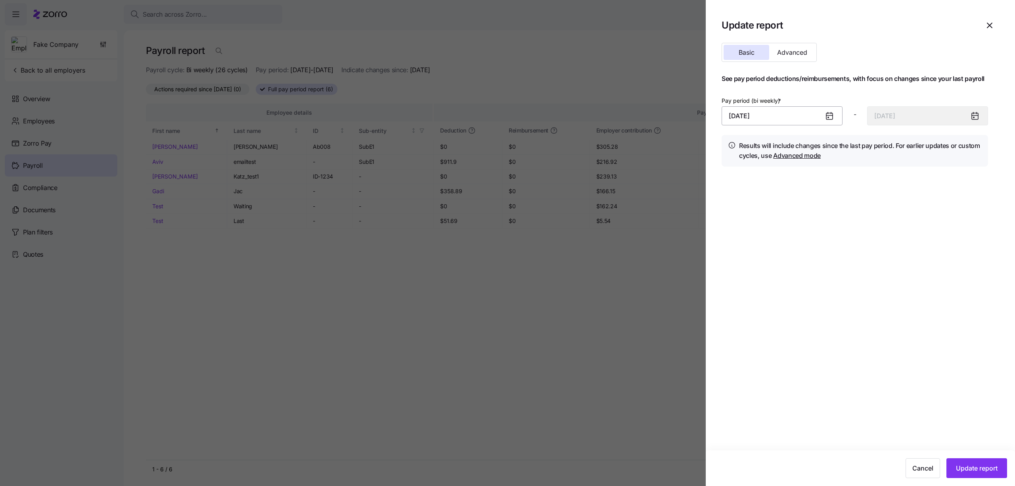
click at [778, 113] on input "September 1, 2025" at bounding box center [782, 115] width 121 height 19
click at [736, 142] on icon "button" at bounding box center [738, 143] width 9 height 9
click at [753, 182] on button "1" at bounding box center [757, 181] width 19 height 19
type input "July 1, 2025"
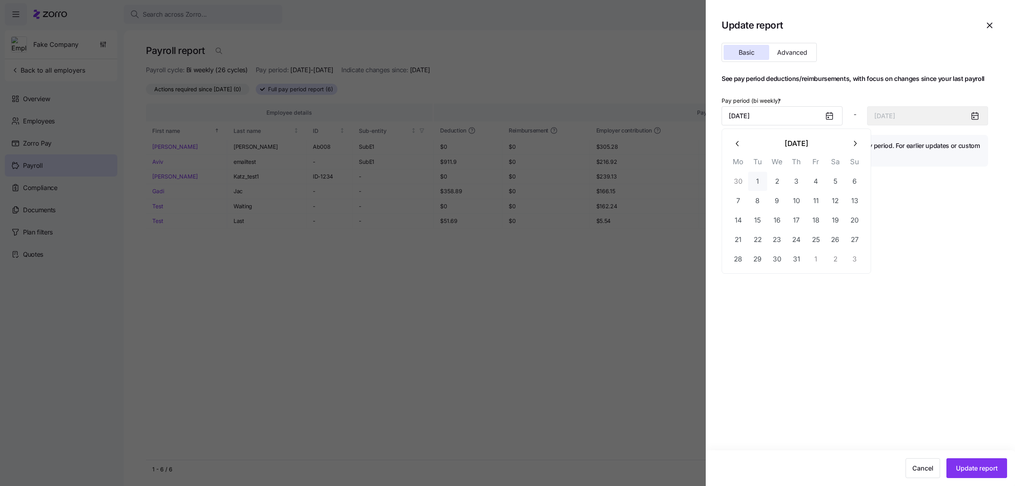
type input "July 14, 2025"
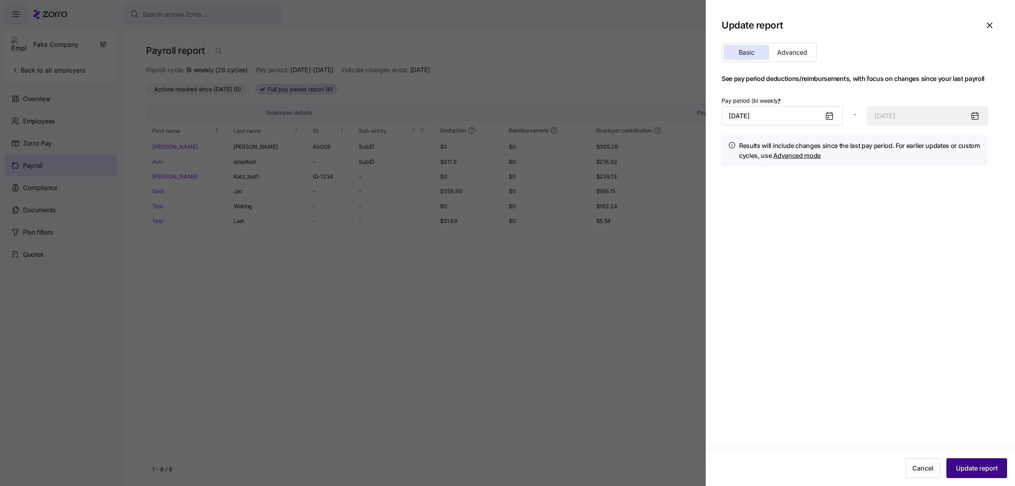
click at [976, 472] on span "Update report" at bounding box center [977, 468] width 42 height 10
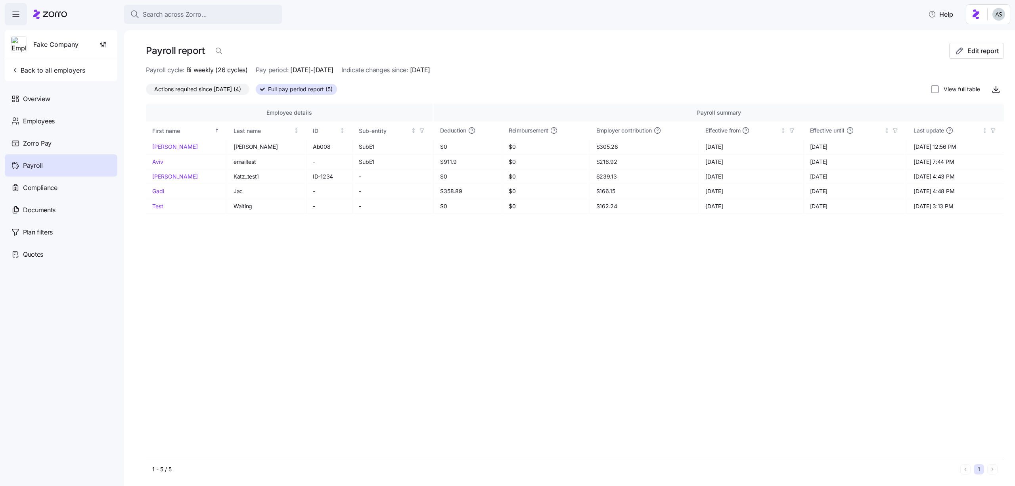
click at [227, 90] on span "Actions required since 07/01/2025 (4)" at bounding box center [197, 89] width 87 height 10
click at [146, 91] on input "Actions required since 07/01/2025 (4)" at bounding box center [146, 91] width 0 height 0
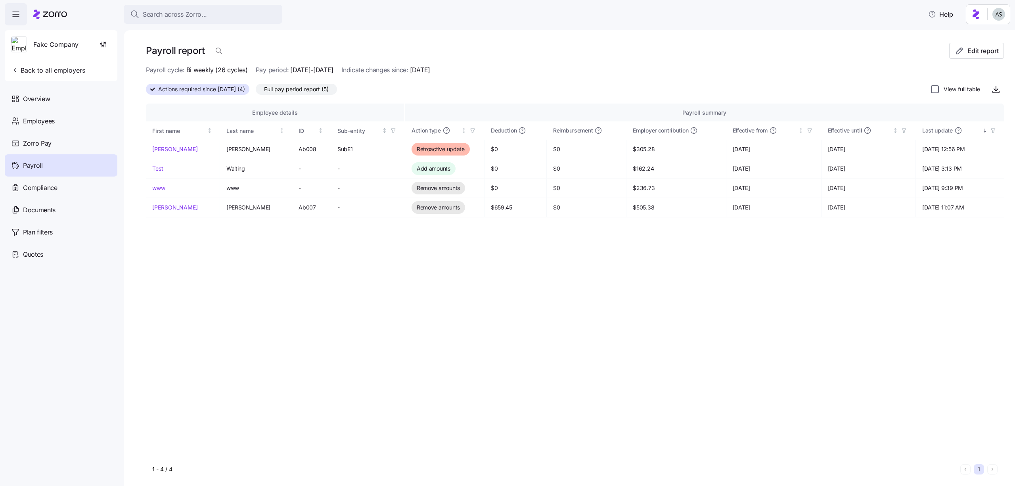
click at [935, 91] on input "View full table" at bounding box center [935, 89] width 8 height 8
checkbox input "true"
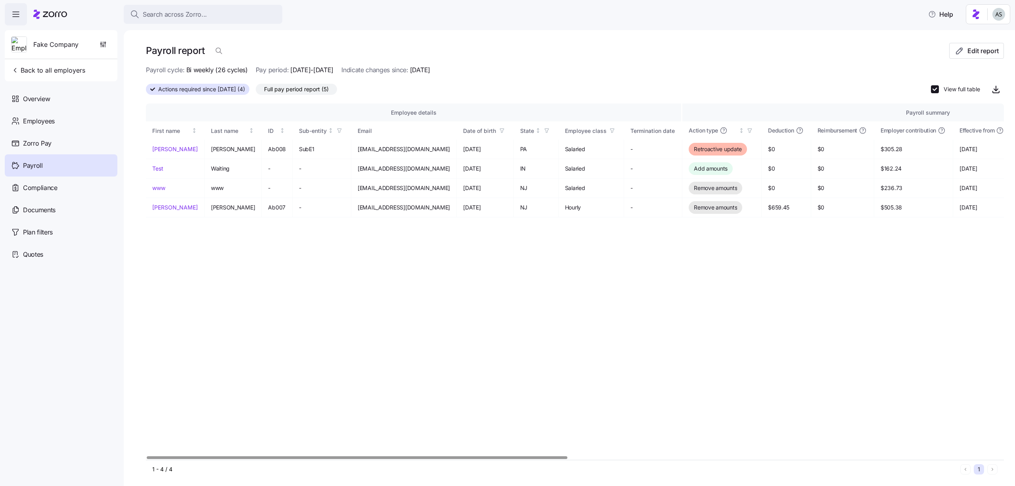
click at [295, 96] on div "Actions required since 07/01/2025 (4) Full pay period report (5) View full table" at bounding box center [575, 89] width 858 height 16
click at [295, 94] on label "Full pay period report (5)" at bounding box center [296, 89] width 81 height 11
click at [256, 91] on input "Full pay period report (5)" at bounding box center [256, 91] width 0 height 0
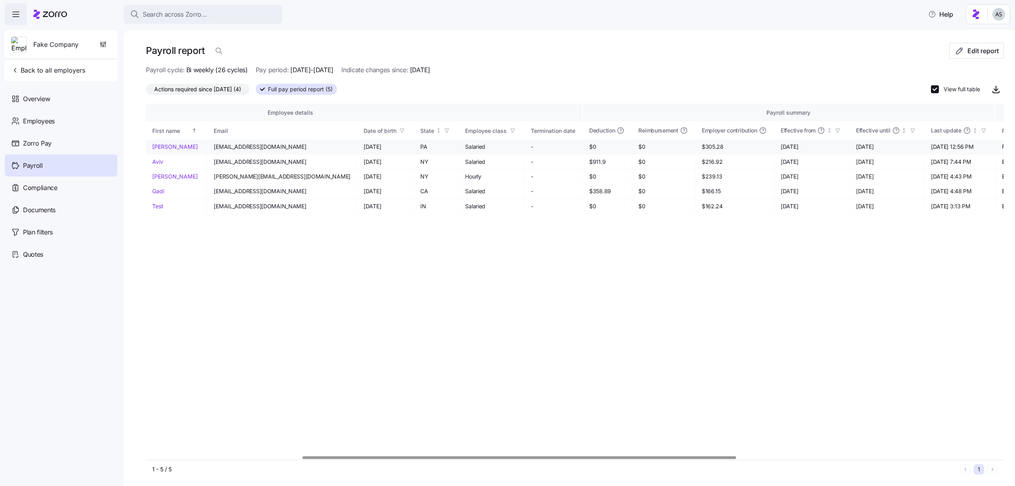
scroll to position [0, 356]
